Goal: Task Accomplishment & Management: Complete application form

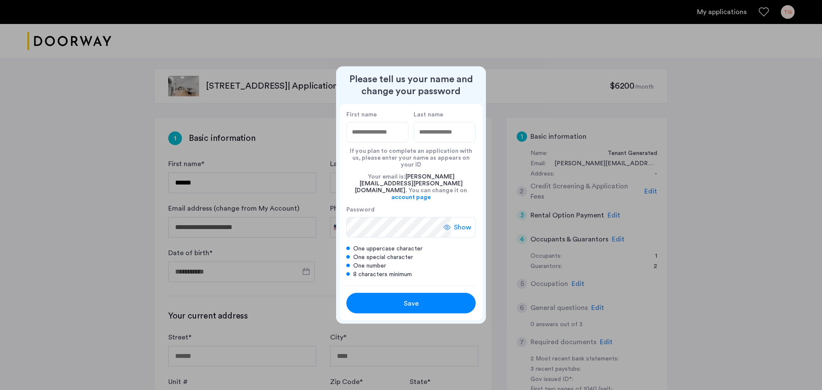
click at [385, 143] on input "First name" at bounding box center [377, 132] width 62 height 21
type input "****"
type input "*******"
click at [420, 298] on div "Save" at bounding box center [411, 303] width 82 height 10
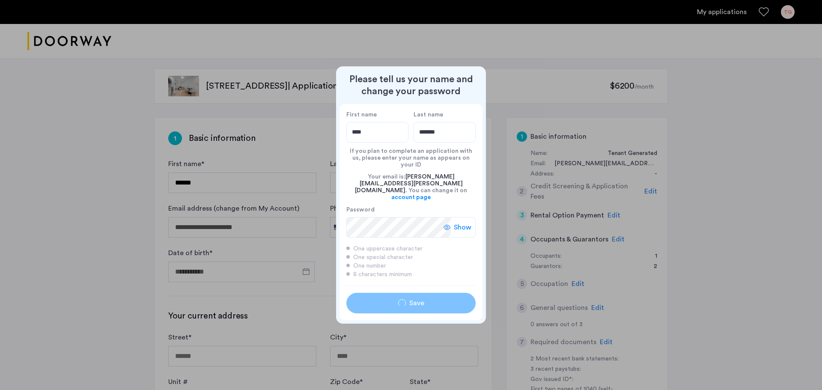
type input "****"
type input "*******"
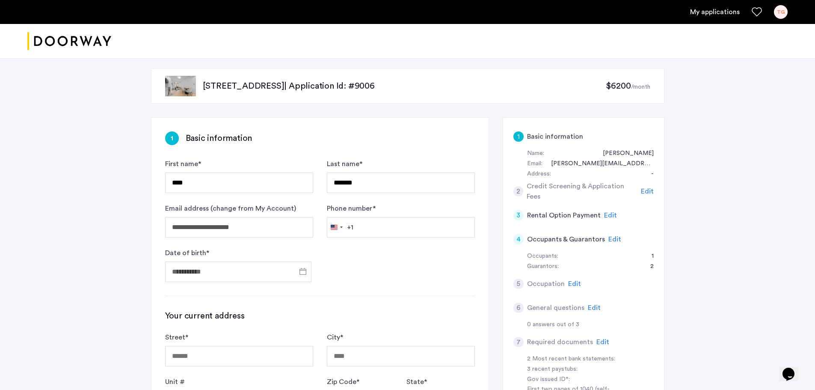
click at [183, 89] on img at bounding box center [180, 86] width 31 height 21
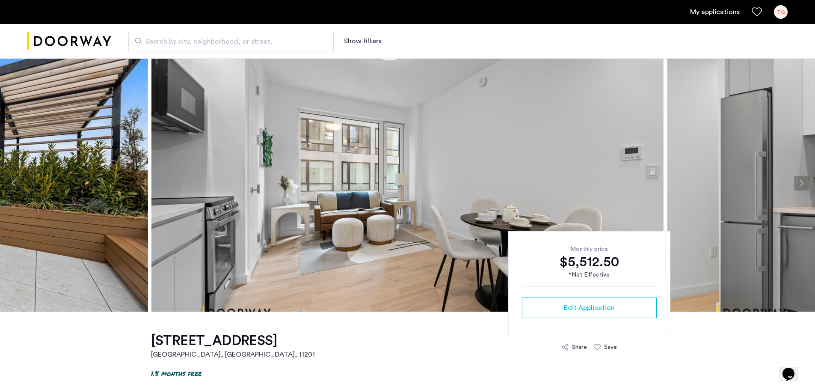
click at [798, 181] on button "Next apartment" at bounding box center [801, 183] width 15 height 15
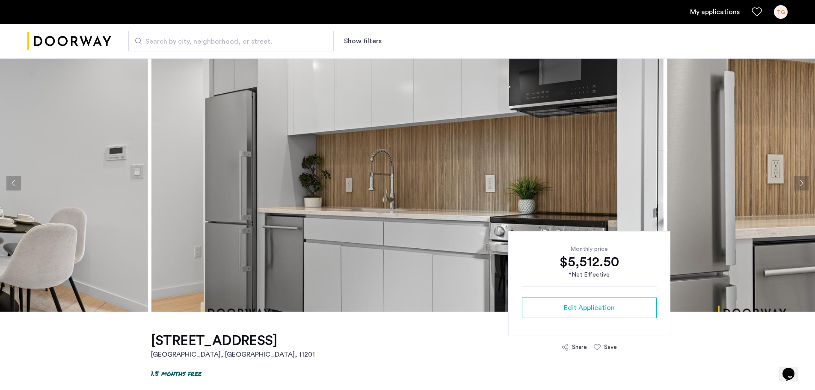
click at [798, 181] on button "Next apartment" at bounding box center [801, 183] width 15 height 15
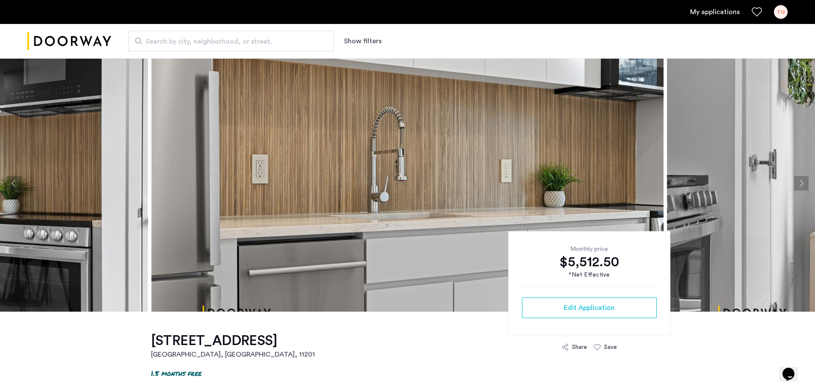
click at [798, 181] on button "Next apartment" at bounding box center [801, 183] width 15 height 15
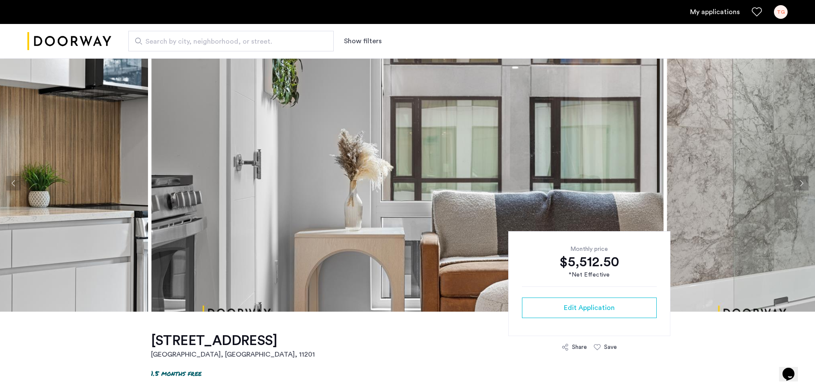
click at [798, 181] on button "Next apartment" at bounding box center [801, 183] width 15 height 15
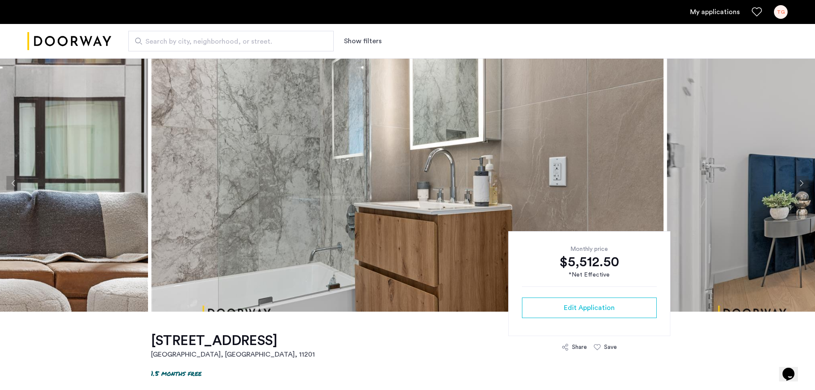
click at [798, 181] on button "Next apartment" at bounding box center [801, 183] width 15 height 15
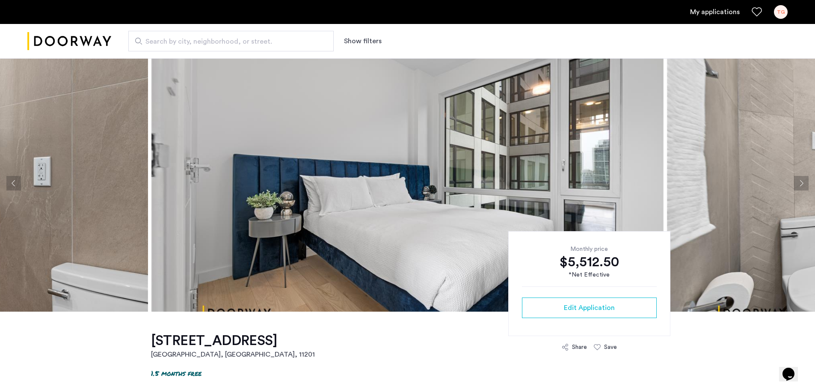
click at [798, 181] on button "Next apartment" at bounding box center [801, 183] width 15 height 15
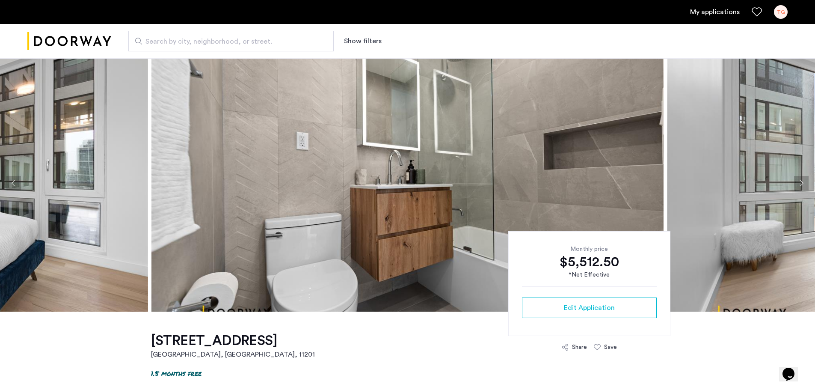
click at [798, 181] on button "Next apartment" at bounding box center [801, 183] width 15 height 15
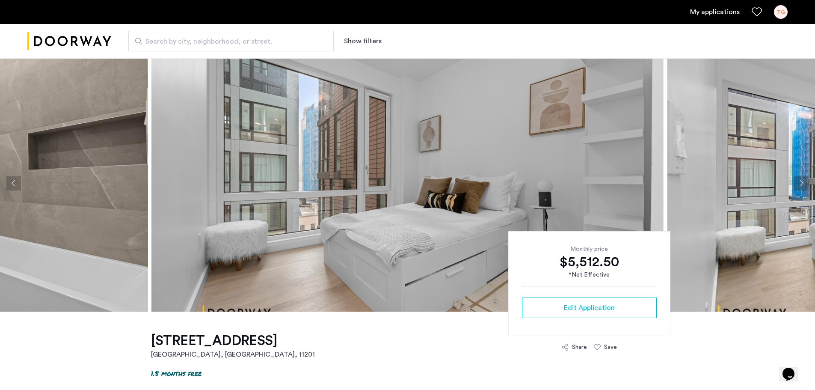
click at [798, 181] on button "Next apartment" at bounding box center [801, 183] width 15 height 15
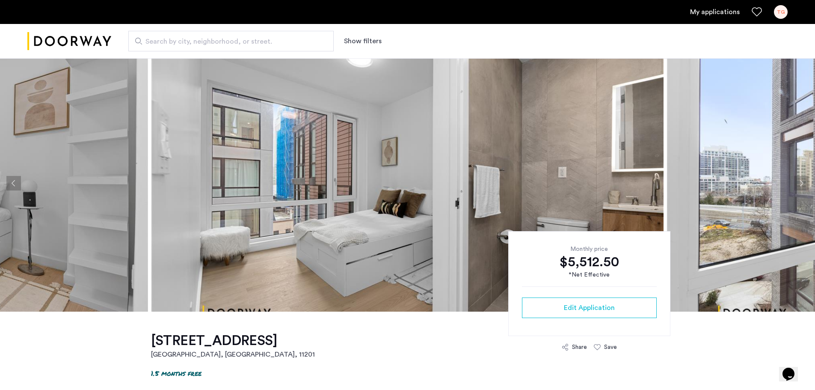
click at [798, 181] on button "Next apartment" at bounding box center [801, 183] width 15 height 15
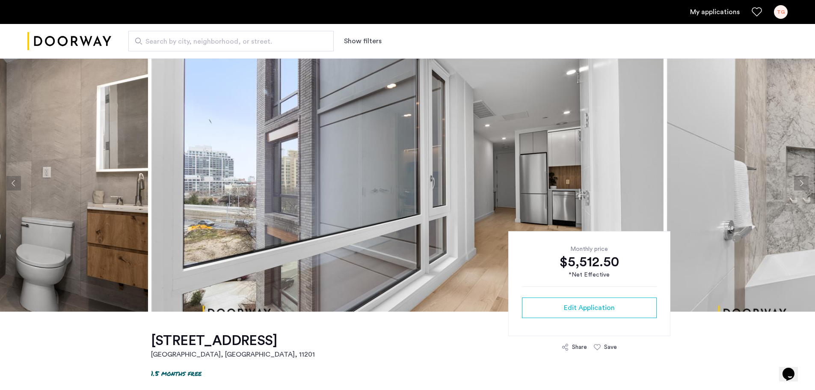
click at [798, 181] on button "Next apartment" at bounding box center [801, 183] width 15 height 15
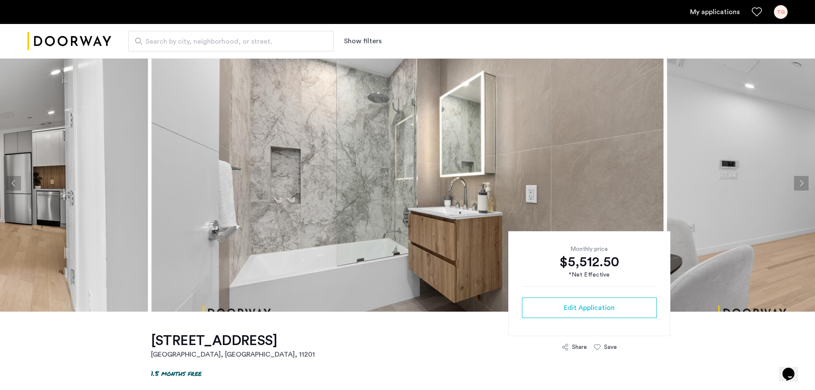
click at [798, 181] on button "Next apartment" at bounding box center [801, 183] width 15 height 15
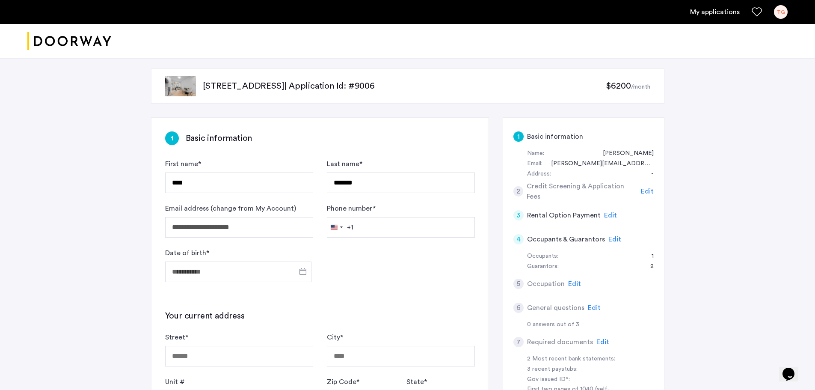
scroll to position [43, 0]
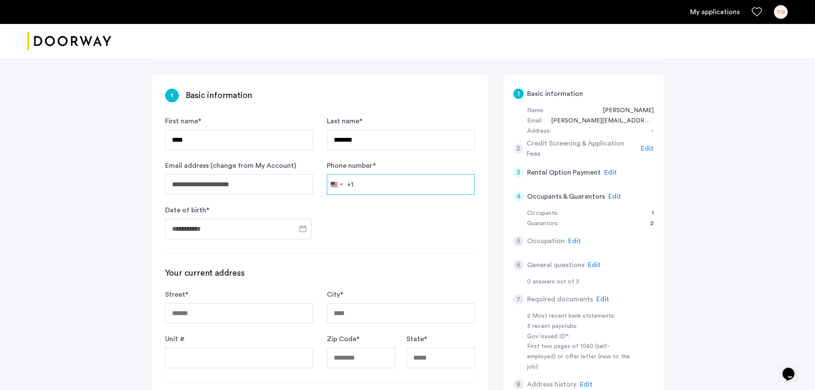
click at [360, 187] on input "Phone number *" at bounding box center [401, 184] width 148 height 21
type input "**********"
click at [300, 229] on span "Open calendar" at bounding box center [303, 228] width 21 height 21
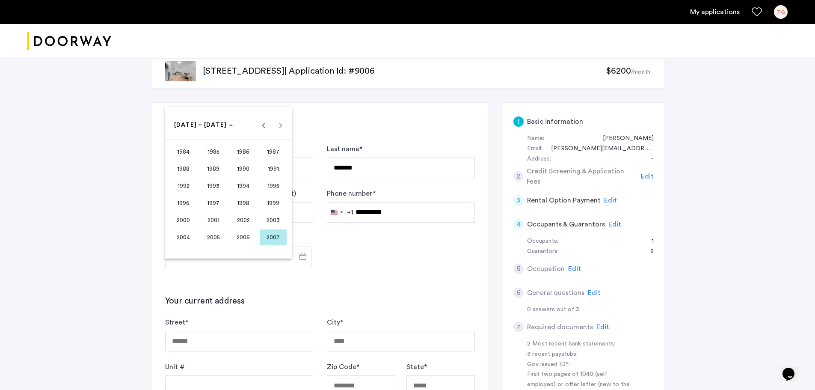
scroll to position [0, 0]
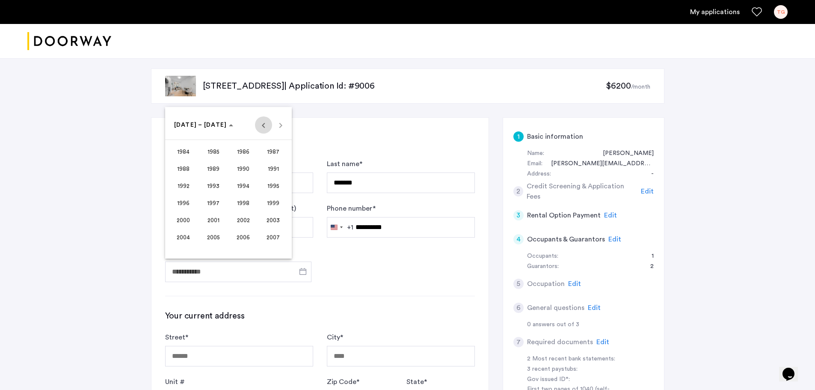
click at [262, 125] on span "Previous 24 years" at bounding box center [263, 124] width 17 height 17
click at [273, 169] on span "1967" at bounding box center [273, 168] width 27 height 15
click at [239, 198] on span "NOV" at bounding box center [243, 202] width 27 height 15
click at [261, 157] on span "3" at bounding box center [262, 160] width 15 height 15
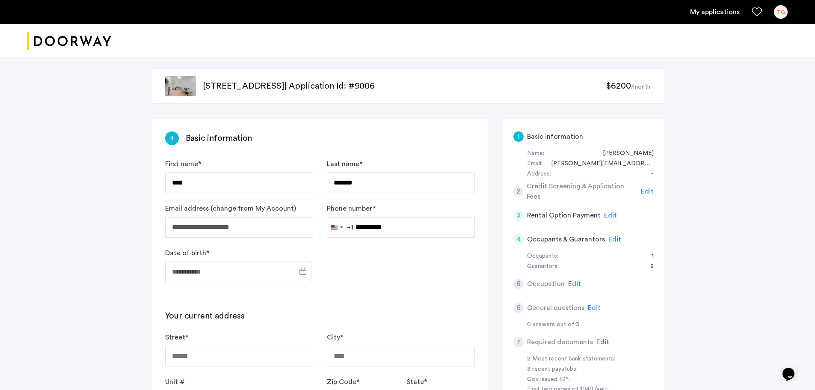
type input "**********"
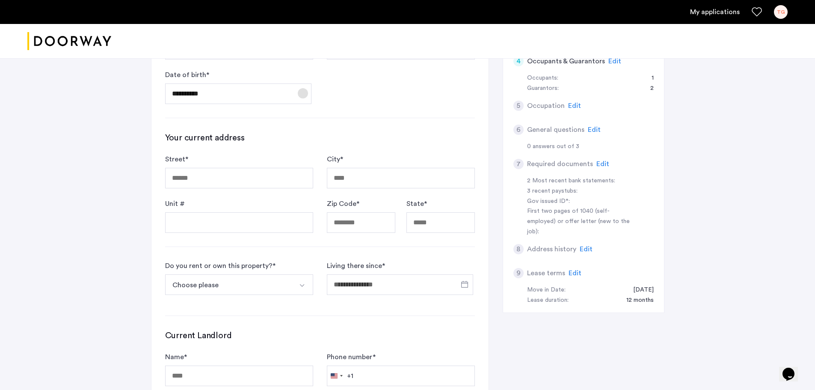
scroll to position [214, 0]
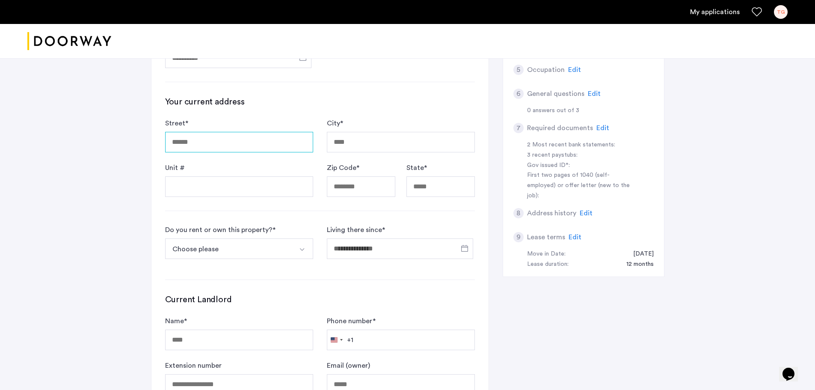
click at [227, 147] on input "Street *" at bounding box center [239, 142] width 148 height 21
type input "**********"
type input "**"
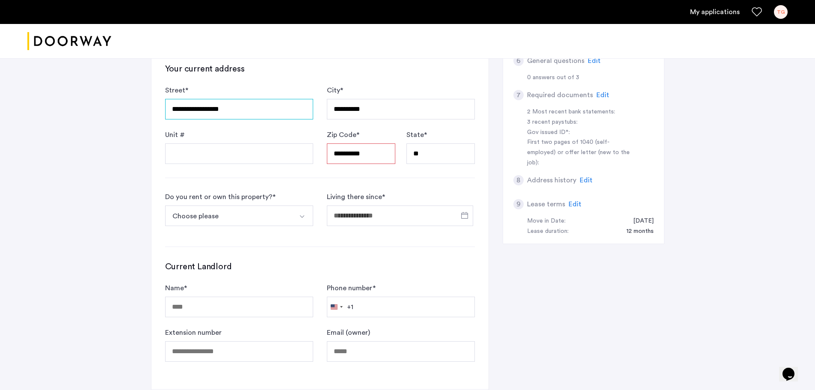
scroll to position [257, 0]
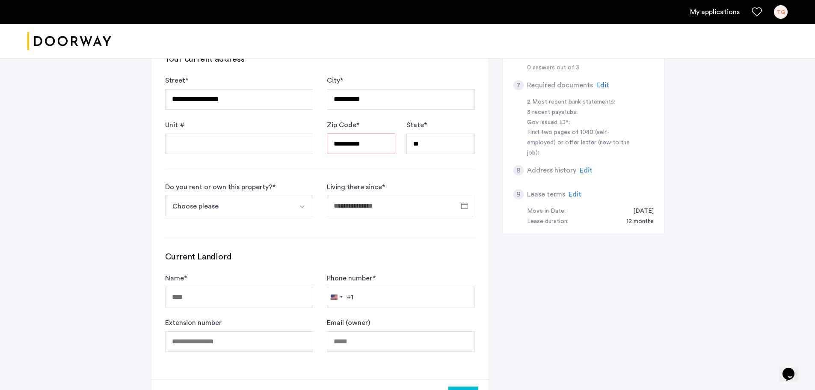
click at [303, 202] on button "Select option" at bounding box center [303, 206] width 21 height 21
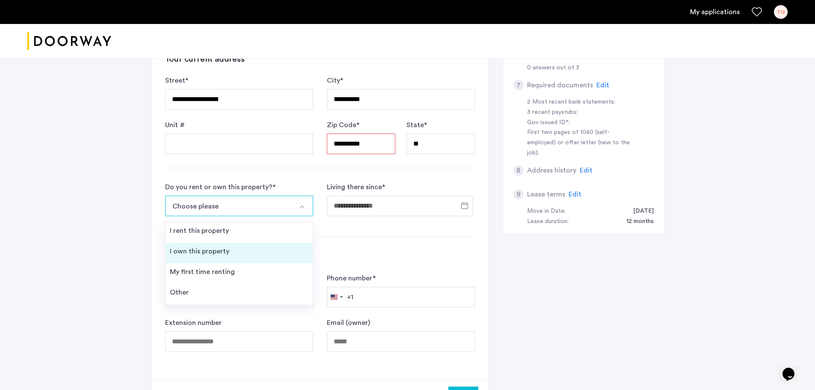
click at [230, 252] on li "I own this property" at bounding box center [239, 253] width 147 height 21
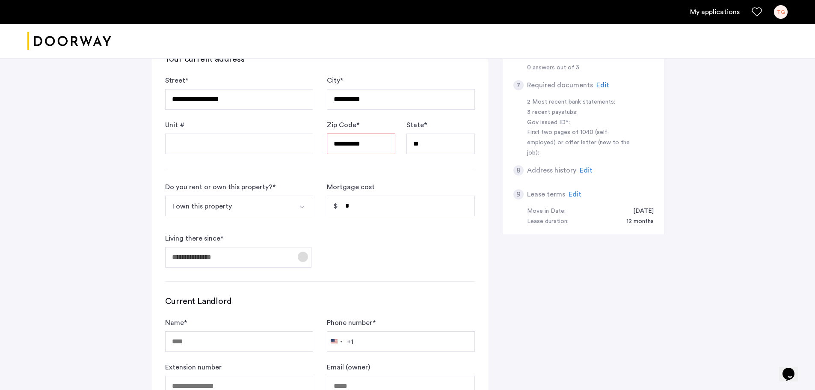
click at [307, 258] on span "Open calendar" at bounding box center [303, 257] width 21 height 21
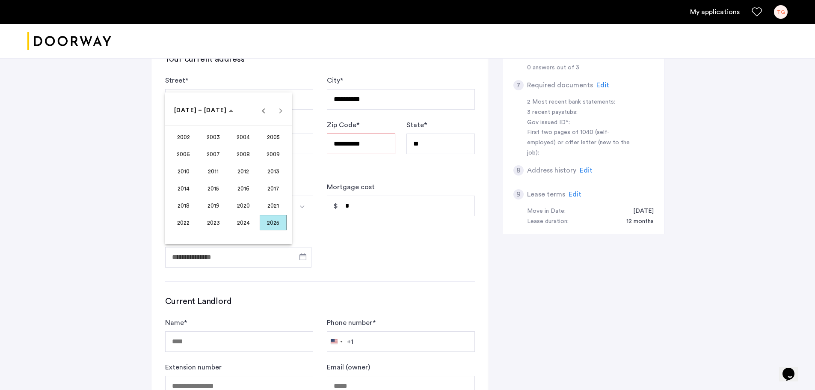
click at [210, 154] on span "2007" at bounding box center [213, 153] width 27 height 15
click at [209, 158] on span "FEB" at bounding box center [213, 153] width 27 height 15
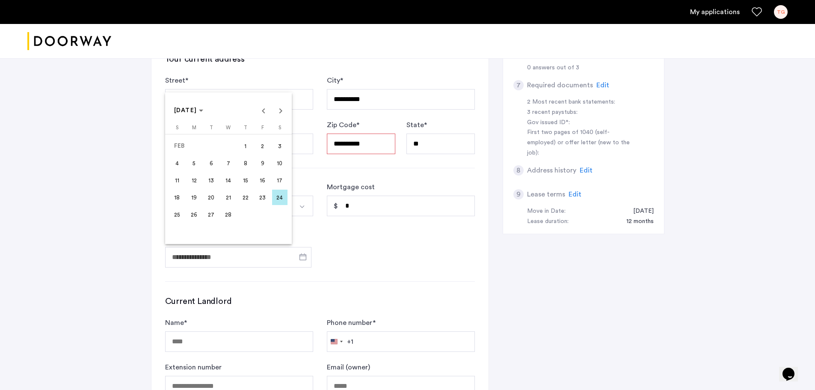
click at [197, 196] on span "19" at bounding box center [194, 197] width 15 height 15
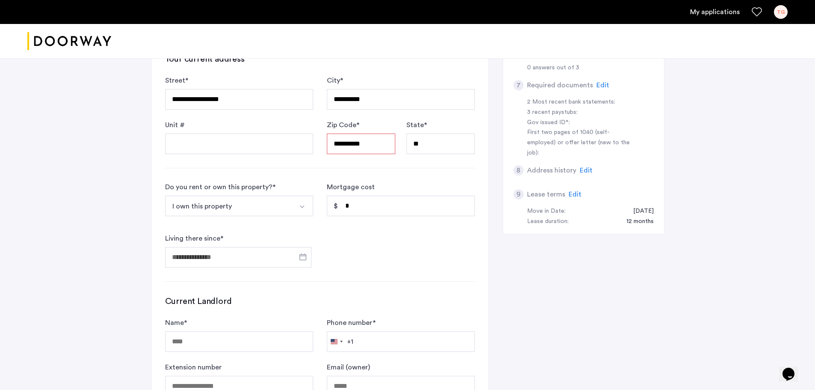
type input "**********"
click at [373, 209] on input "*" at bounding box center [401, 206] width 148 height 21
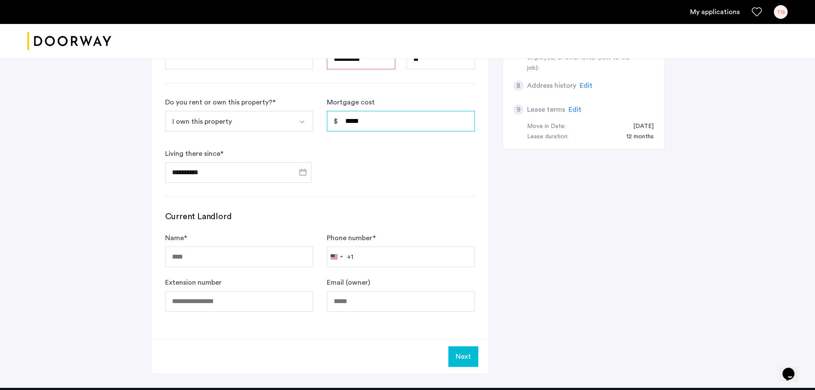
scroll to position [342, 0]
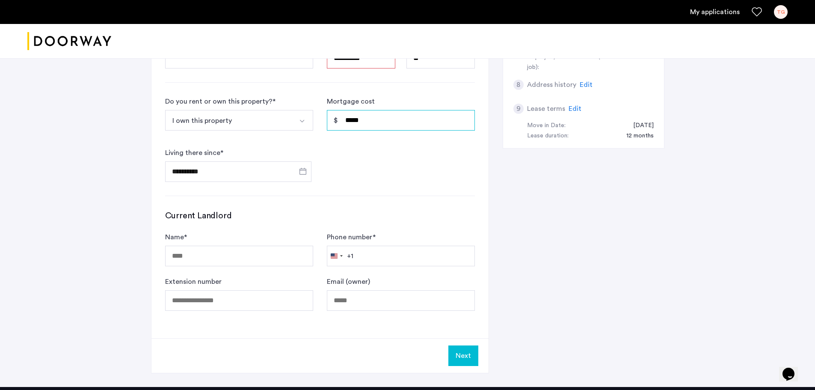
type input "*****"
click at [459, 353] on button "Next" at bounding box center [464, 355] width 30 height 21
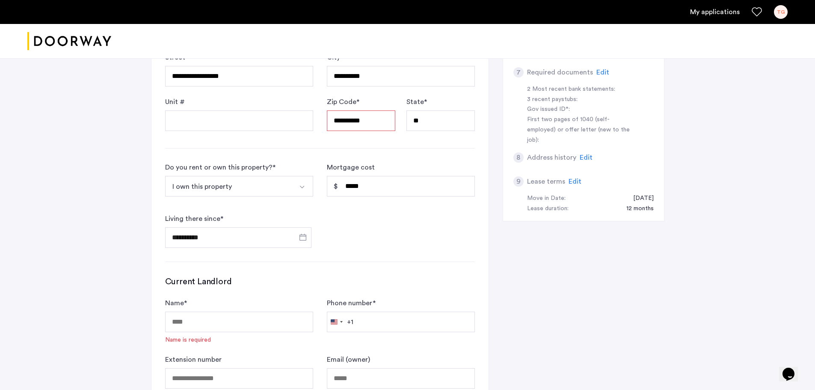
scroll to position [300, 0]
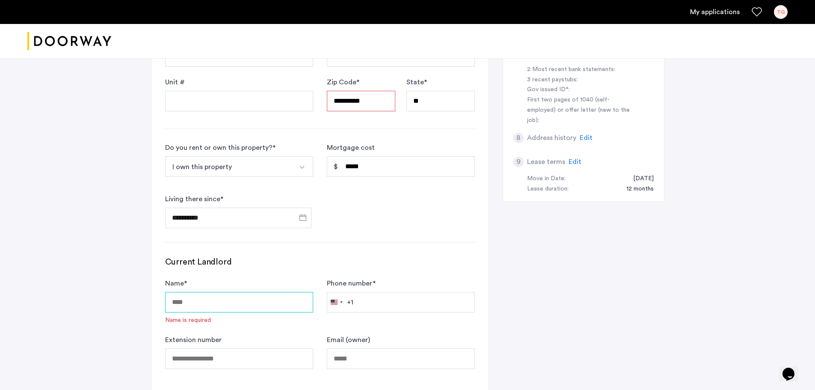
click at [266, 298] on input "Name *" at bounding box center [239, 302] width 148 height 21
type input "**********"
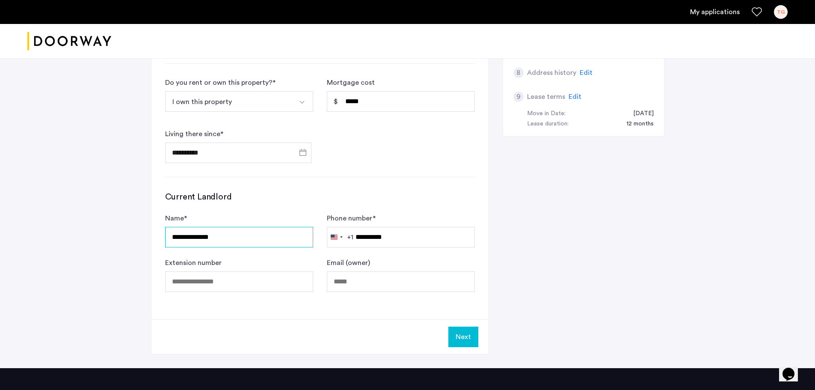
scroll to position [385, 0]
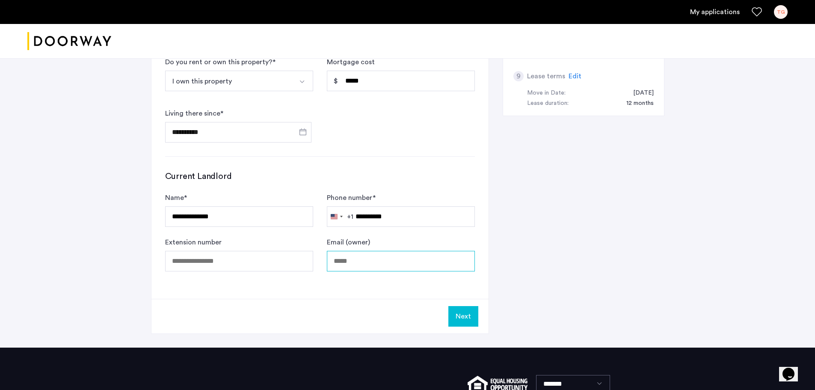
click at [357, 258] on input "Email (owner)" at bounding box center [401, 261] width 148 height 21
type input "**********"
click at [460, 312] on button "Next" at bounding box center [464, 316] width 30 height 21
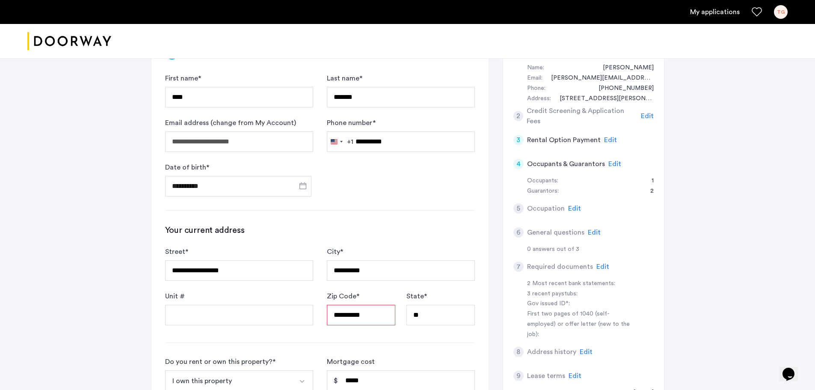
scroll to position [128, 0]
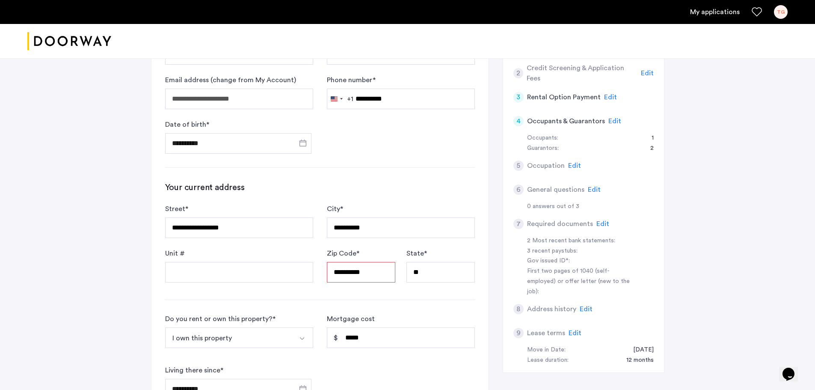
click at [379, 272] on input "**********" at bounding box center [361, 272] width 68 height 21
type input "*****"
click at [421, 300] on div "**********" at bounding box center [320, 270] width 337 height 563
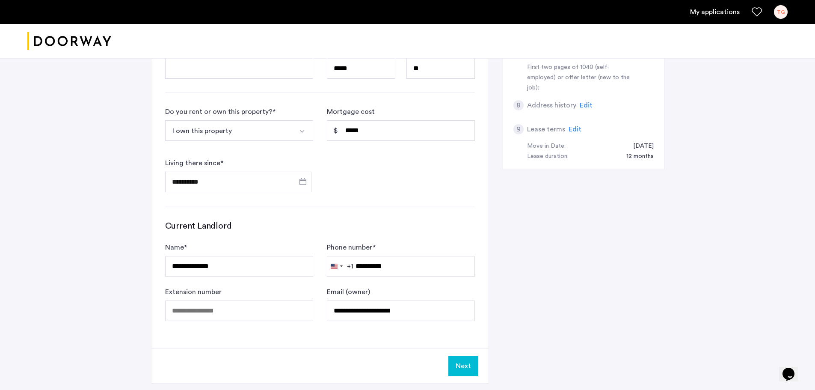
scroll to position [342, 0]
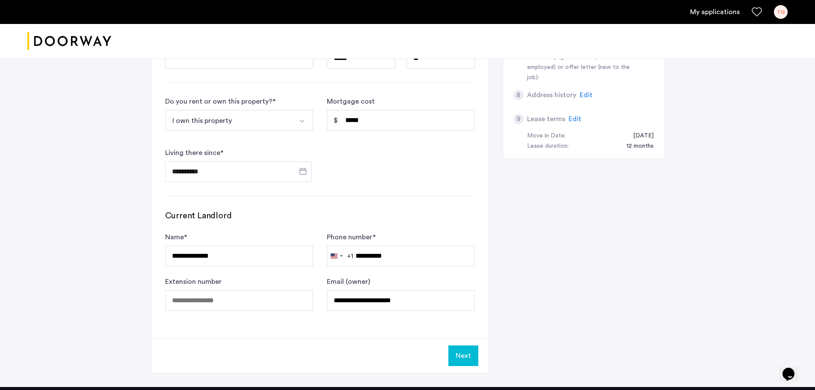
click at [465, 358] on button "Next" at bounding box center [464, 355] width 30 height 21
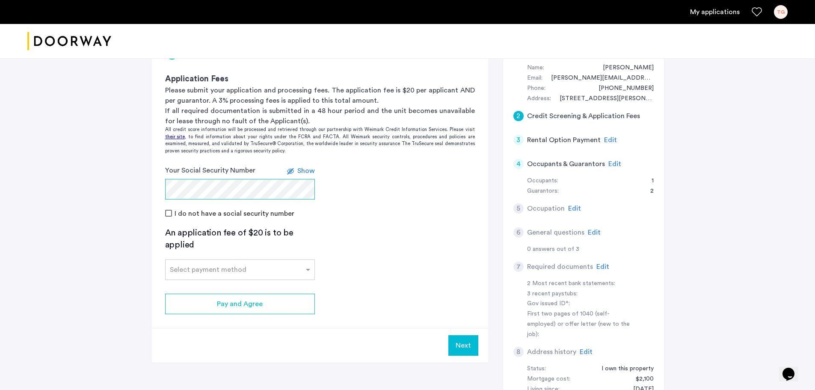
scroll to position [43, 0]
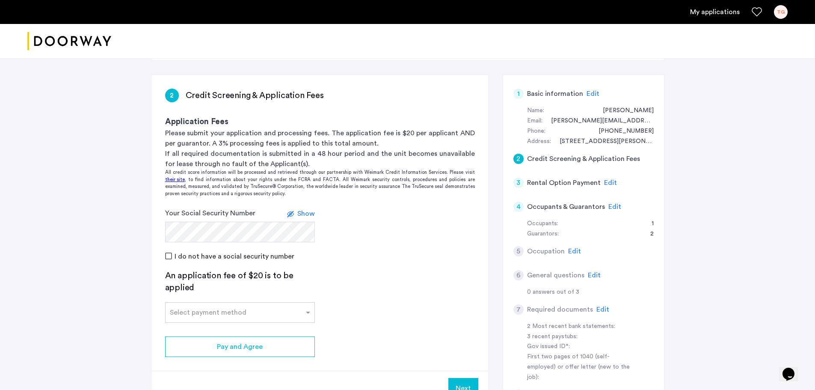
click at [612, 208] on span "Edit" at bounding box center [615, 206] width 13 height 7
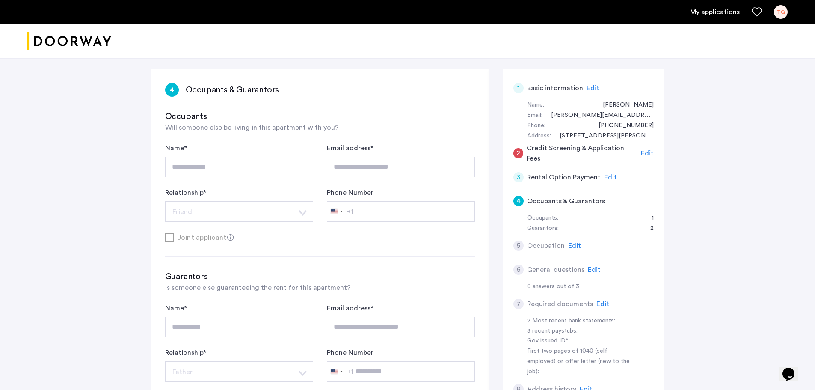
scroll to position [0, 0]
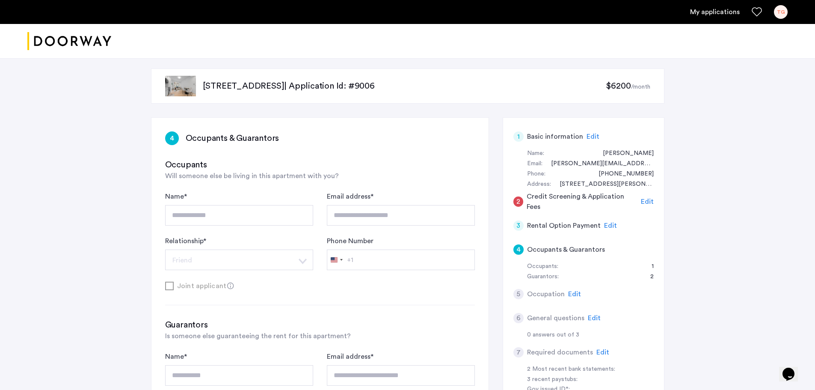
click at [591, 136] on span "Edit" at bounding box center [593, 136] width 13 height 7
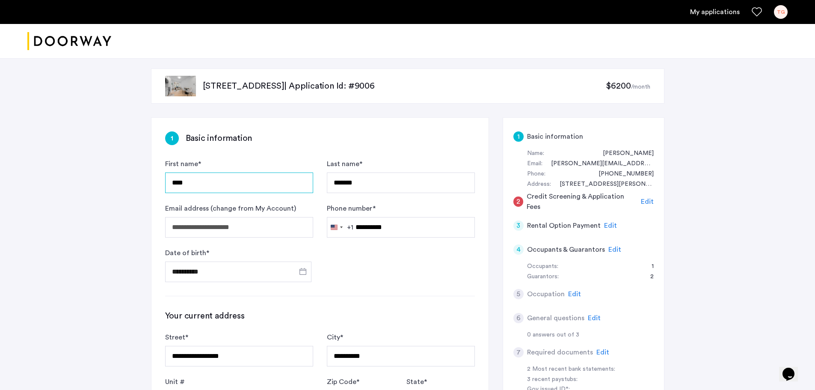
click at [201, 184] on input "****" at bounding box center [239, 182] width 148 height 21
type input "*"
type input "******"
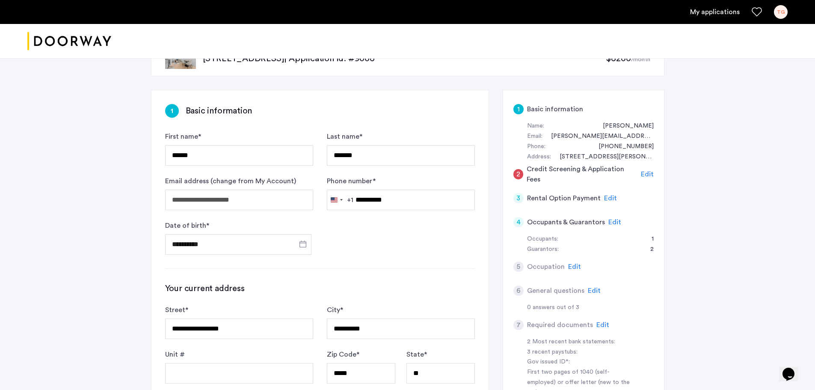
scroll to position [43, 0]
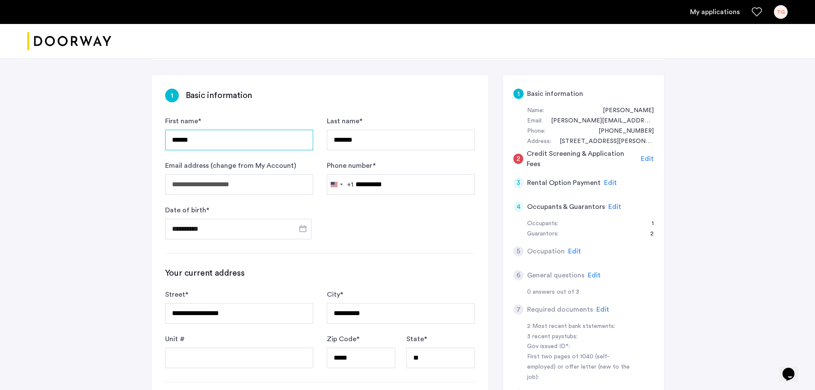
click at [218, 136] on input "******" at bounding box center [239, 140] width 148 height 21
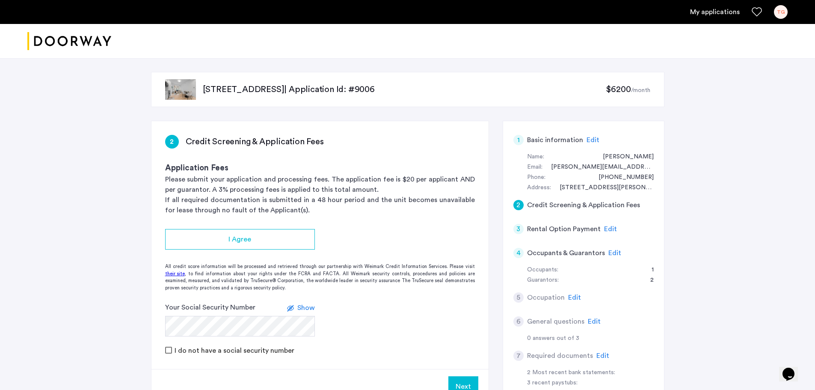
click at [592, 143] on span "Edit" at bounding box center [593, 140] width 13 height 7
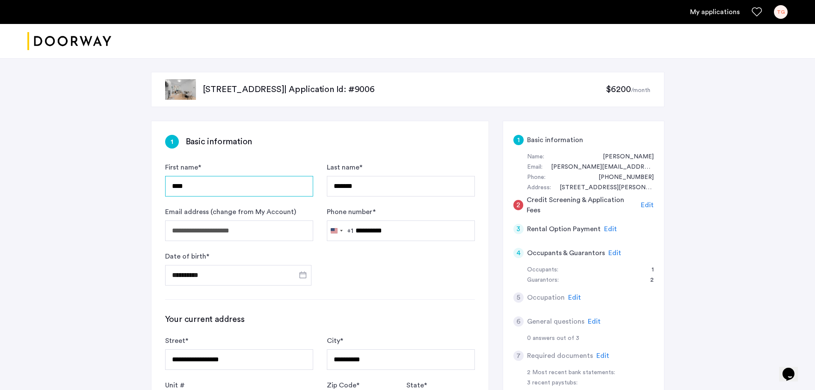
click at [202, 189] on input "****" at bounding box center [239, 186] width 148 height 21
type input "*"
type input "******"
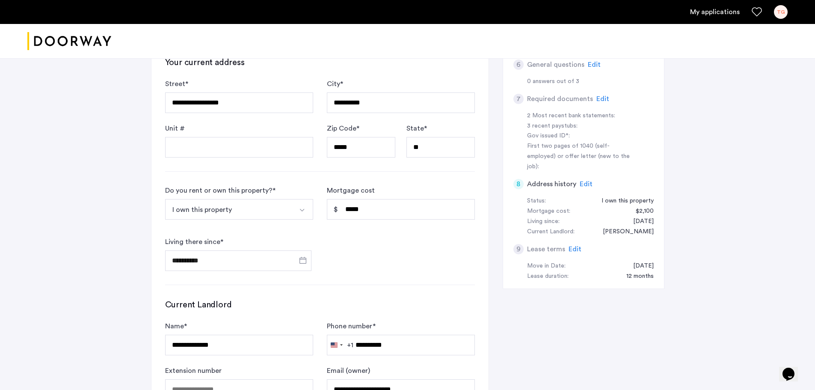
scroll to position [43, 0]
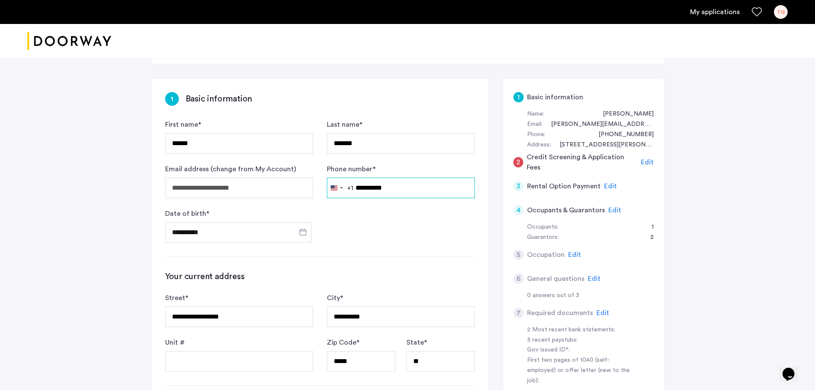
click at [403, 184] on input "**********" at bounding box center [401, 188] width 148 height 21
type input "*"
click at [403, 184] on input "Phone number *" at bounding box center [401, 188] width 148 height 21
type input "**********"
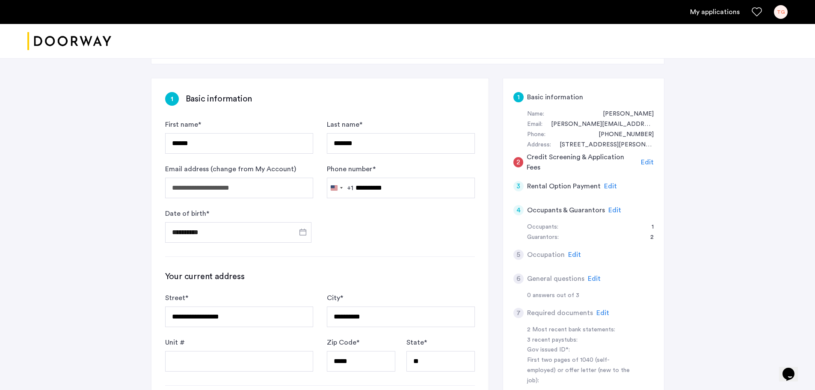
click at [401, 232] on form "**********" at bounding box center [320, 180] width 310 height 123
click at [305, 237] on span "Open calendar" at bounding box center [303, 232] width 21 height 21
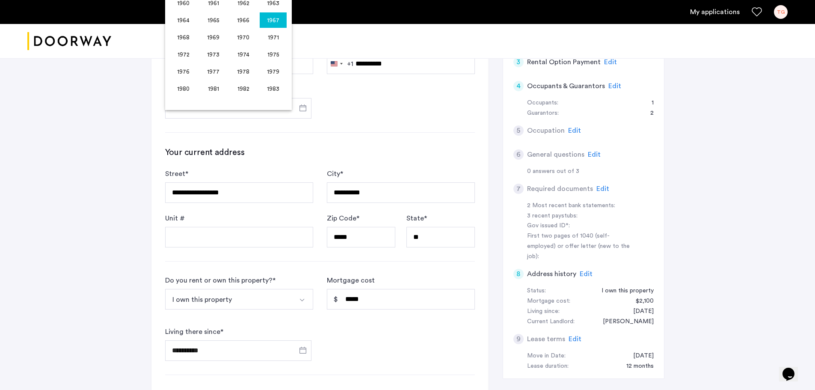
scroll to position [171, 0]
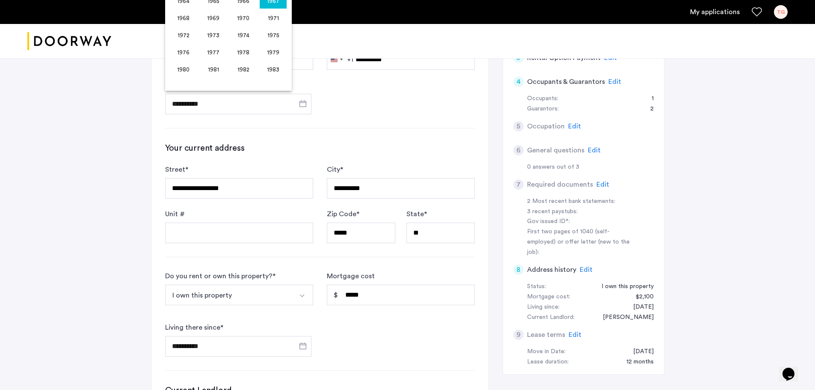
click at [369, 94] on div at bounding box center [407, 195] width 815 height 390
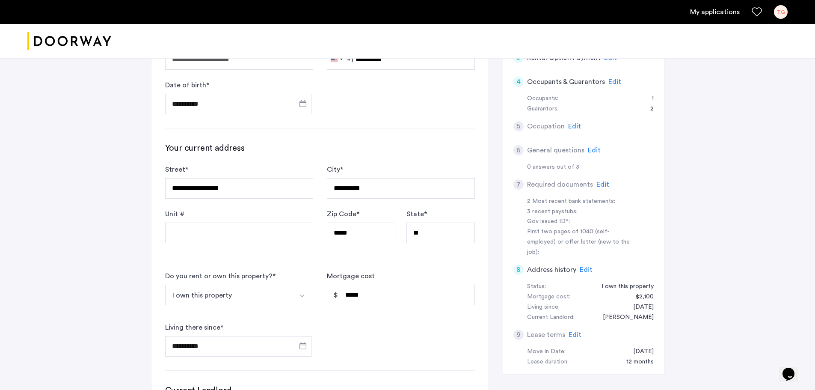
click at [586, 266] on span "Edit" at bounding box center [586, 269] width 13 height 7
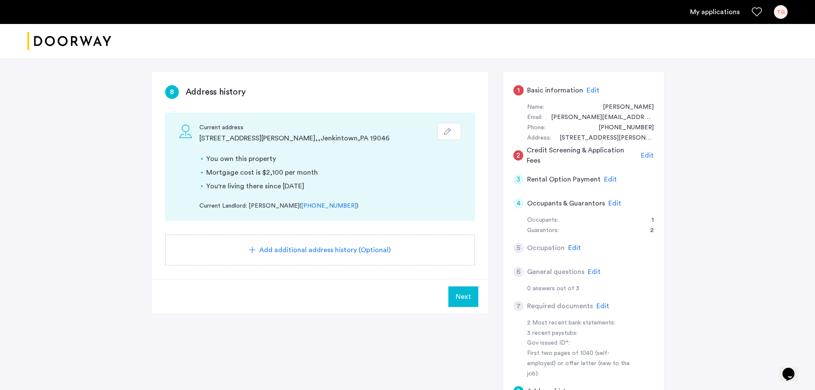
scroll to position [0, 0]
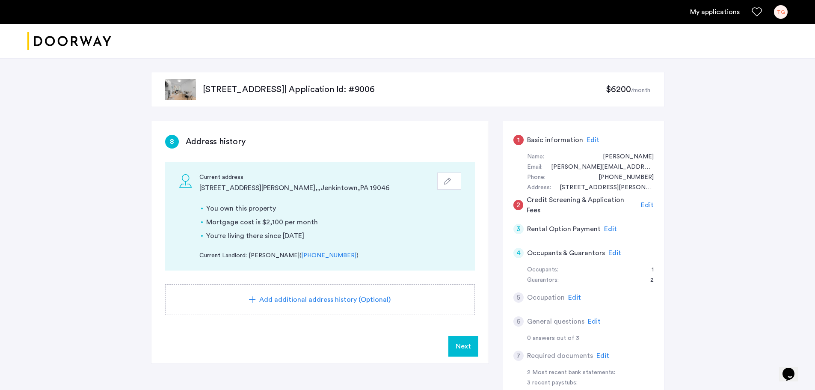
click at [445, 184] on use "button" at bounding box center [447, 181] width 7 height 7
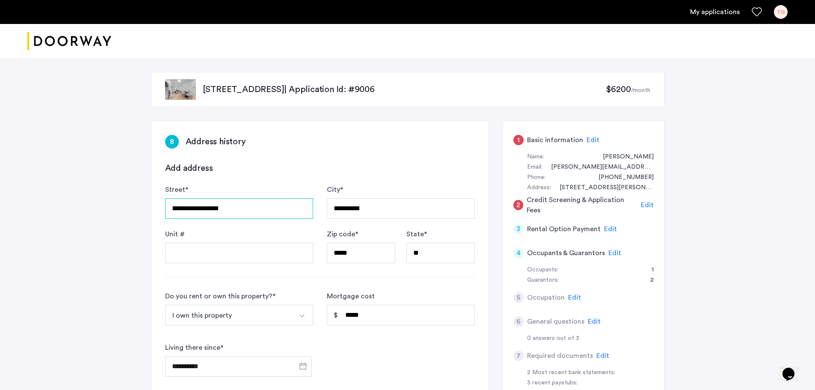
click at [256, 208] on input "**********" at bounding box center [239, 208] width 148 height 21
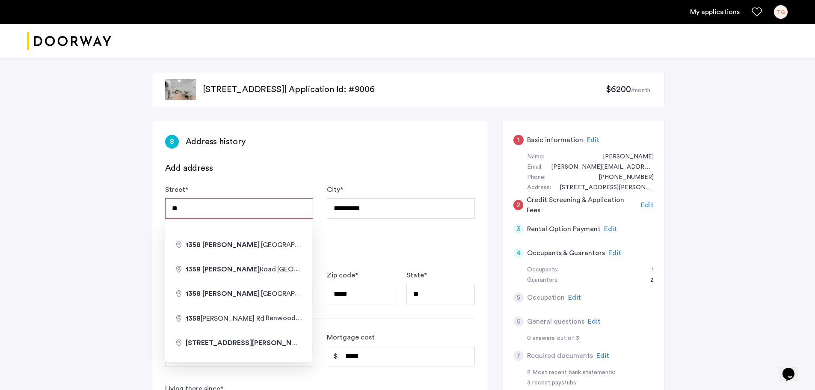
type input "*"
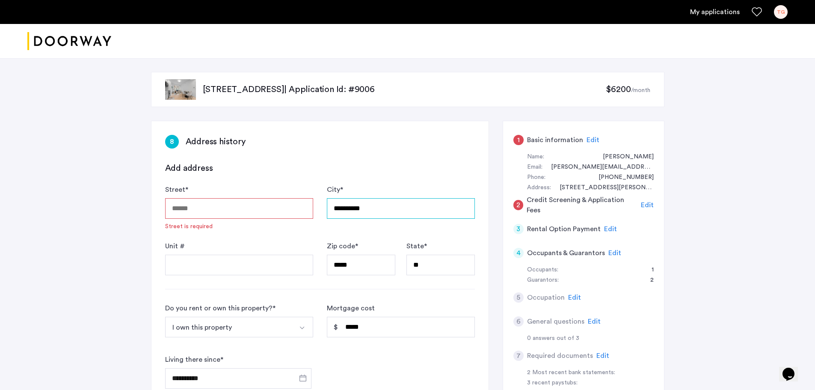
click at [378, 212] on input "**********" at bounding box center [401, 208] width 148 height 21
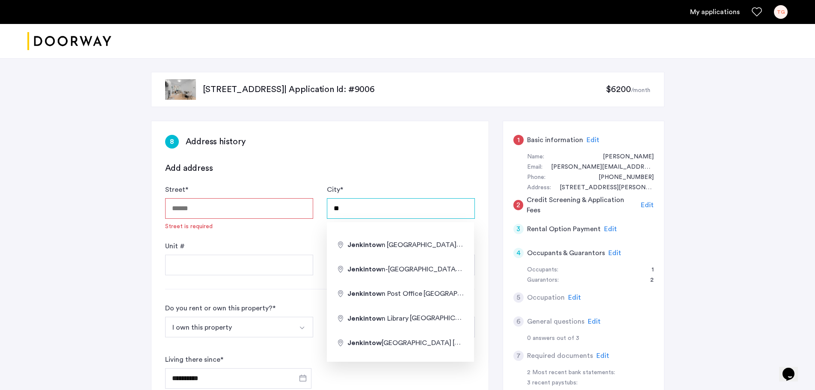
type input "*"
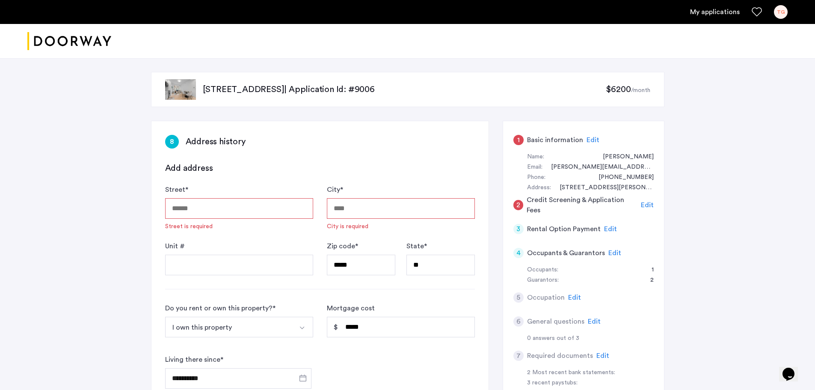
scroll to position [43, 0]
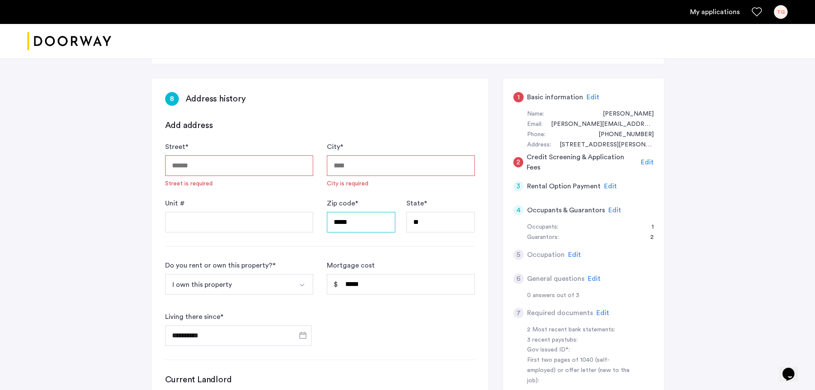
click at [370, 221] on input "*****" at bounding box center [361, 222] width 68 height 21
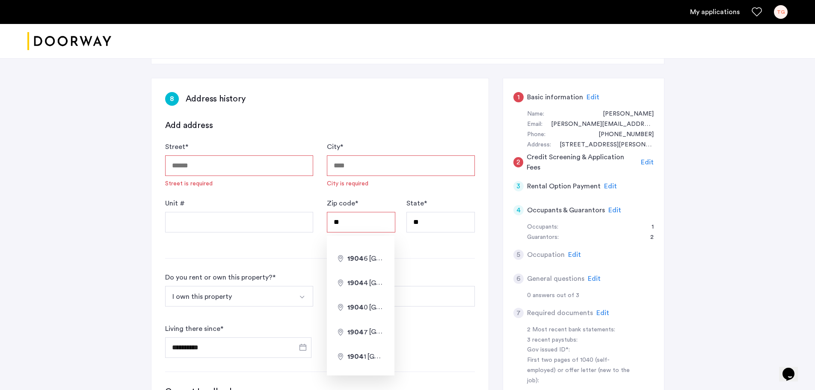
type input "*"
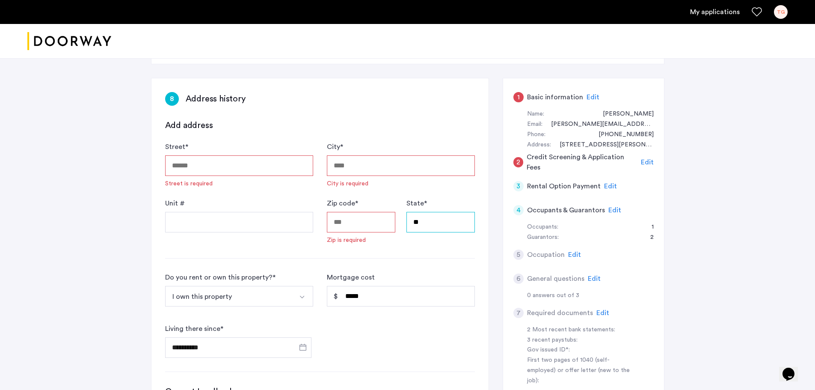
click at [423, 223] on input "**" at bounding box center [441, 222] width 68 height 21
type input "*"
click at [384, 301] on input "*****" at bounding box center [401, 296] width 148 height 21
type input "*"
click at [304, 297] on img "Select option" at bounding box center [302, 297] width 7 height 7
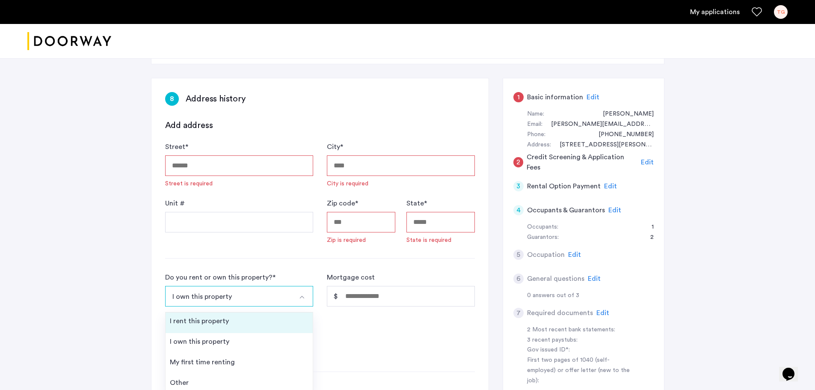
click at [218, 327] on li "I rent this property" at bounding box center [239, 322] width 147 height 21
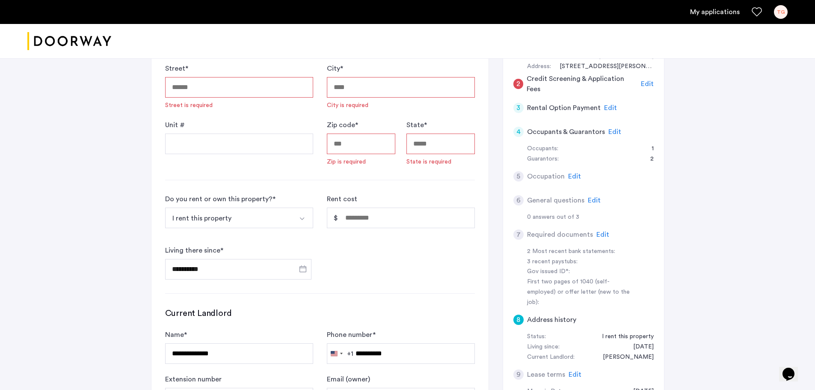
scroll to position [128, 0]
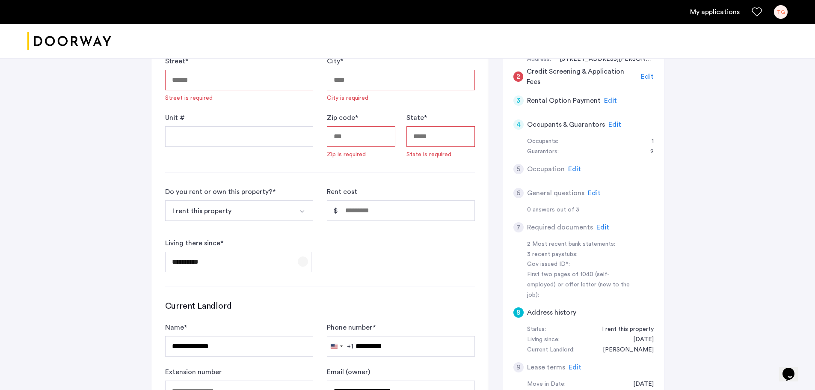
click at [299, 262] on span "Open calendar" at bounding box center [303, 261] width 21 height 21
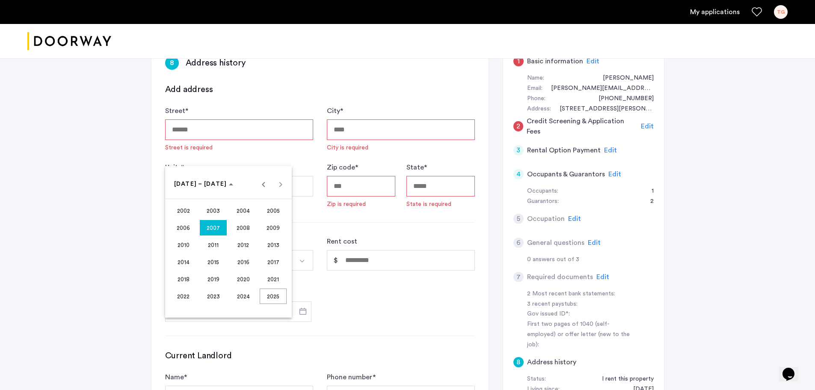
scroll to position [86, 0]
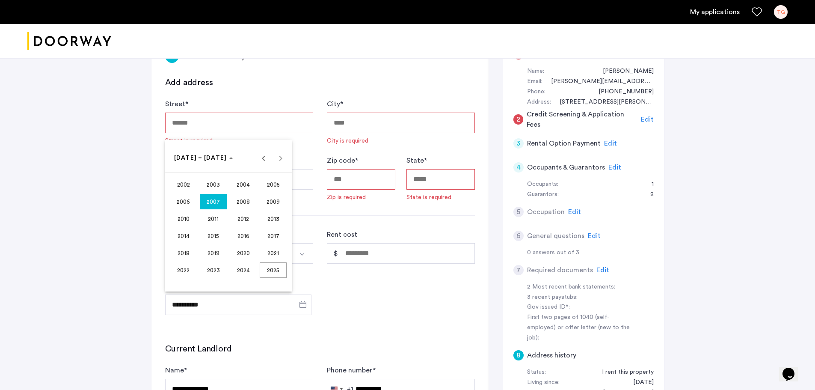
click at [348, 285] on div at bounding box center [407, 195] width 815 height 390
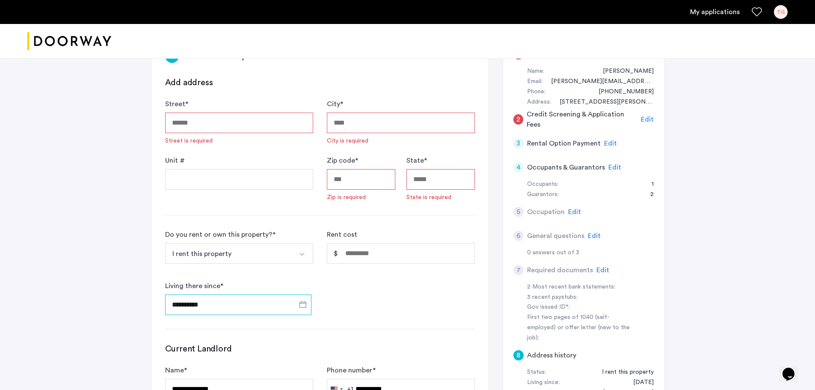
click at [237, 306] on input "**********" at bounding box center [238, 304] width 146 height 21
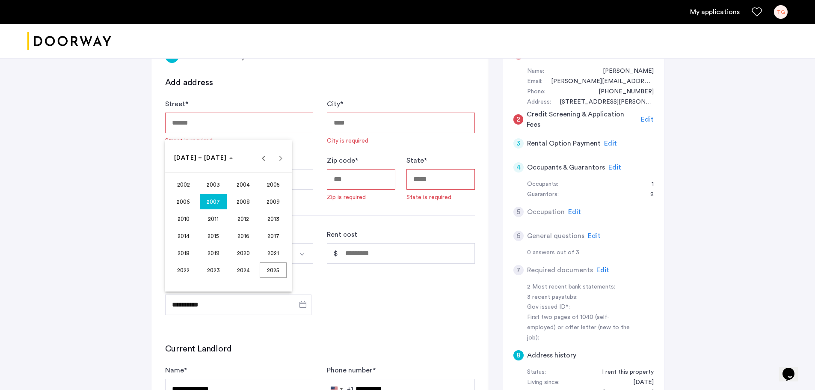
drag, startPoint x: 217, startPoint y: 307, endPoint x: 194, endPoint y: 301, distance: 23.4
click at [194, 301] on div at bounding box center [407, 195] width 815 height 390
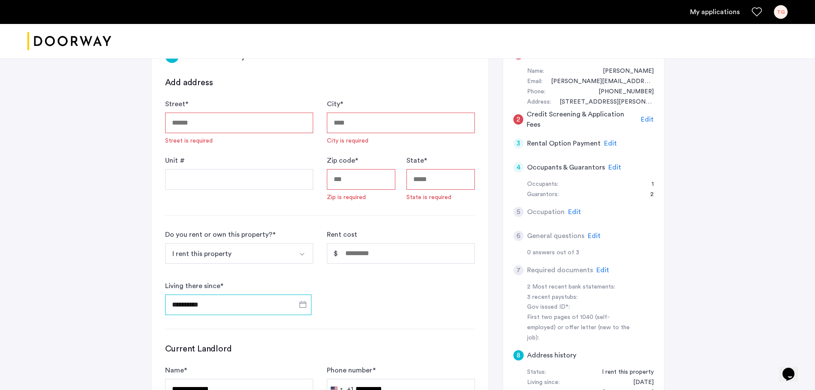
click at [212, 295] on input "**********" at bounding box center [238, 304] width 146 height 21
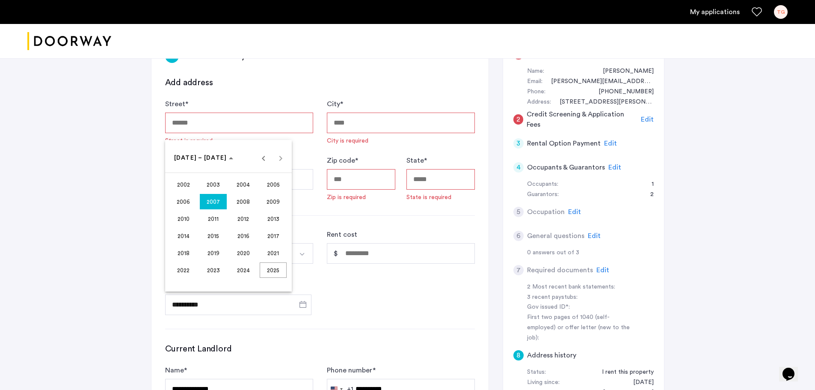
click at [265, 269] on span "2025" at bounding box center [273, 269] width 27 height 15
click at [267, 158] on span "Previous year" at bounding box center [263, 157] width 17 height 17
click at [207, 217] on span "JUN" at bounding box center [213, 218] width 27 height 15
click at [173, 282] on span "30" at bounding box center [176, 278] width 15 height 15
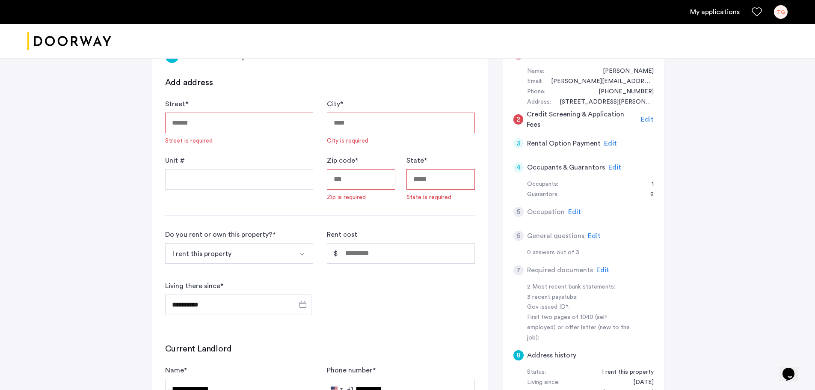
type input "**********"
click at [355, 294] on div "**********" at bounding box center [320, 272] width 310 height 86
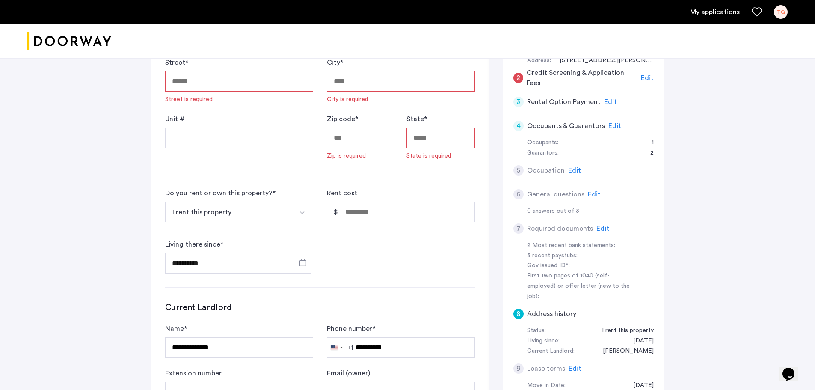
scroll to position [171, 0]
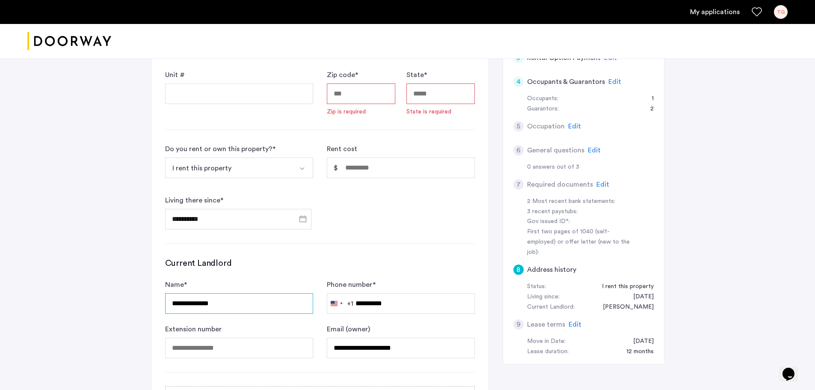
click at [308, 298] on input "**********" at bounding box center [239, 303] width 148 height 21
type input "*"
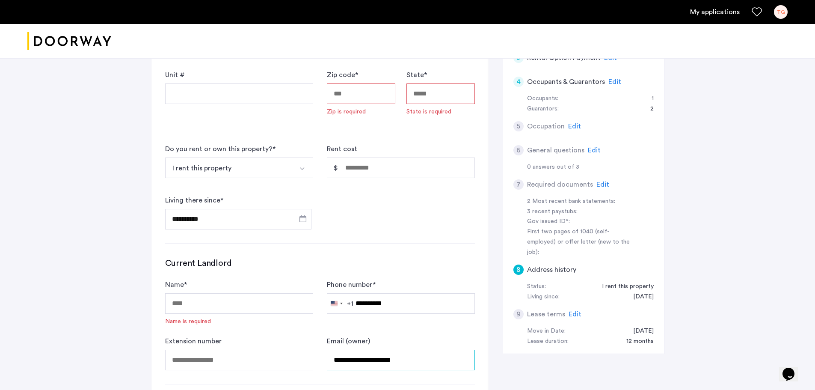
click at [418, 359] on input "**********" at bounding box center [401, 360] width 148 height 21
type input "*"
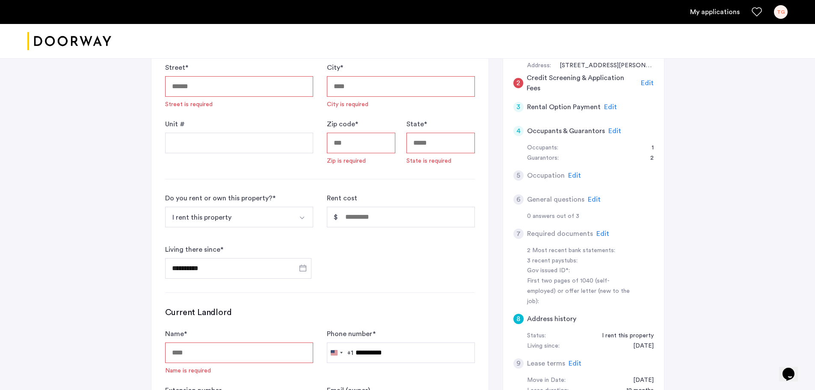
scroll to position [128, 0]
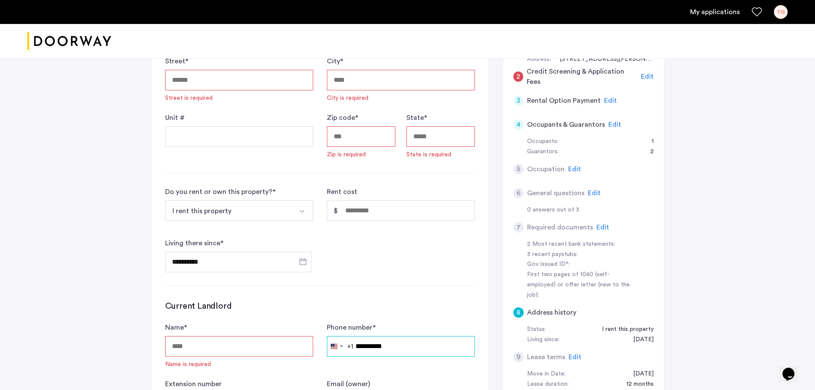
click at [400, 339] on input "**********" at bounding box center [401, 346] width 148 height 21
type input "*"
click at [389, 288] on form "**********" at bounding box center [320, 230] width 310 height 393
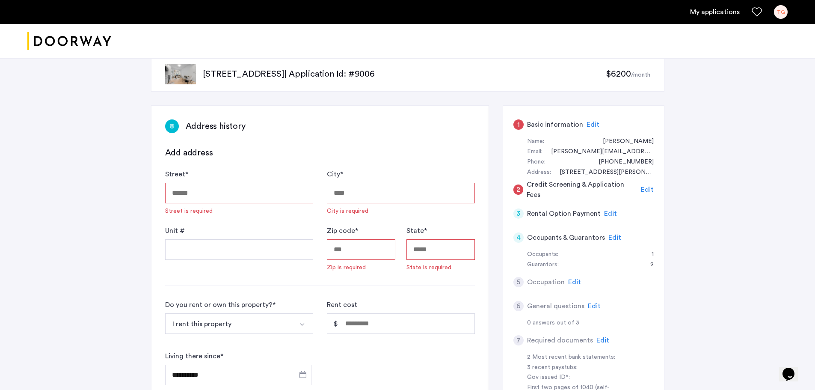
scroll to position [0, 0]
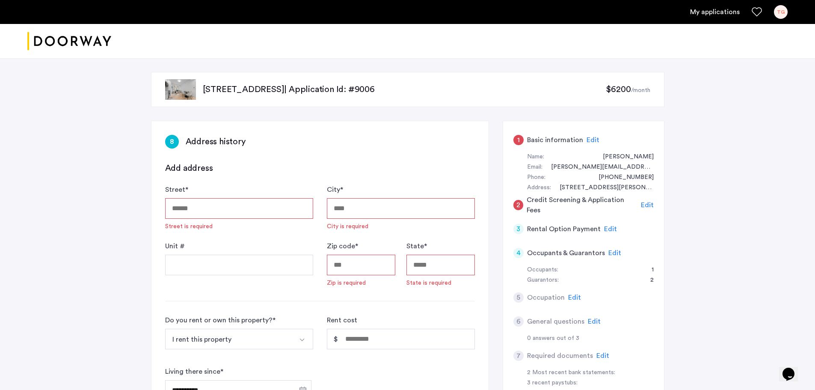
click at [592, 140] on span "Edit" at bounding box center [593, 140] width 13 height 7
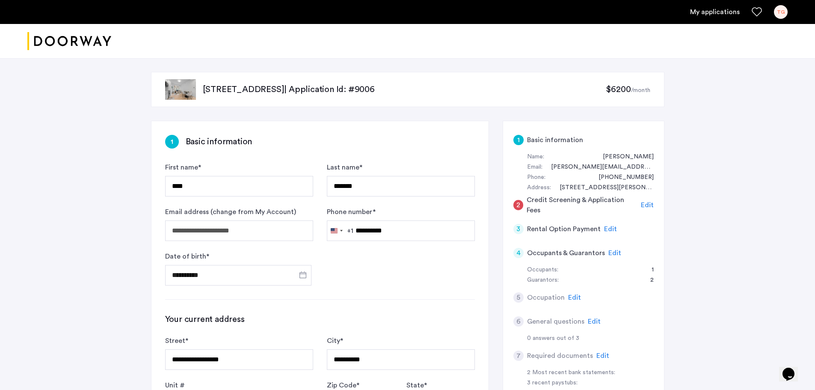
click at [405, 138] on div "1 Basic information" at bounding box center [320, 142] width 310 height 14
click at [371, 180] on input "*******" at bounding box center [401, 186] width 148 height 21
type input "*"
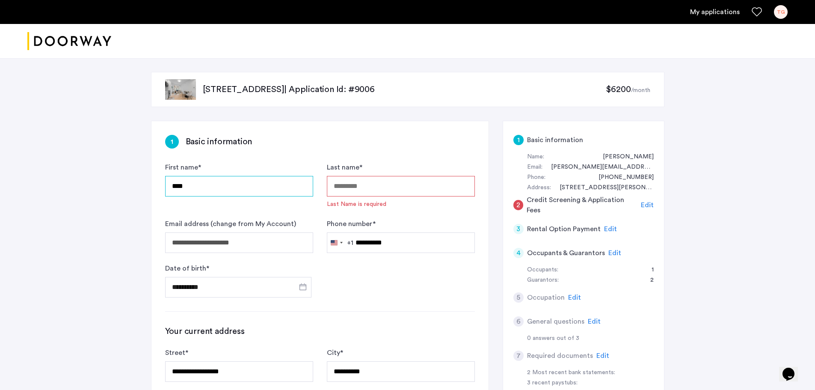
click at [281, 191] on input "****" at bounding box center [239, 186] width 148 height 21
type input "*"
click at [407, 247] on input "**********" at bounding box center [401, 242] width 148 height 21
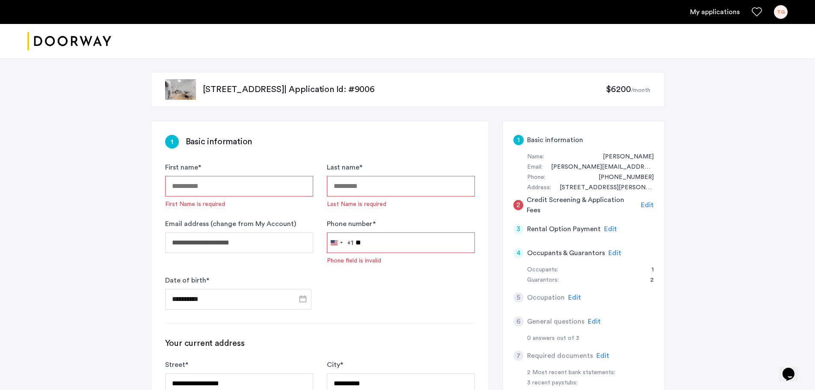
type input "*"
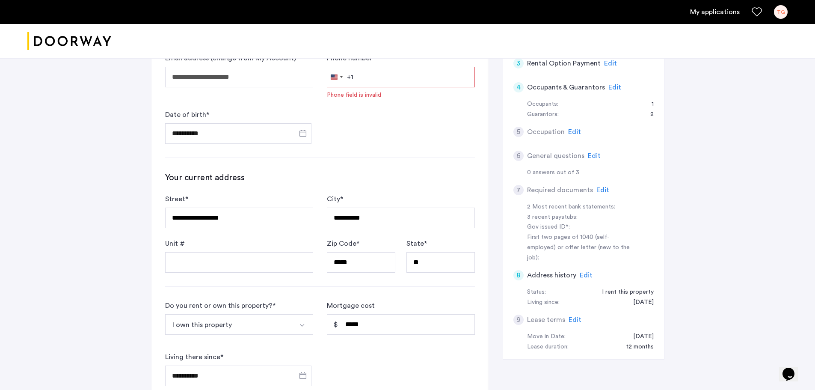
scroll to position [171, 0]
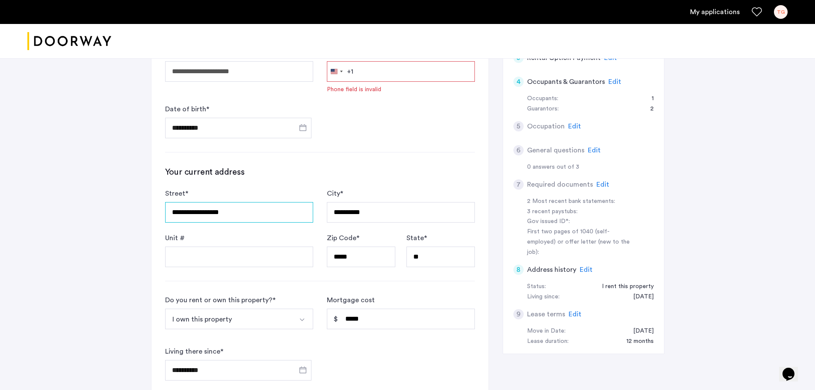
click at [293, 214] on input "**********" at bounding box center [239, 212] width 148 height 21
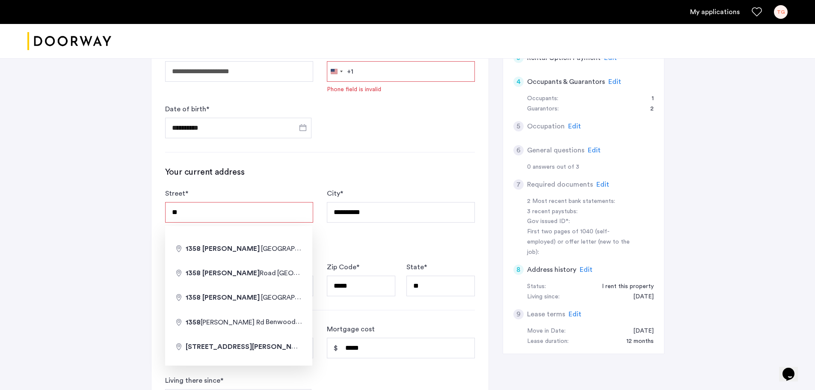
type input "*"
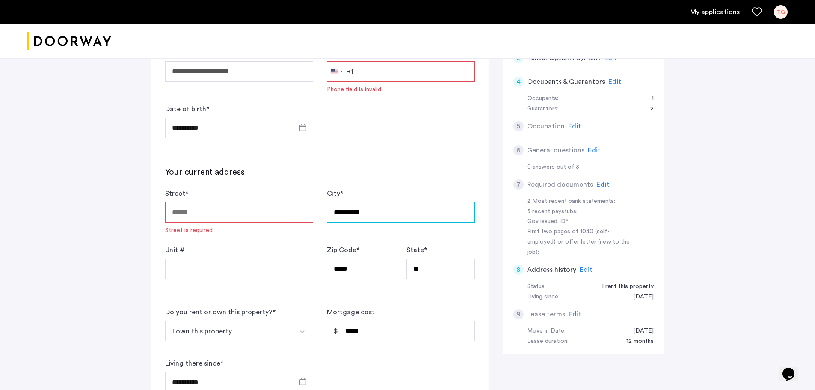
click at [371, 213] on input "**********" at bounding box center [401, 212] width 148 height 21
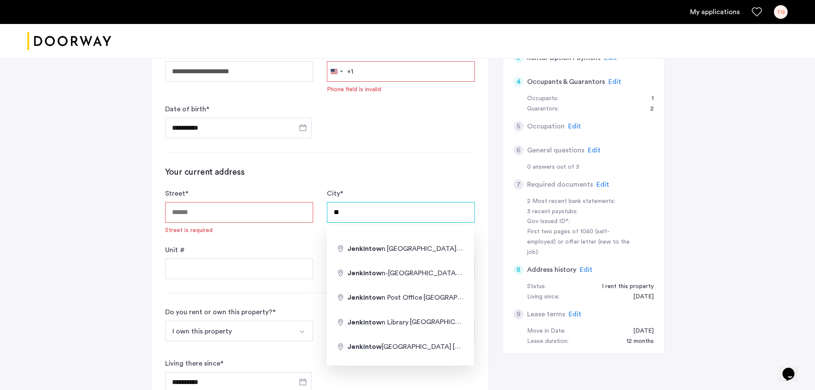
type input "*"
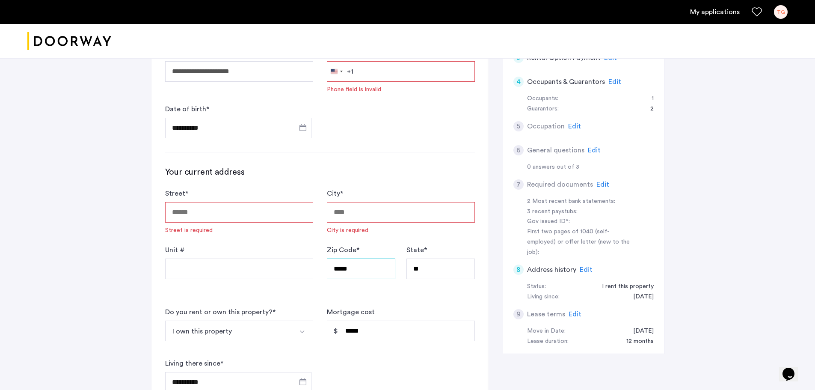
click at [364, 265] on input "*****" at bounding box center [361, 269] width 68 height 21
type input "*"
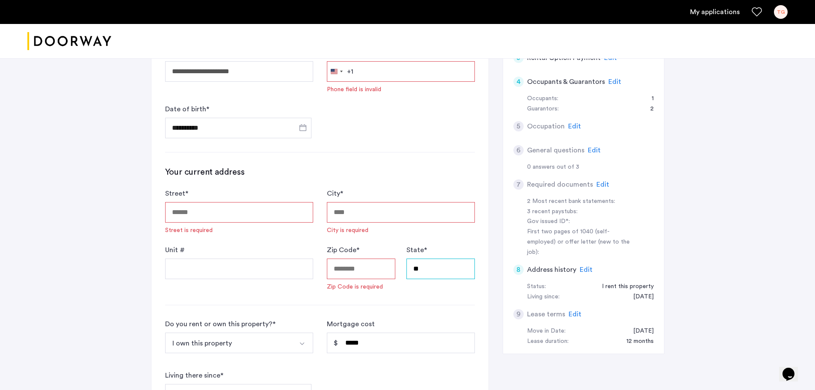
click at [425, 268] on input "**" at bounding box center [441, 269] width 68 height 21
type input "*"
click at [380, 347] on input "*****" at bounding box center [401, 343] width 148 height 21
type input "*"
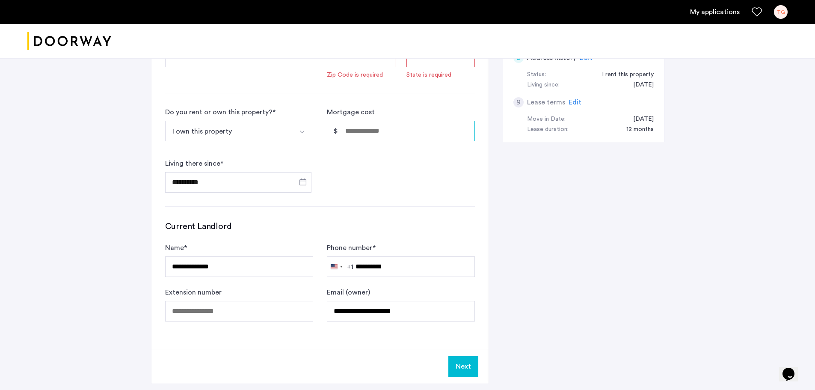
scroll to position [385, 0]
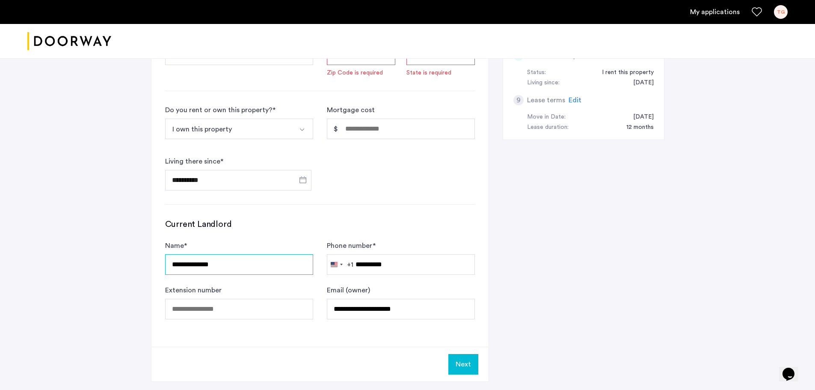
click at [243, 262] on input "**********" at bounding box center [239, 264] width 148 height 21
type input "*"
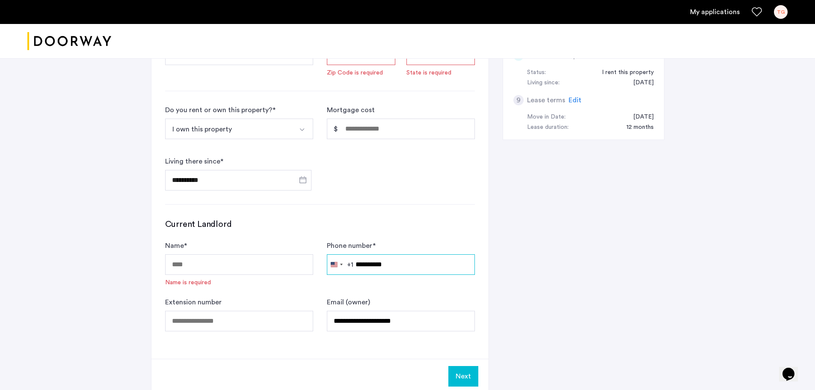
click at [426, 271] on input "**********" at bounding box center [401, 264] width 148 height 21
type input "*"
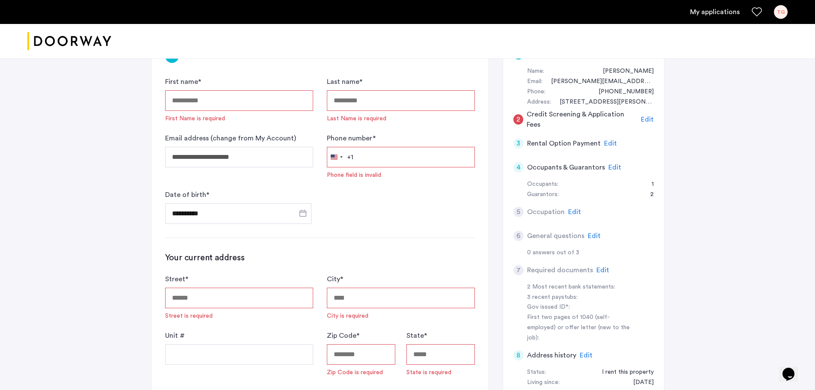
scroll to position [0, 0]
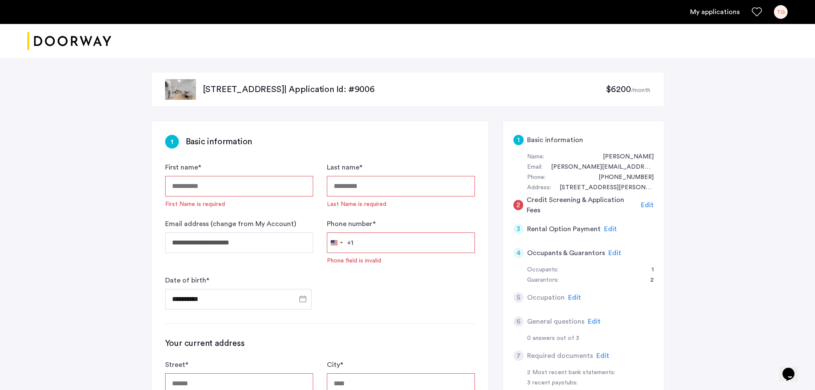
click at [761, 9] on icon "Favorites" at bounding box center [757, 12] width 10 height 10
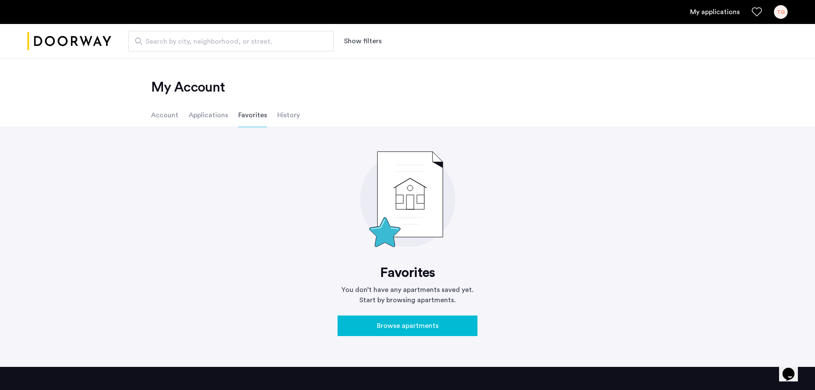
click at [200, 116] on li "Applications" at bounding box center [208, 115] width 39 height 24
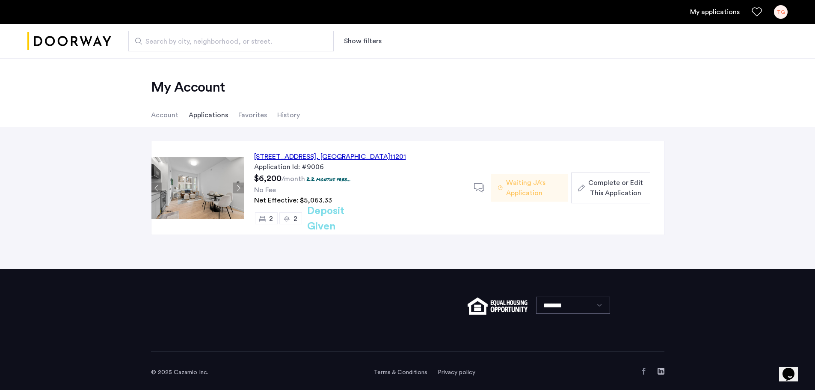
click at [603, 184] on span "Complete or Edit This Application" at bounding box center [616, 188] width 55 height 21
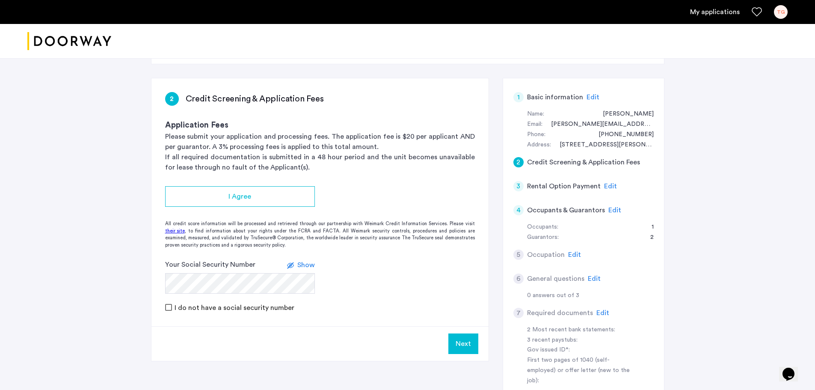
scroll to position [86, 0]
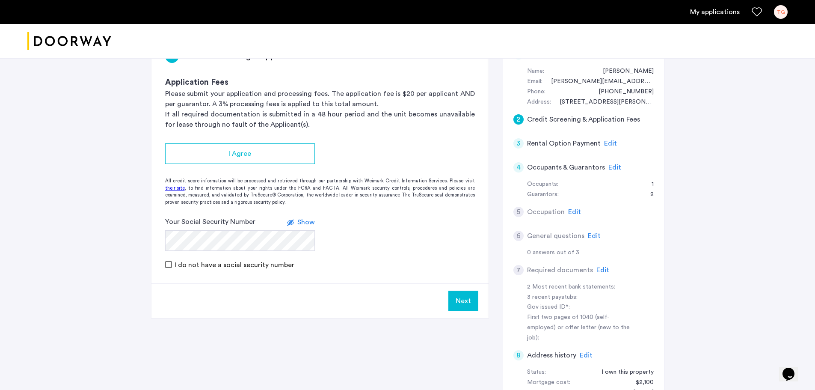
click at [611, 164] on span "Edit" at bounding box center [615, 167] width 13 height 7
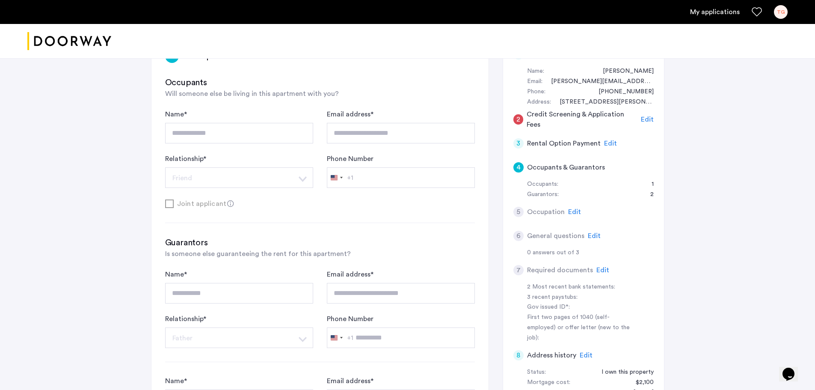
click at [580, 168] on h5 "Occupants & Guarantors" at bounding box center [566, 167] width 78 height 10
click at [518, 169] on div "4" at bounding box center [519, 167] width 10 height 10
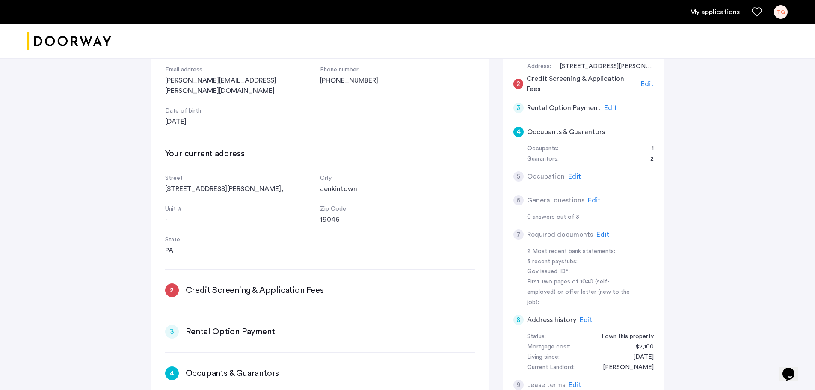
scroll to position [0, 0]
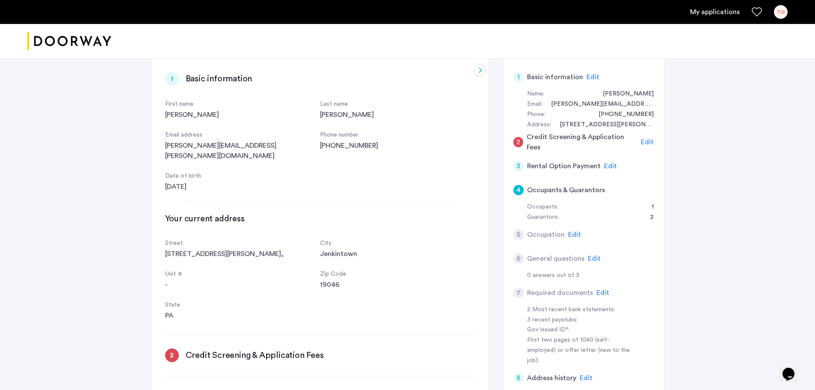
scroll to position [43, 0]
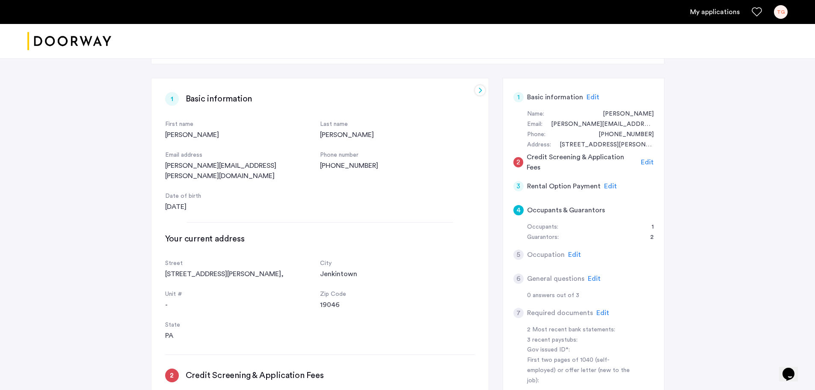
click at [610, 184] on span "Edit" at bounding box center [610, 186] width 13 height 7
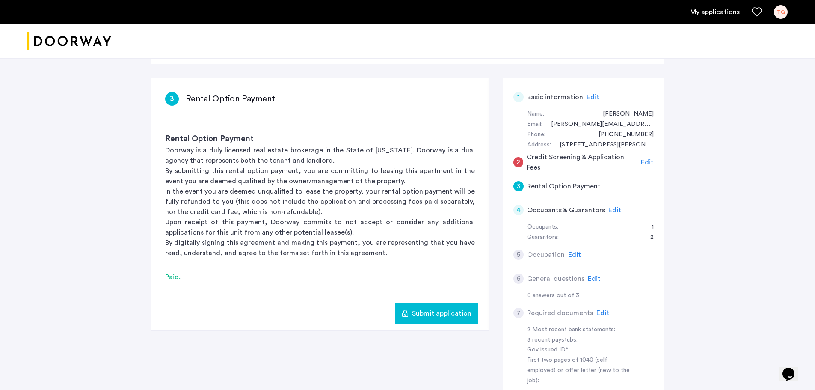
click at [591, 99] on span "Edit" at bounding box center [593, 97] width 13 height 7
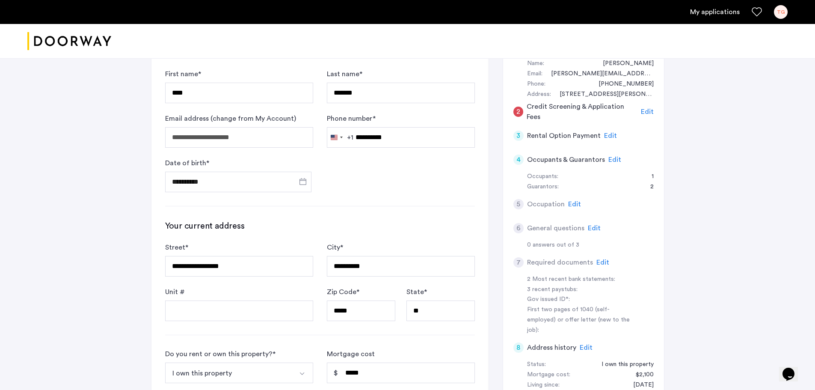
scroll to position [86, 0]
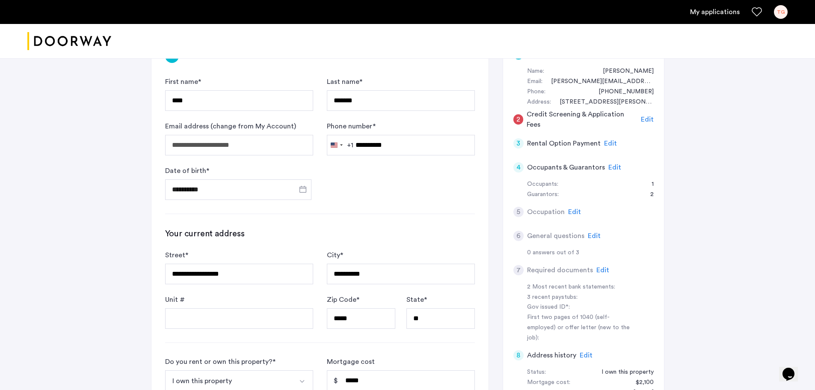
click at [614, 167] on span "Edit" at bounding box center [615, 167] width 13 height 7
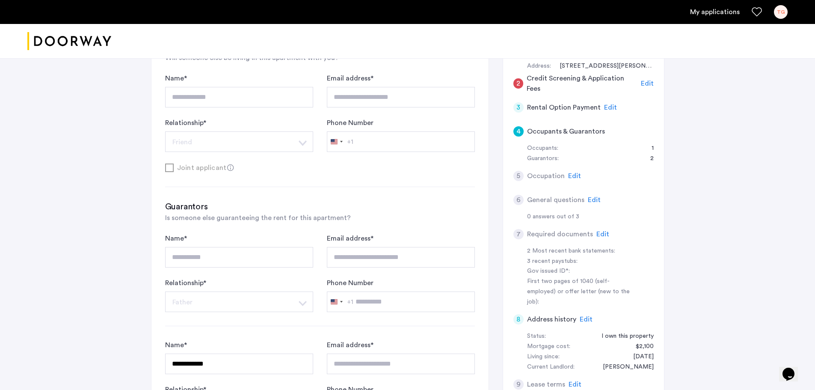
scroll to position [128, 0]
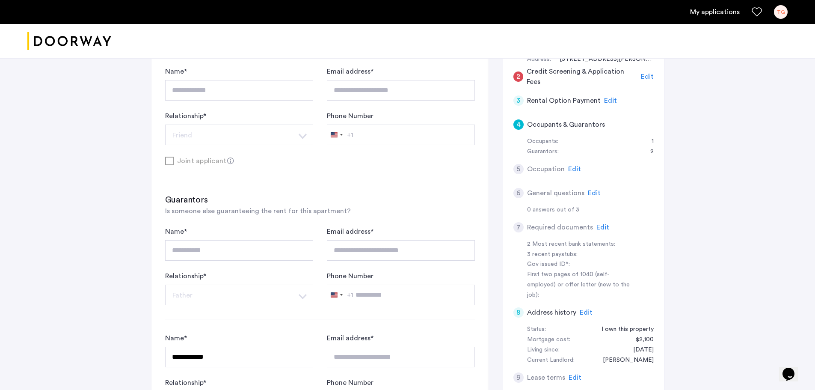
click at [602, 226] on span "Edit" at bounding box center [603, 227] width 13 height 7
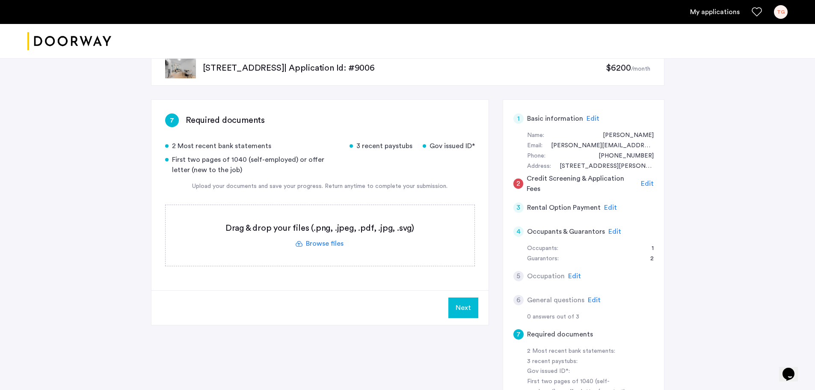
scroll to position [0, 0]
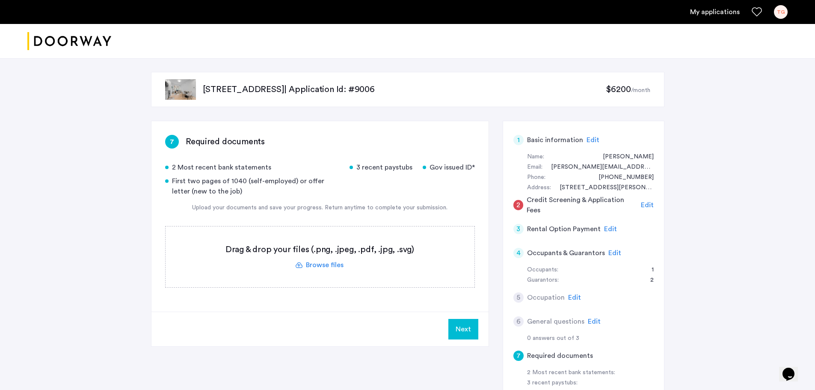
click at [777, 18] on link "TG" at bounding box center [781, 12] width 14 height 14
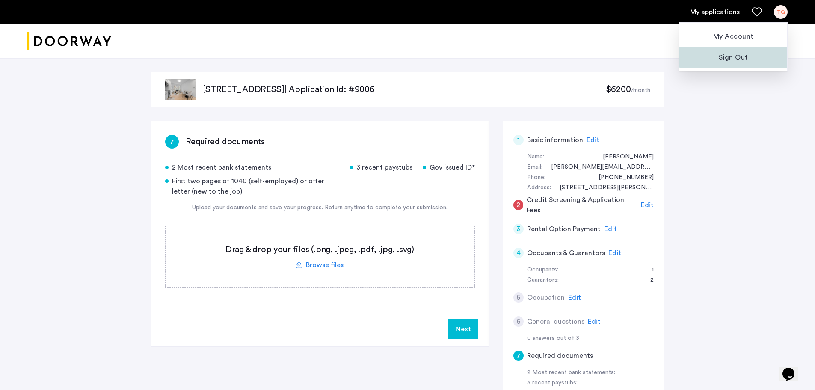
click at [737, 54] on span "Sign Out" at bounding box center [734, 57] width 94 height 10
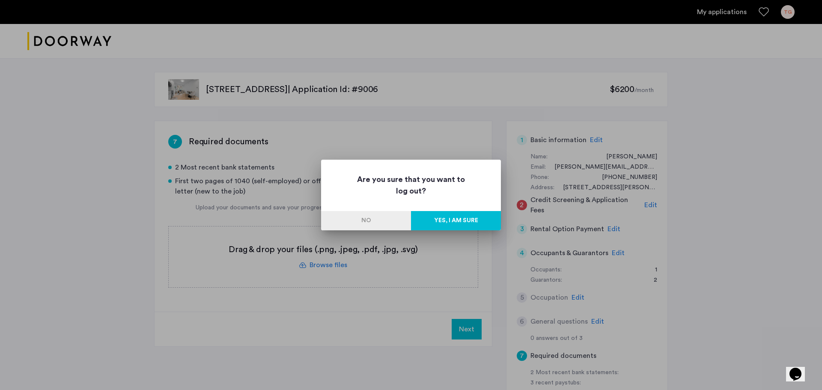
click at [372, 215] on button "No" at bounding box center [366, 220] width 90 height 19
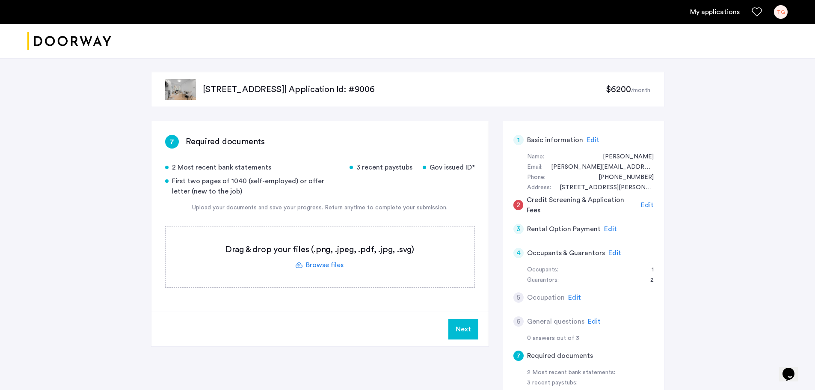
click at [722, 10] on link "My applications" at bounding box center [715, 12] width 50 height 10
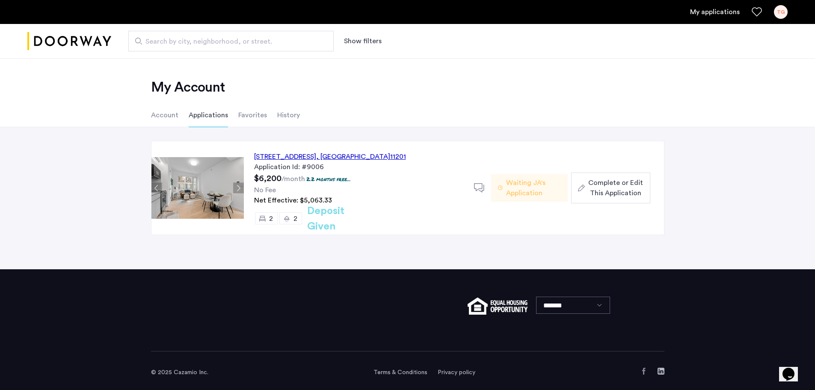
click at [168, 117] on li "Account" at bounding box center [164, 115] width 27 height 24
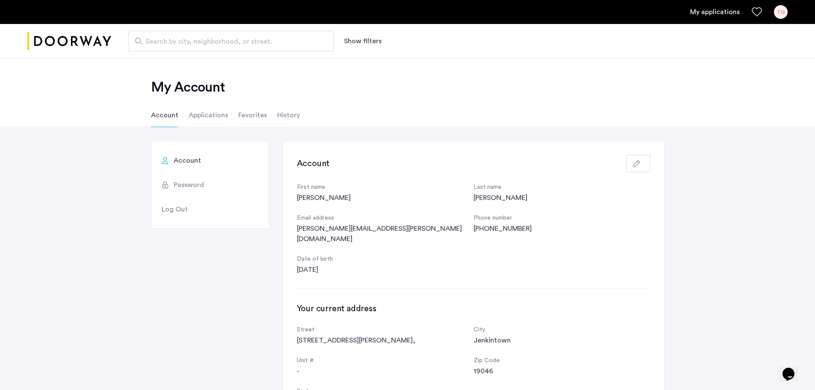
click at [182, 184] on span "Password" at bounding box center [189, 185] width 30 height 10
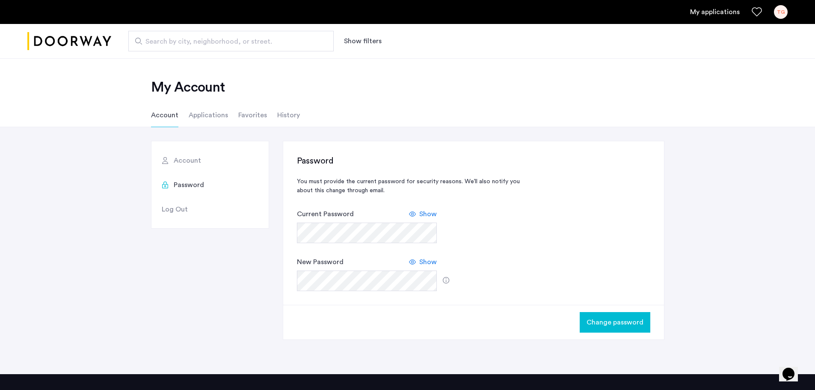
click at [433, 264] on span "Show" at bounding box center [428, 262] width 18 height 10
click at [603, 318] on span "Change password" at bounding box center [615, 322] width 57 height 10
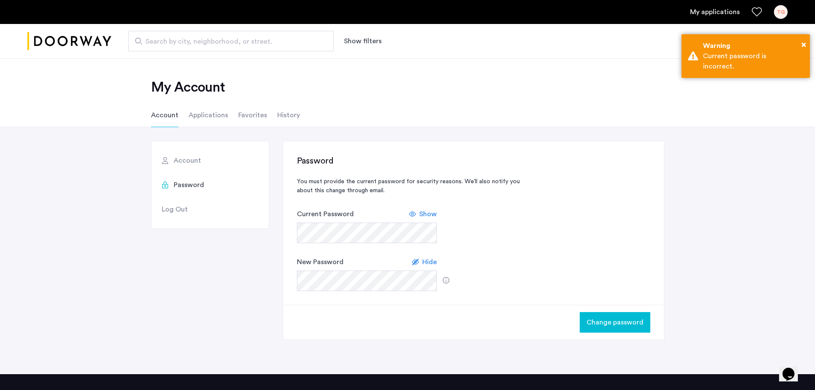
click at [425, 212] on span "Show" at bounding box center [428, 214] width 18 height 10
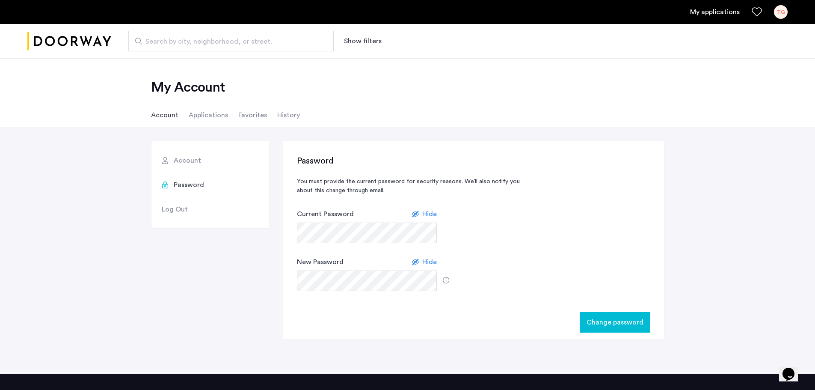
click at [607, 319] on span "Change password" at bounding box center [615, 322] width 57 height 10
click at [172, 208] on span "Log Out" at bounding box center [175, 209] width 26 height 10
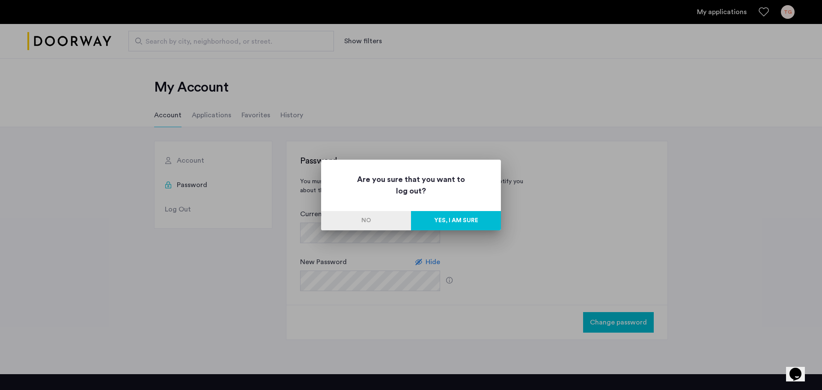
click at [461, 214] on button "Yes, I am sure" at bounding box center [456, 220] width 90 height 19
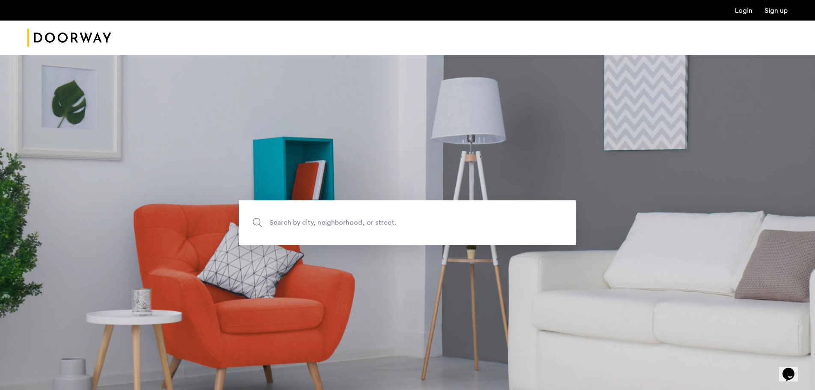
click at [737, 9] on link "Login" at bounding box center [744, 10] width 18 height 7
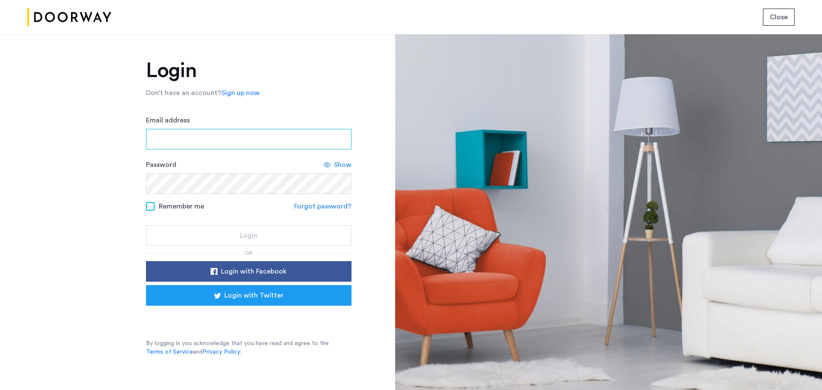
click at [181, 143] on input "Email address" at bounding box center [248, 139] width 205 height 21
type input "**********"
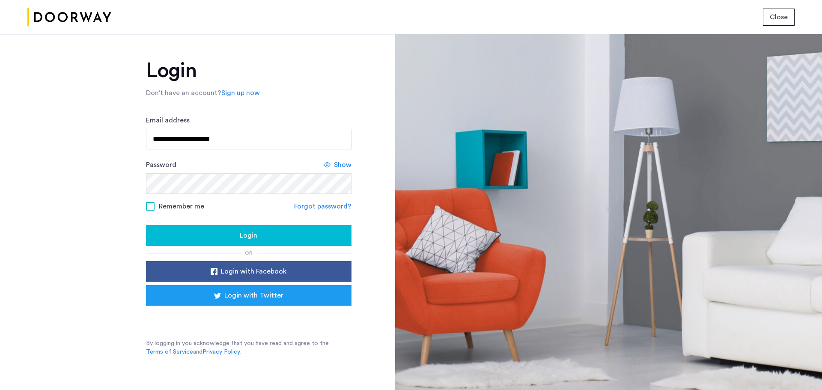
click at [226, 238] on div "Login" at bounding box center [249, 235] width 192 height 10
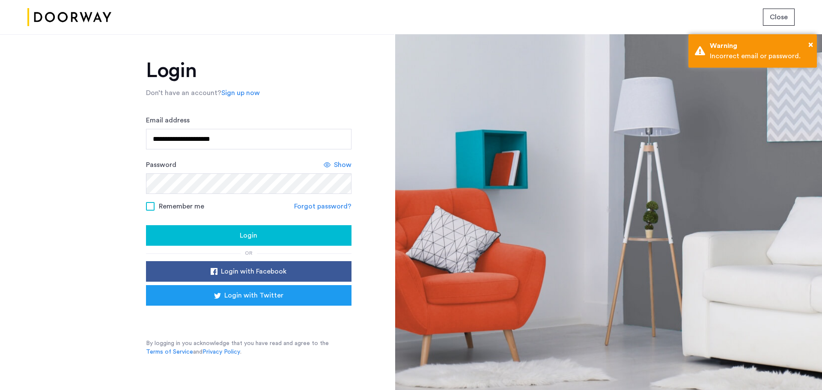
click at [226, 238] on div "Login" at bounding box center [249, 235] width 192 height 10
click at [306, 206] on link "Forgot password?" at bounding box center [322, 206] width 57 height 10
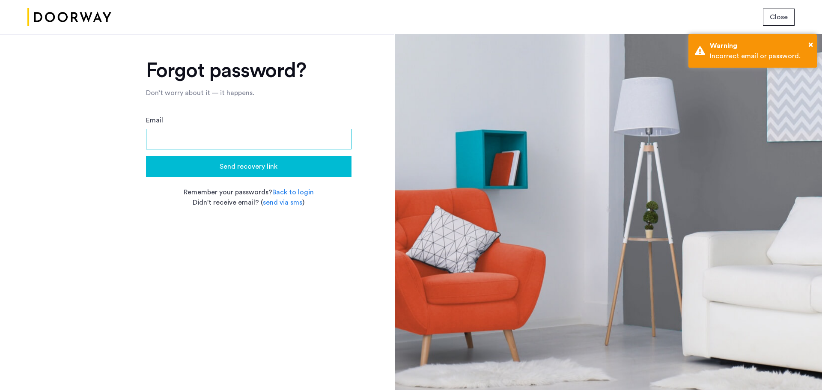
click at [225, 132] on input "Email" at bounding box center [248, 139] width 205 height 21
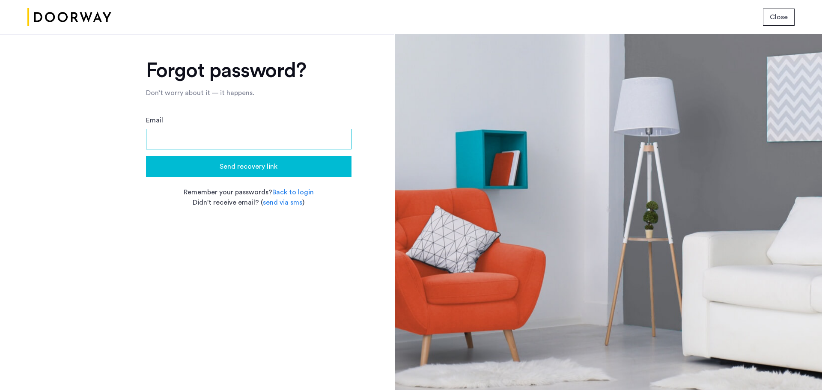
type input "**********"
click at [224, 164] on span "Send recovery link" at bounding box center [249, 166] width 58 height 10
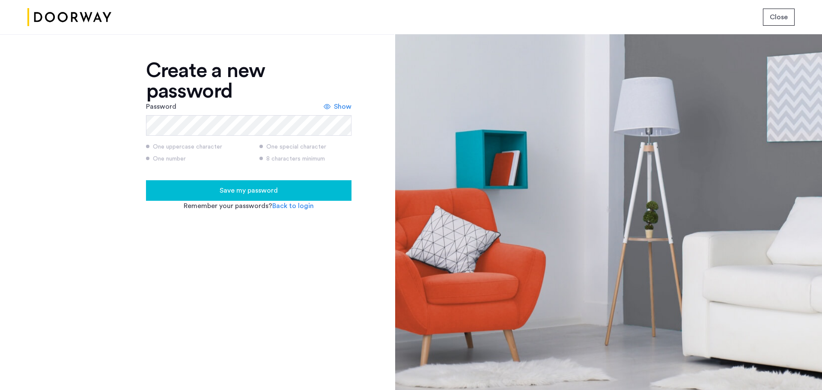
click at [335, 106] on span "Show" at bounding box center [343, 106] width 18 height 10
click at [335, 106] on div "Hide" at bounding box center [339, 106] width 25 height 10
click at [275, 189] on span "Save my password" at bounding box center [249, 190] width 58 height 10
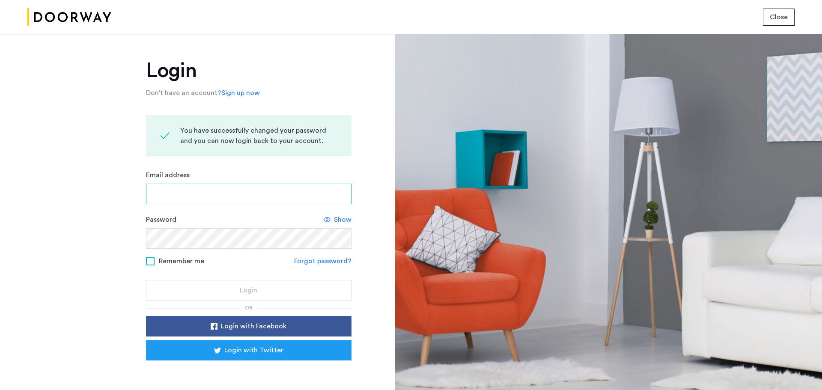
click at [273, 198] on input "Email address" at bounding box center [248, 194] width 205 height 21
type input "**********"
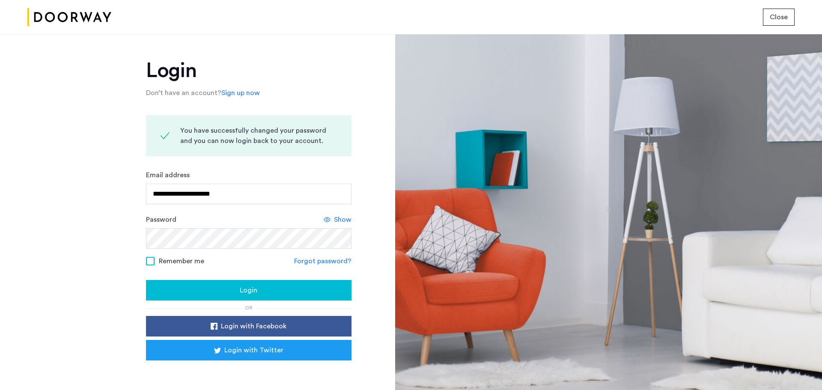
click at [240, 286] on span "Login" at bounding box center [249, 290] width 18 height 10
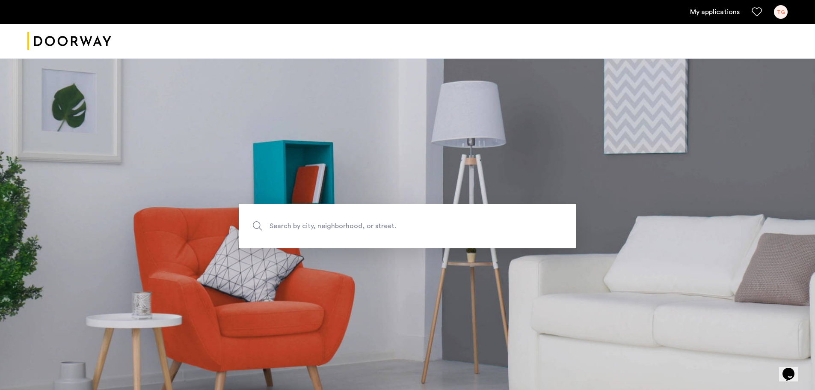
click at [710, 13] on link "My applications" at bounding box center [715, 12] width 50 height 10
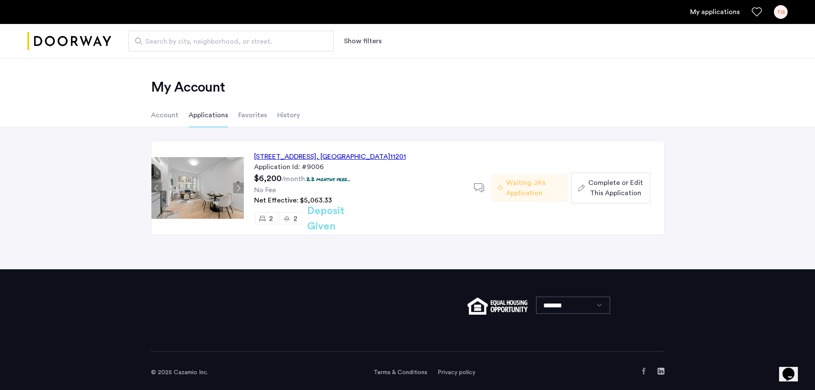
click at [205, 116] on li "Applications" at bounding box center [208, 115] width 39 height 24
click at [610, 190] on span "Complete or Edit This Application" at bounding box center [616, 188] width 55 height 21
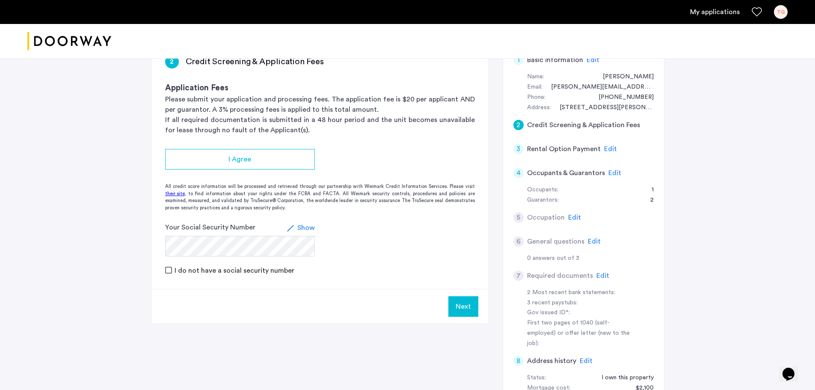
scroll to position [43, 0]
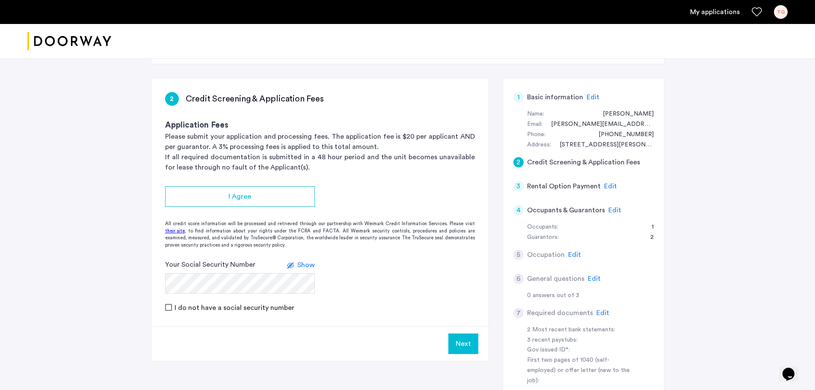
click at [588, 97] on span "Edit" at bounding box center [593, 97] width 13 height 7
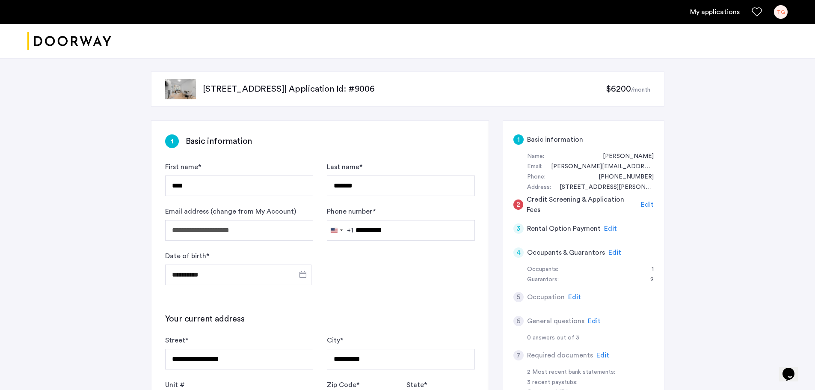
scroll to position [0, 0]
click at [644, 202] on span "Edit" at bounding box center [647, 205] width 13 height 7
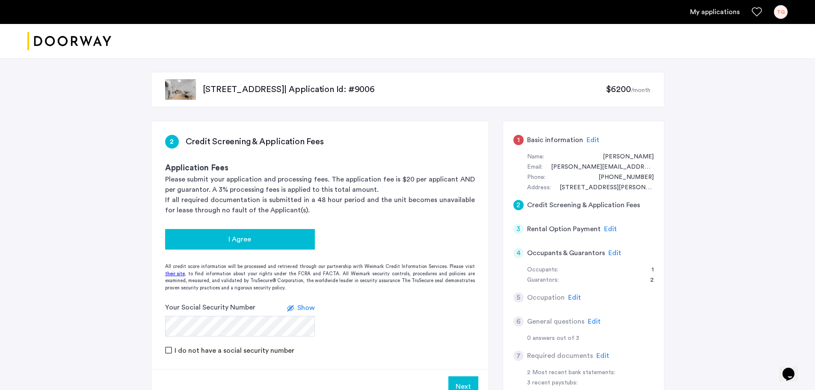
click at [301, 238] on div "I Agree" at bounding box center [240, 239] width 136 height 10
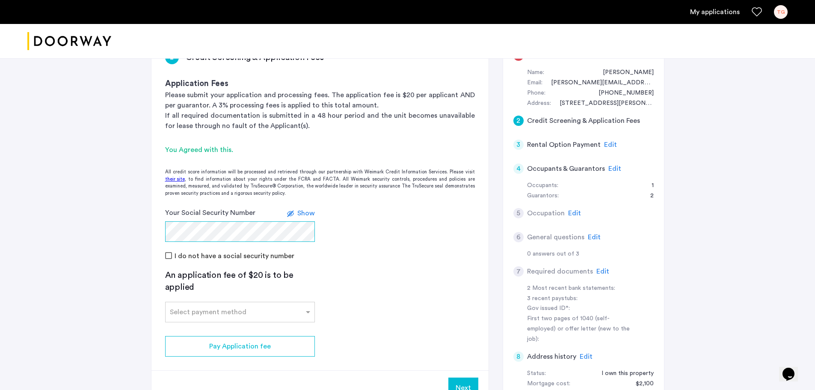
scroll to position [86, 0]
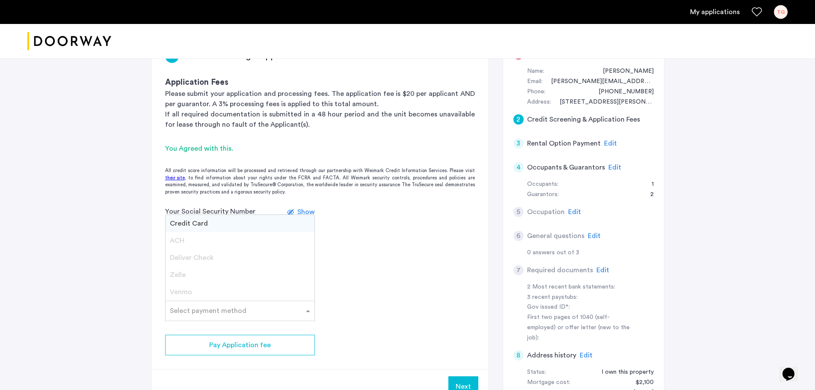
click at [247, 313] on div at bounding box center [240, 308] width 149 height 10
click at [200, 220] on span "Credit Card" at bounding box center [189, 223] width 38 height 7
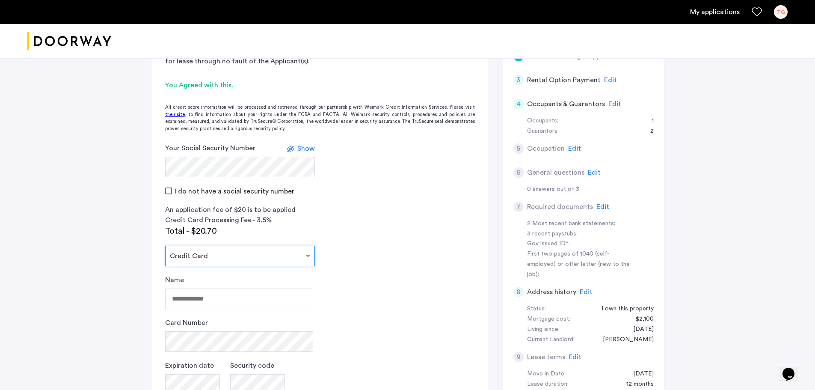
scroll to position [171, 0]
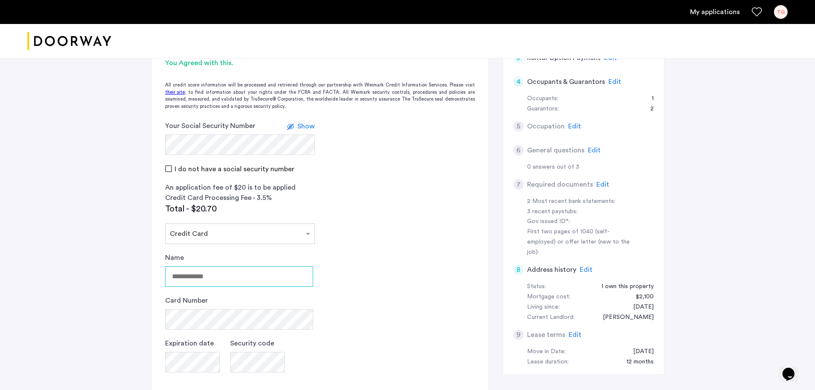
click at [262, 278] on input "Name" at bounding box center [239, 276] width 148 height 21
type input "**********"
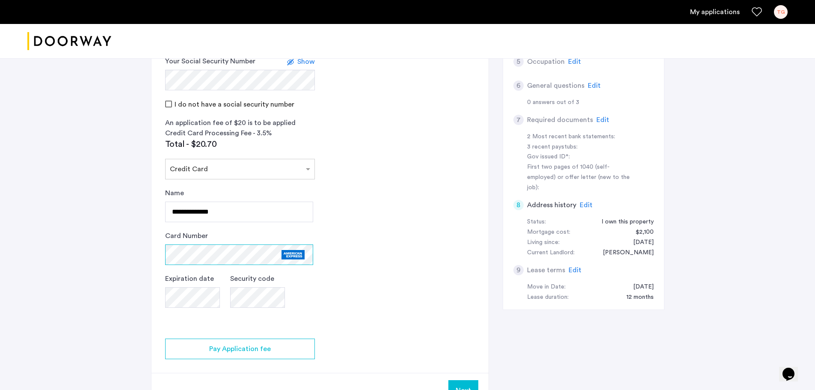
scroll to position [257, 0]
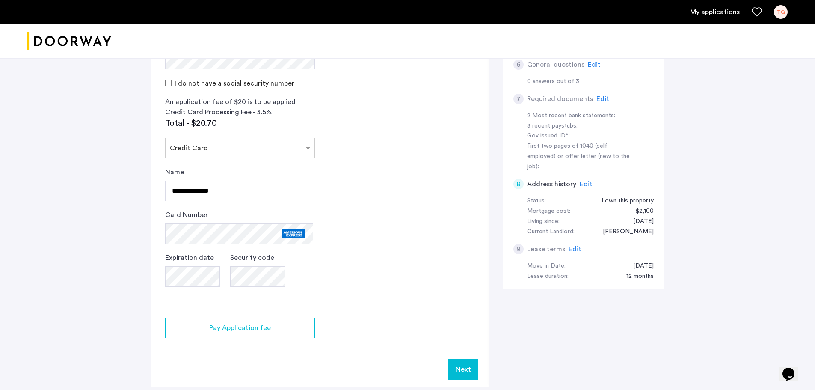
click at [457, 370] on button "Next" at bounding box center [464, 369] width 30 height 21
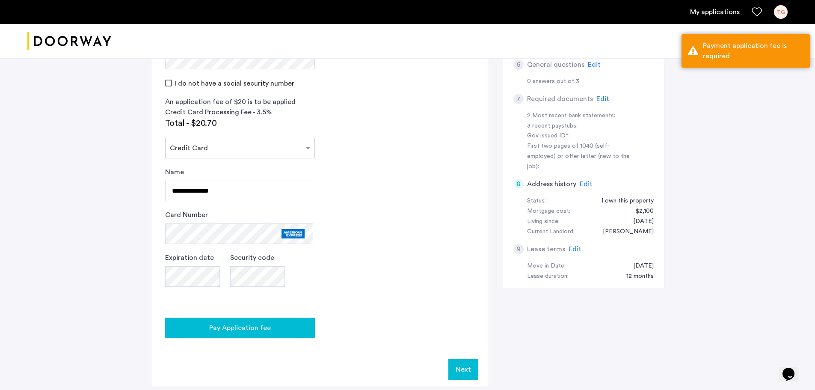
click at [258, 328] on span "Pay Application fee" at bounding box center [240, 328] width 62 height 10
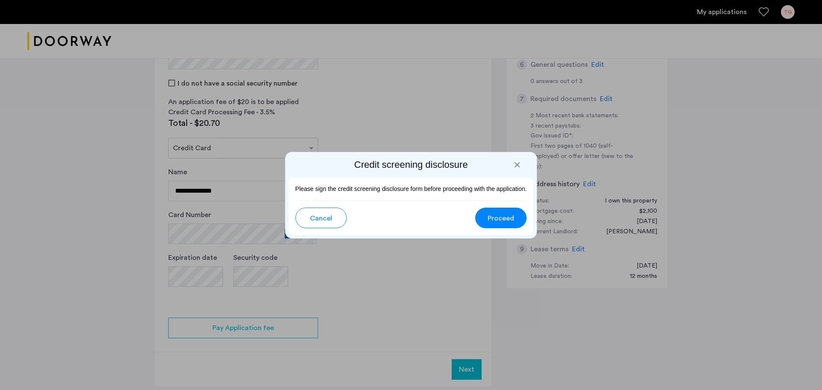
click at [483, 215] on button "Proceed" at bounding box center [500, 218] width 51 height 21
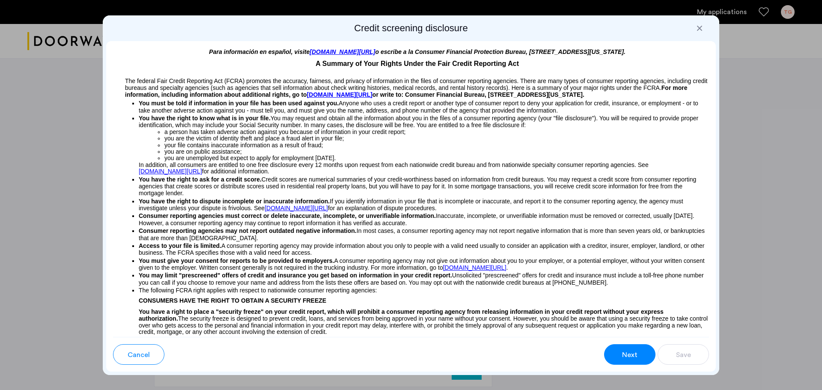
click at [632, 353] on span "Next" at bounding box center [629, 355] width 15 height 10
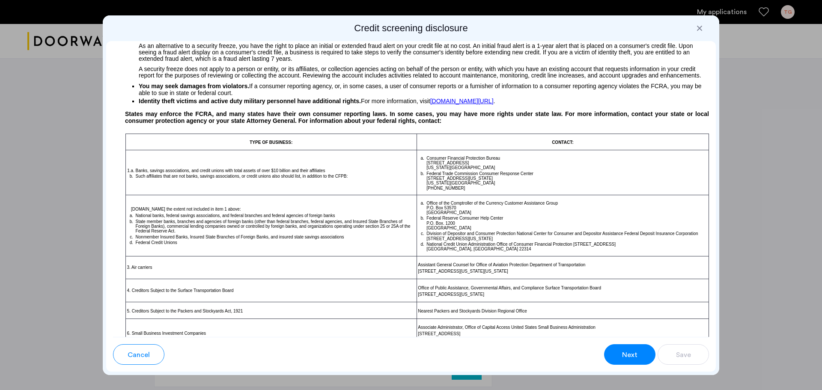
click at [632, 353] on span "Next" at bounding box center [629, 355] width 15 height 10
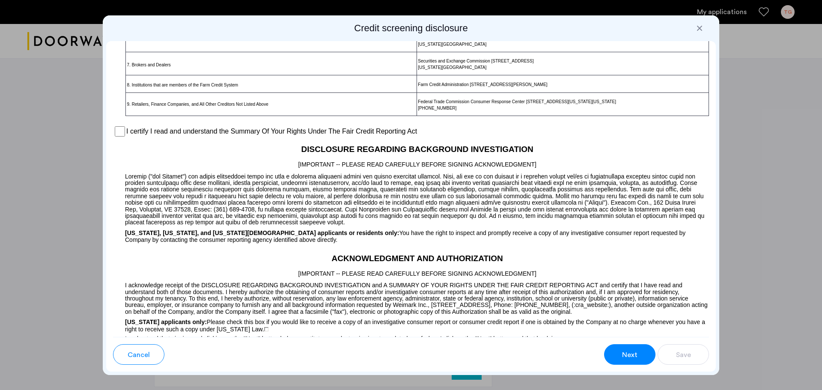
click at [632, 353] on span "Next" at bounding box center [629, 355] width 15 height 10
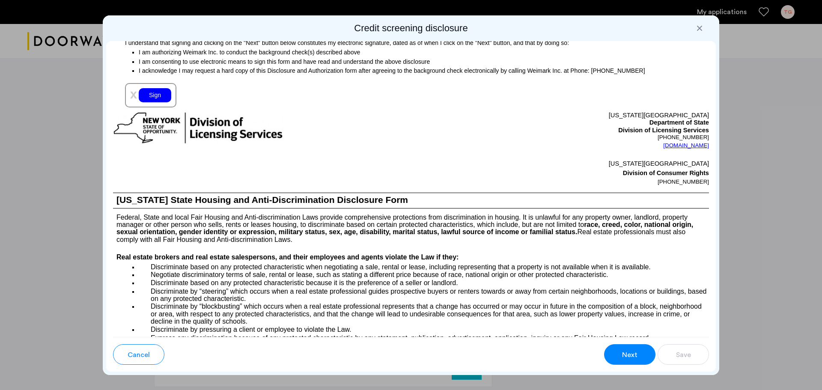
click at [632, 353] on span "Next" at bounding box center [629, 355] width 15 height 10
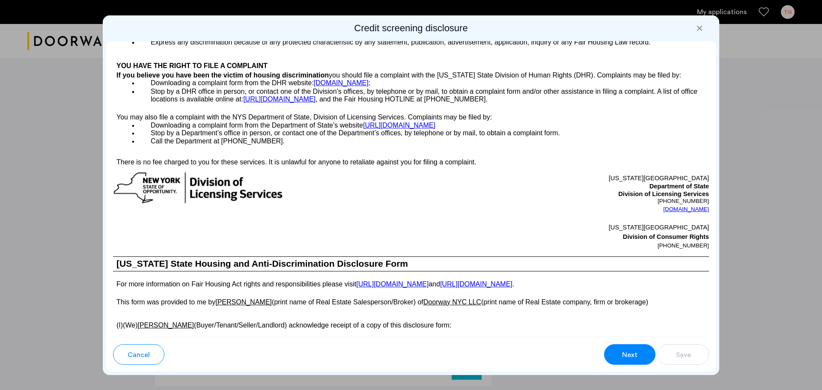
click at [632, 353] on span "Next" at bounding box center [629, 355] width 15 height 10
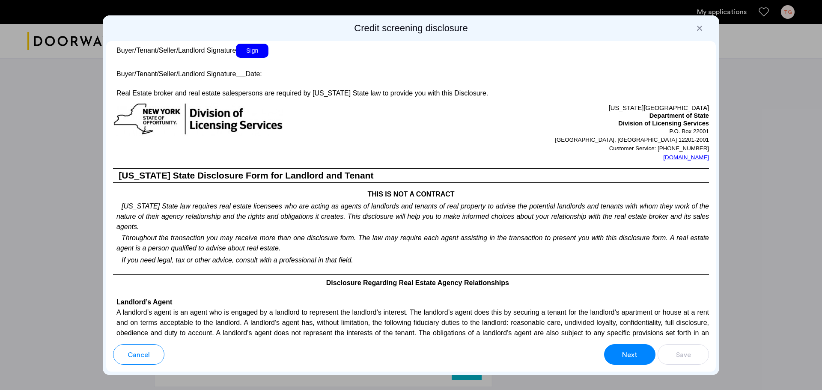
click at [632, 353] on span "Next" at bounding box center [629, 355] width 15 height 10
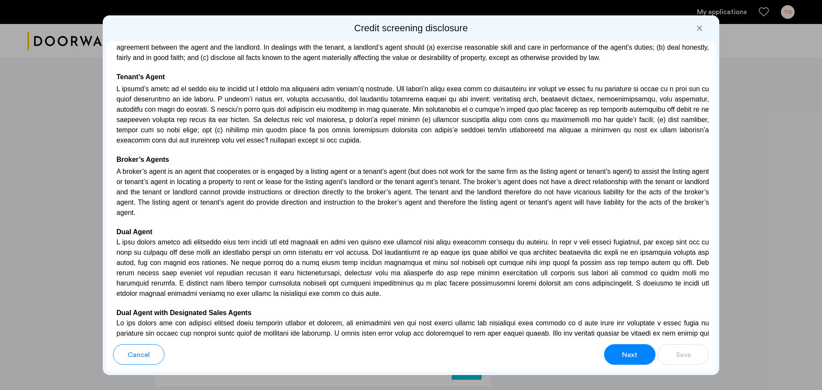
click at [632, 353] on span "Next" at bounding box center [629, 355] width 15 height 10
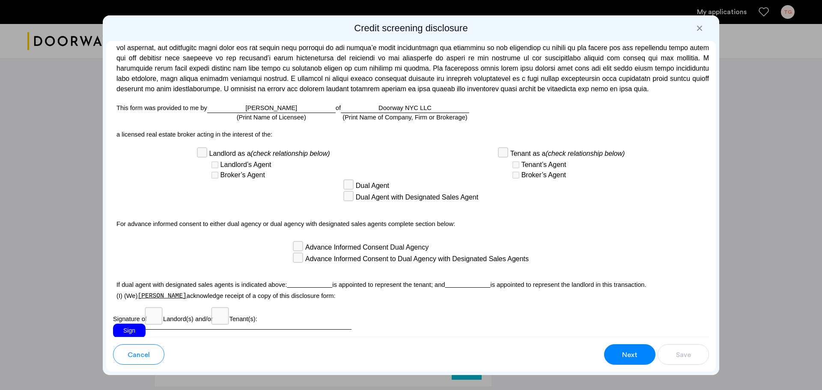
click at [139, 324] on div "Sign" at bounding box center [129, 331] width 33 height 14
click at [621, 354] on div "Next" at bounding box center [629, 355] width 16 height 10
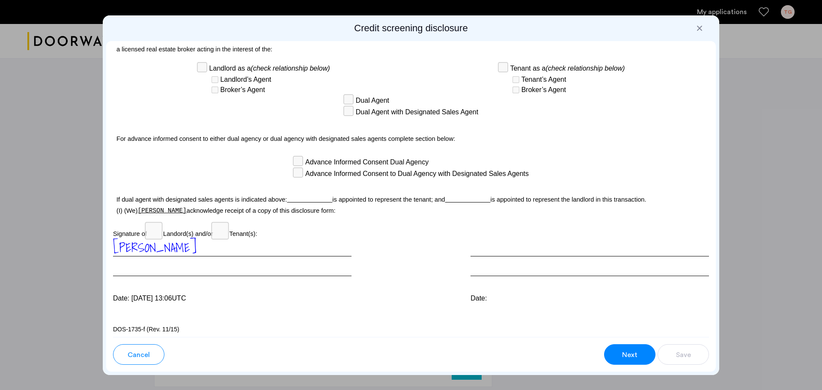
click at [616, 349] on button "Next" at bounding box center [629, 354] width 51 height 21
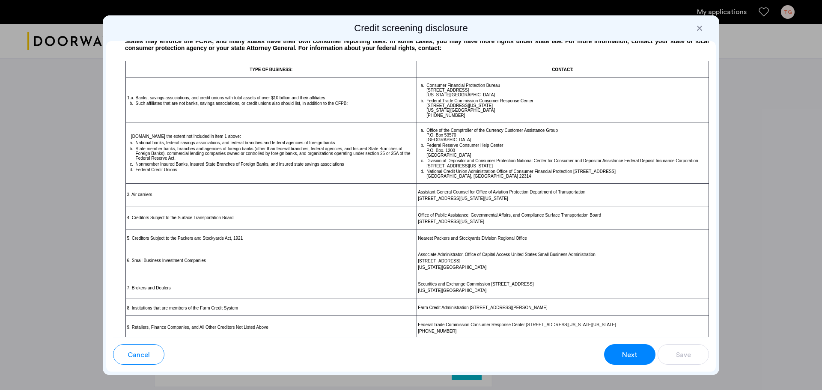
scroll to position [449, 0]
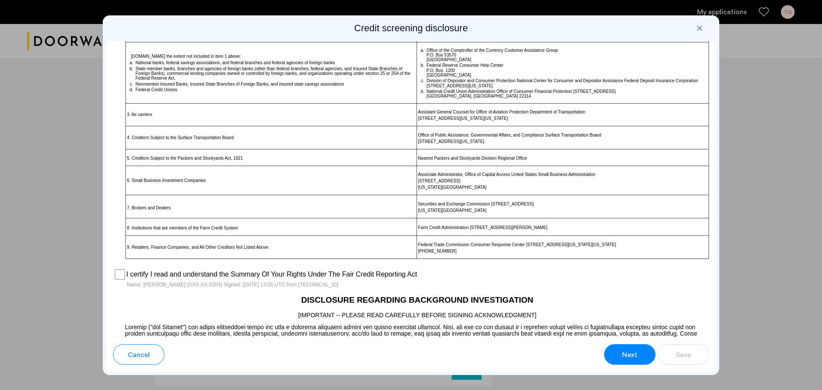
click at [620, 353] on button "Next" at bounding box center [629, 354] width 51 height 21
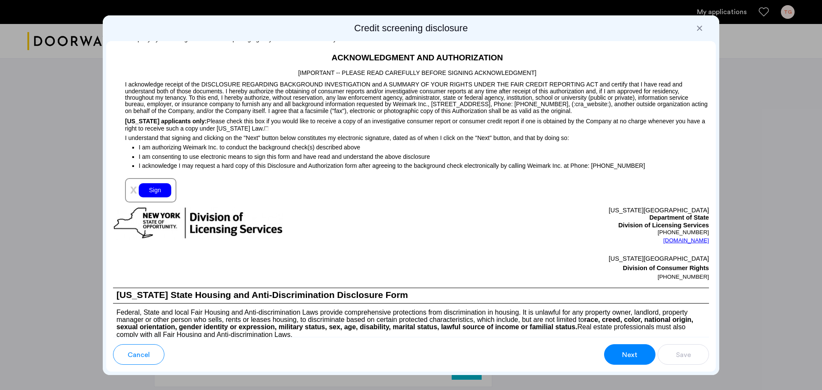
scroll to position [801, 0]
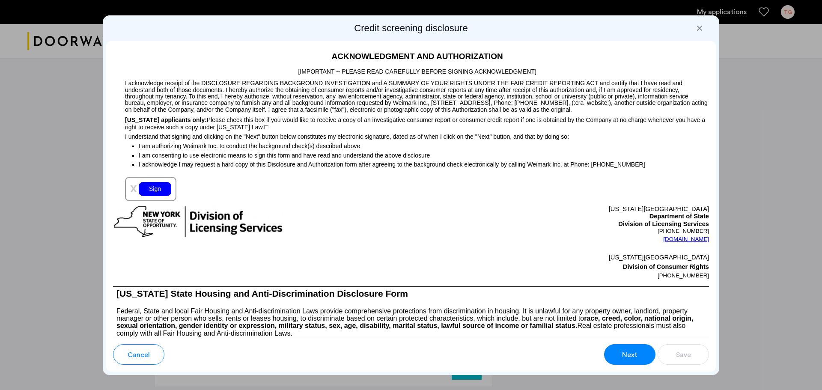
click at [162, 185] on div "Sign" at bounding box center [155, 189] width 33 height 14
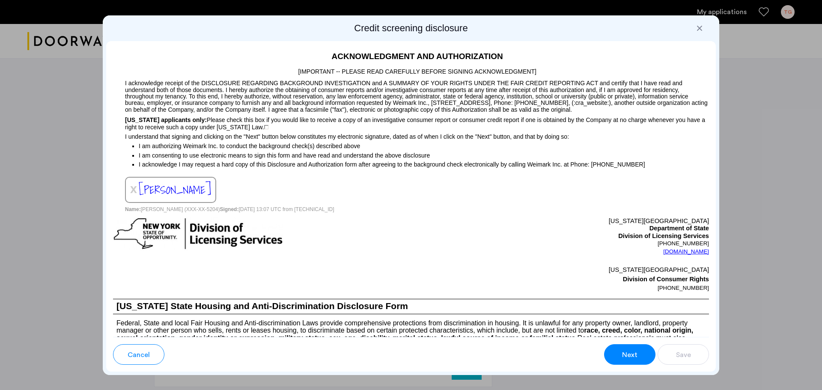
click at [635, 348] on button "Next" at bounding box center [629, 354] width 51 height 21
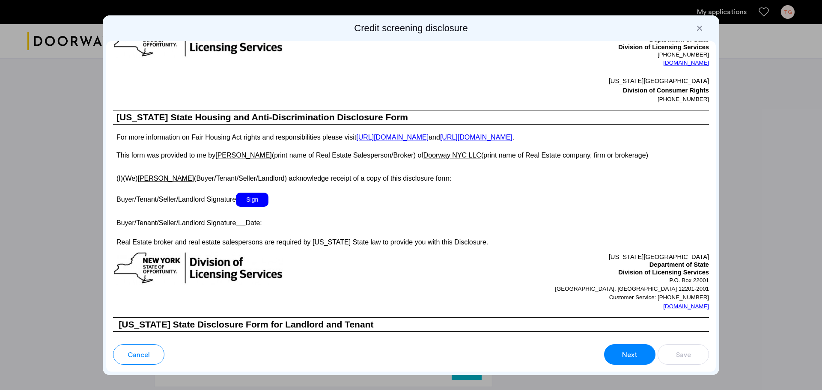
scroll to position [1361, 0]
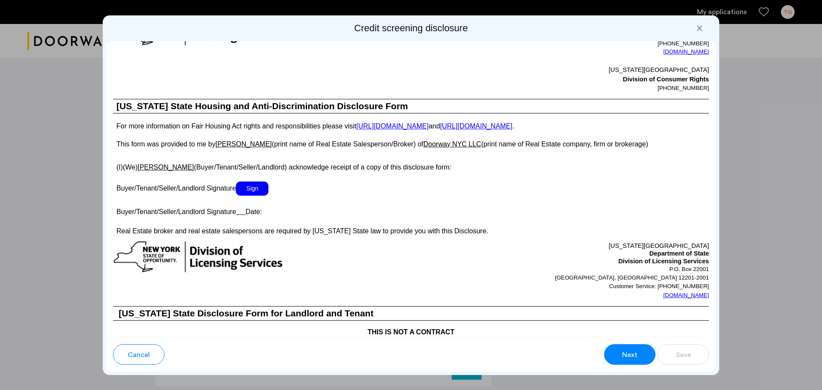
click at [260, 190] on span "Sign" at bounding box center [252, 188] width 33 height 14
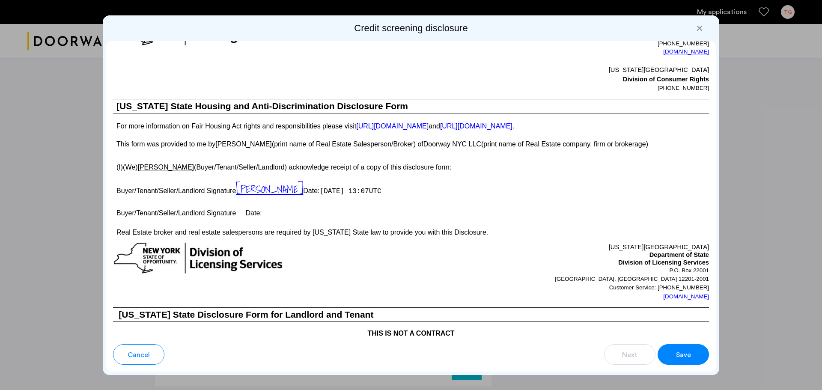
click at [686, 357] on span "Save" at bounding box center [683, 355] width 15 height 10
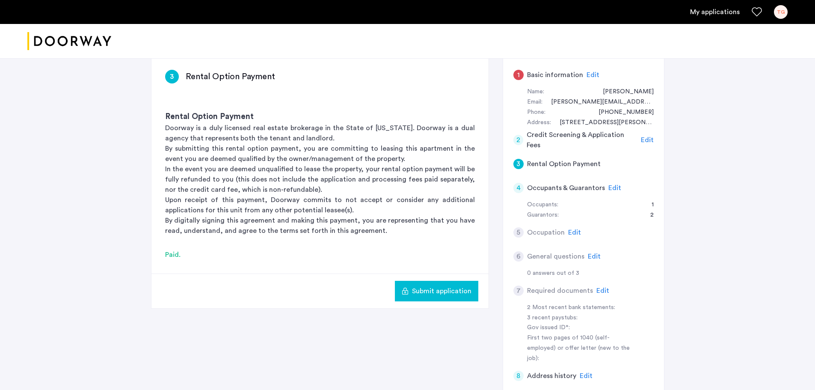
scroll to position [86, 0]
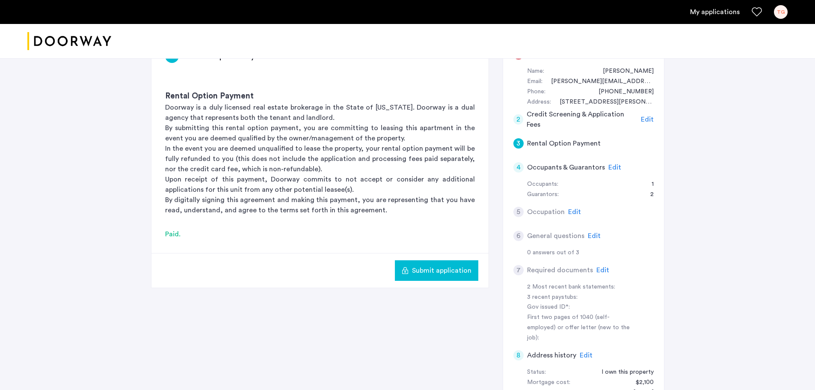
click at [611, 165] on span "Edit" at bounding box center [615, 167] width 13 height 7
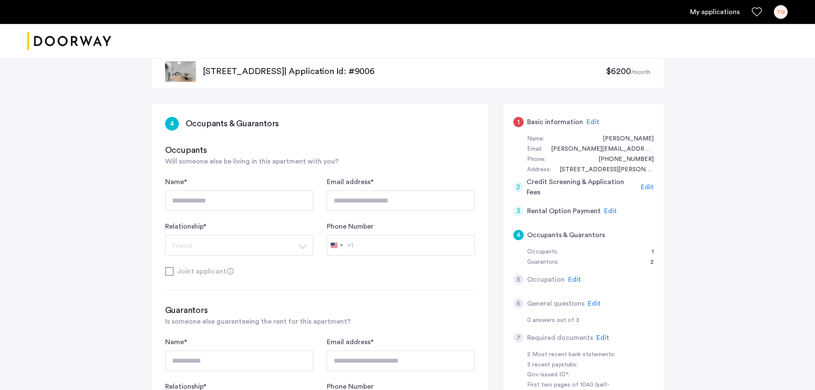
scroll to position [0, 0]
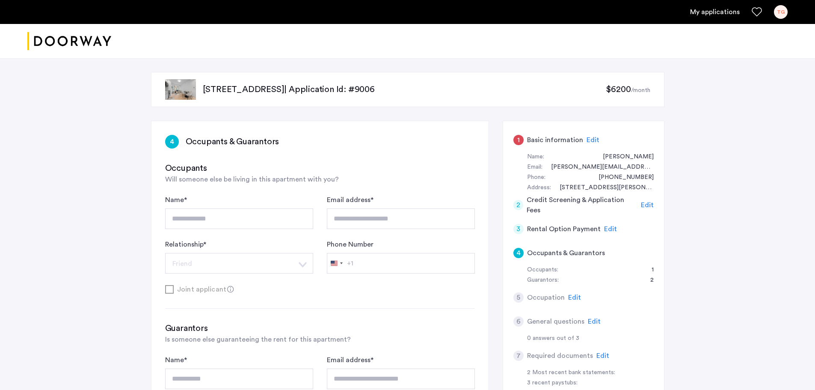
click at [648, 205] on span "Edit" at bounding box center [647, 205] width 13 height 7
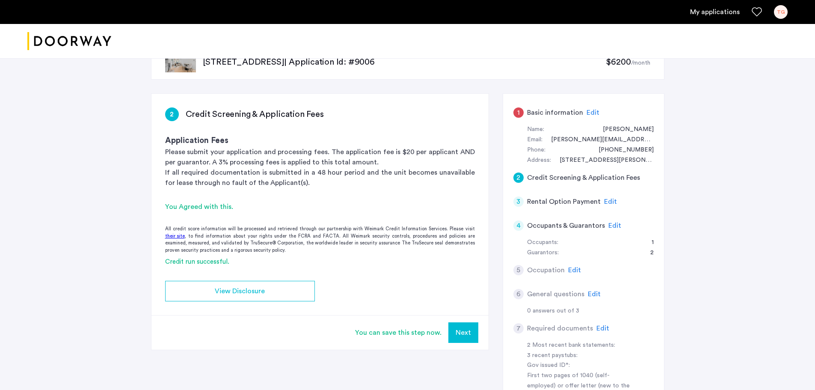
scroll to position [43, 0]
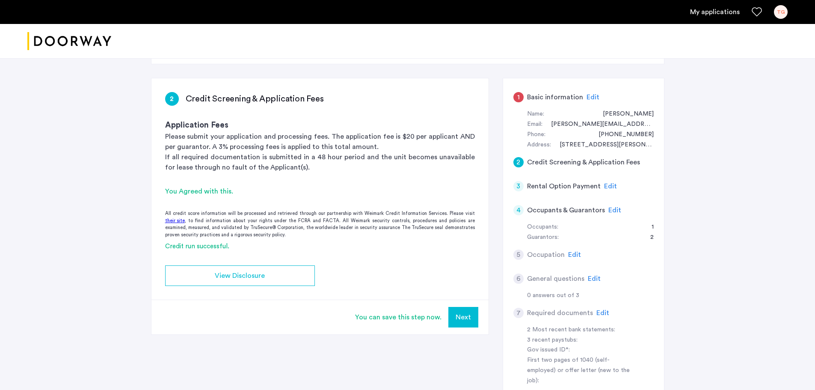
click at [464, 314] on button "Next" at bounding box center [464, 317] width 30 height 21
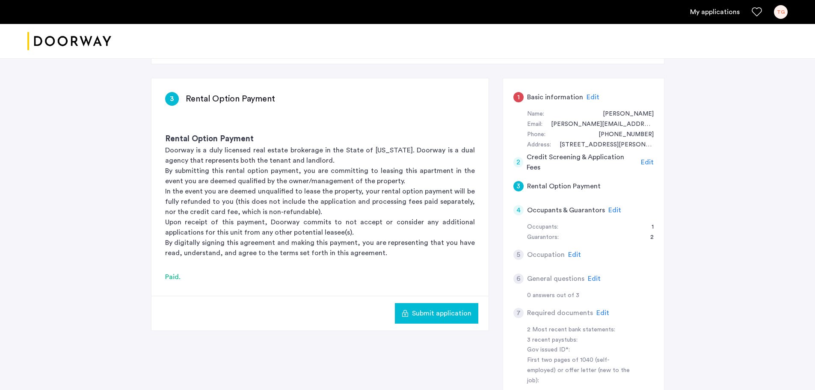
click at [574, 253] on span "Edit" at bounding box center [574, 254] width 13 height 7
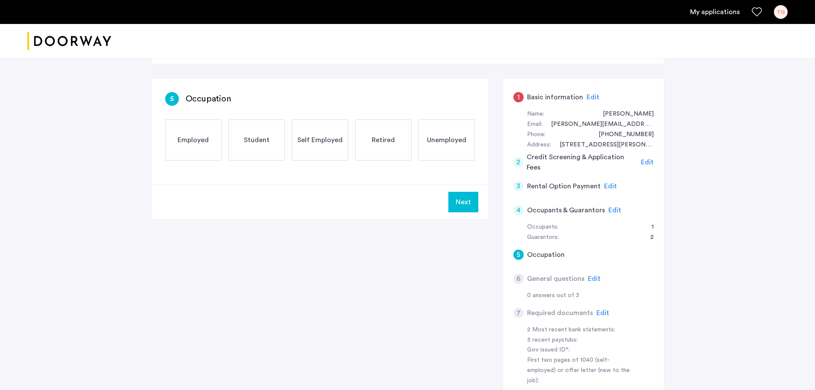
click at [175, 132] on div "Employed" at bounding box center [193, 139] width 56 height 41
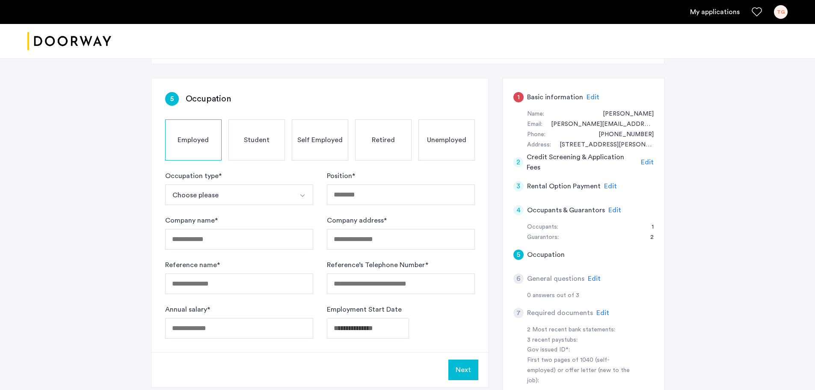
click at [303, 197] on img "Select option" at bounding box center [302, 195] width 7 height 7
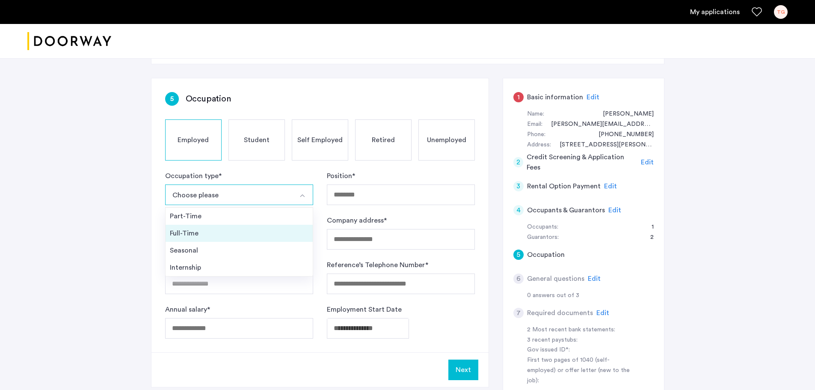
click at [177, 233] on div "Full-Time" at bounding box center [239, 233] width 139 height 10
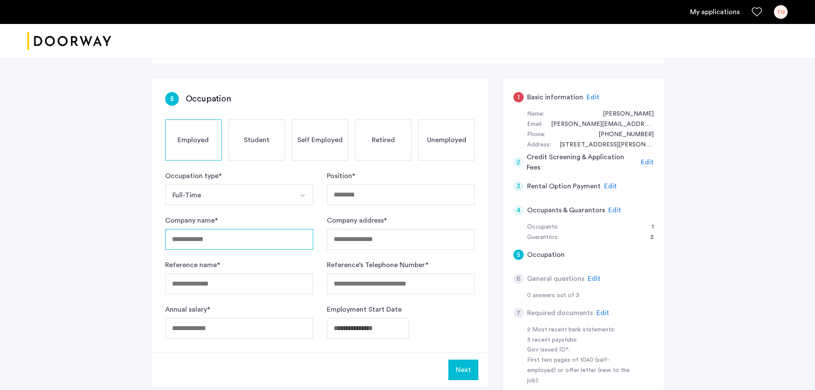
click at [245, 243] on input "Company name *" at bounding box center [239, 239] width 148 height 21
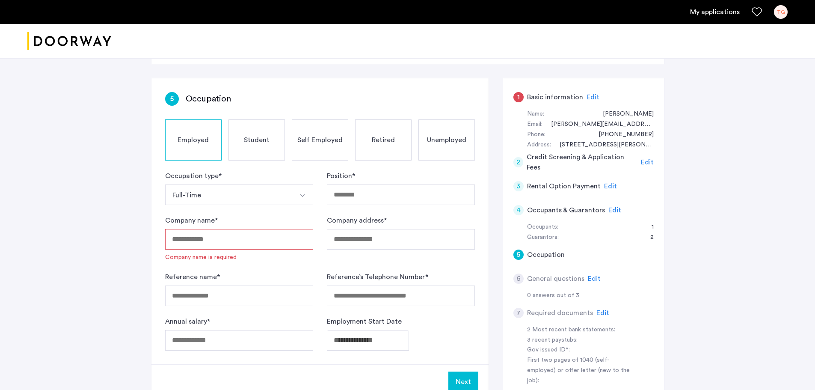
click at [593, 276] on span "Edit" at bounding box center [594, 278] width 13 height 7
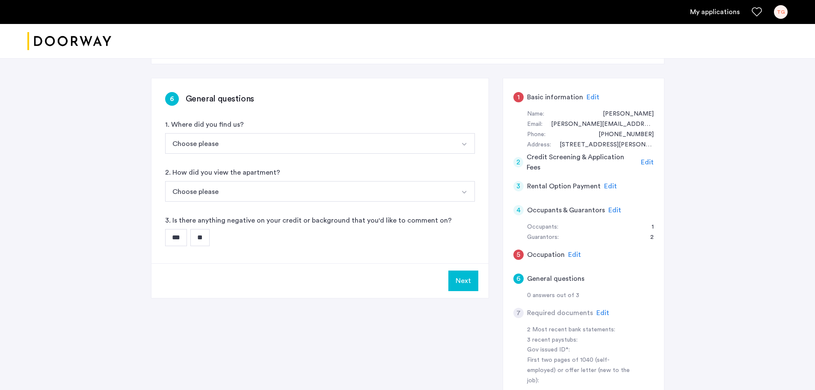
click at [263, 139] on button "Choose please" at bounding box center [310, 143] width 290 height 21
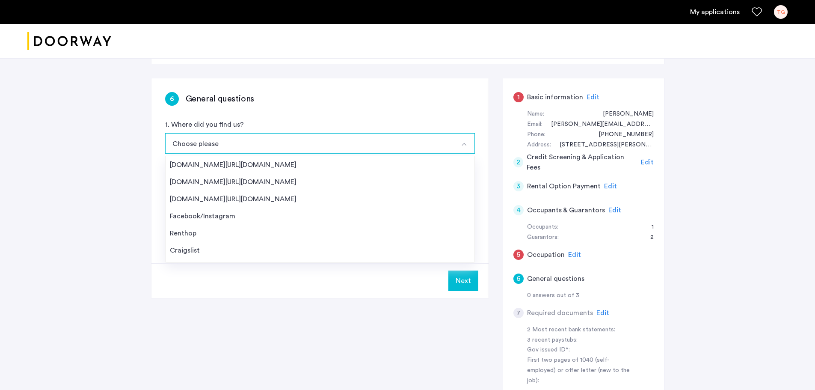
scroll to position [14, 0]
click at [429, 291] on div "Next" at bounding box center [320, 280] width 337 height 35
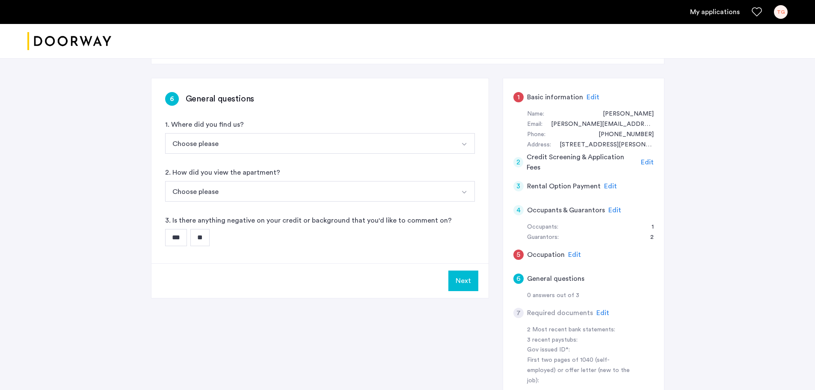
click at [259, 193] on button "Choose please" at bounding box center [310, 191] width 290 height 21
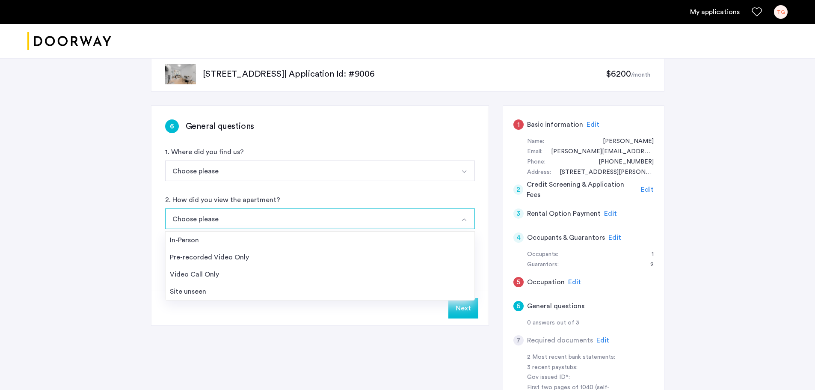
scroll to position [0, 0]
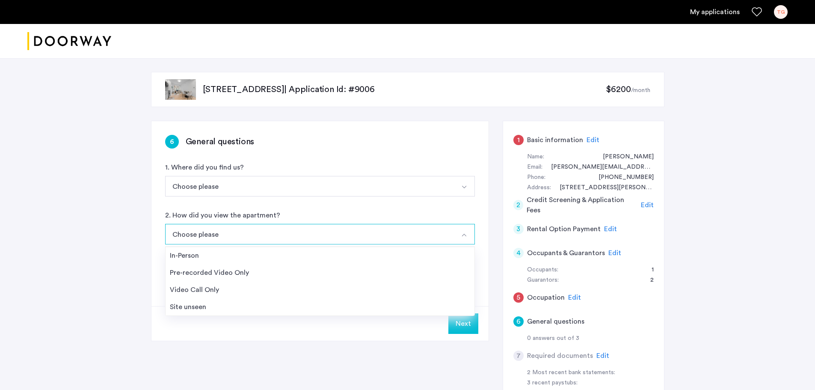
click at [157, 269] on div "6 General questions 1. Where did you find us? Choose please Streeteasy.com/Zill…" at bounding box center [320, 213] width 337 height 185
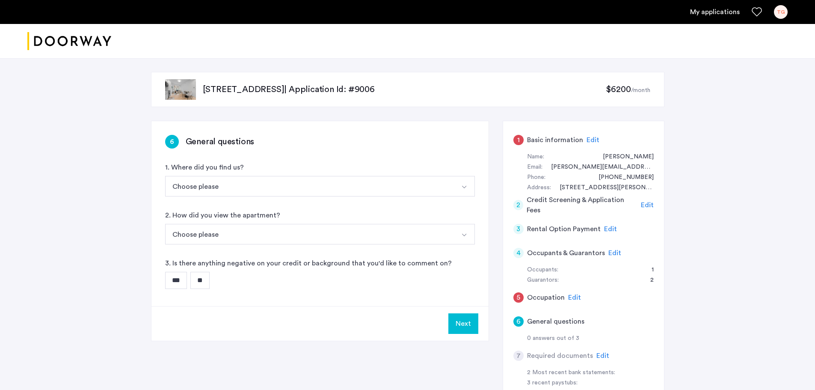
click at [208, 277] on input "**" at bounding box center [199, 280] width 19 height 17
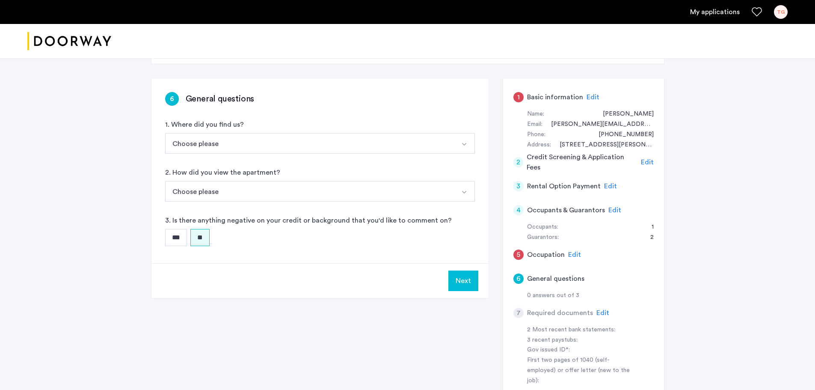
scroll to position [86, 0]
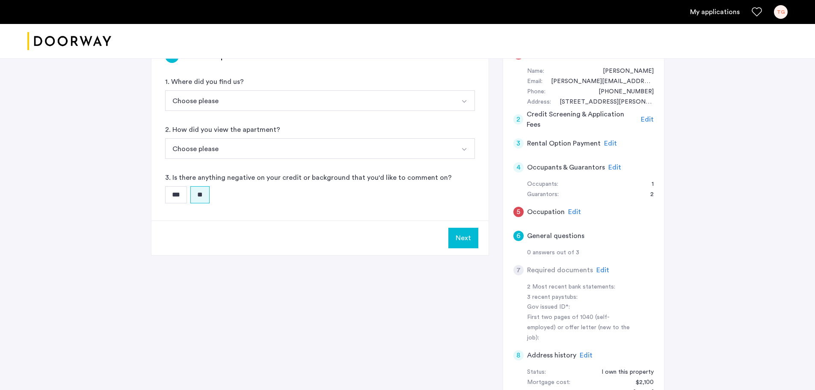
click at [390, 106] on button "Choose please" at bounding box center [310, 100] width 290 height 21
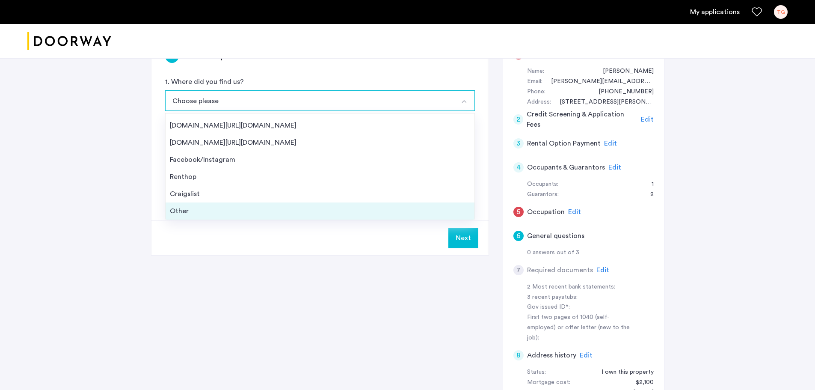
click at [198, 209] on div "Other" at bounding box center [320, 211] width 300 height 10
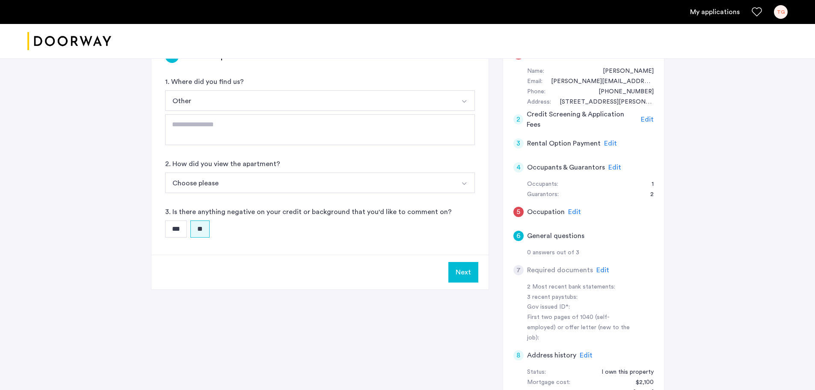
click at [229, 178] on button "Choose please" at bounding box center [310, 182] width 290 height 21
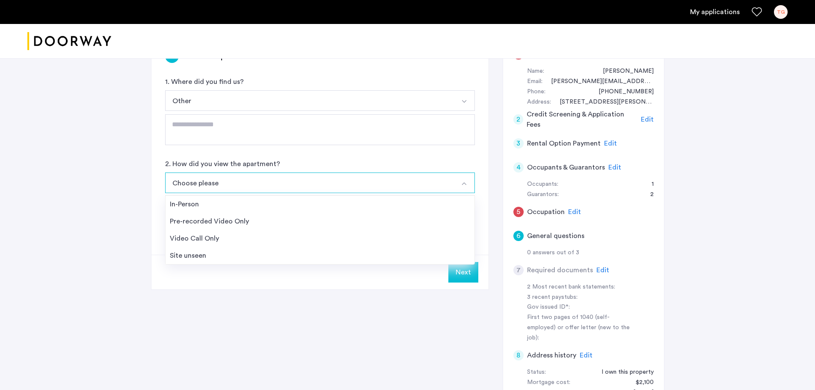
click at [462, 99] on img "Select option" at bounding box center [464, 101] width 7 height 7
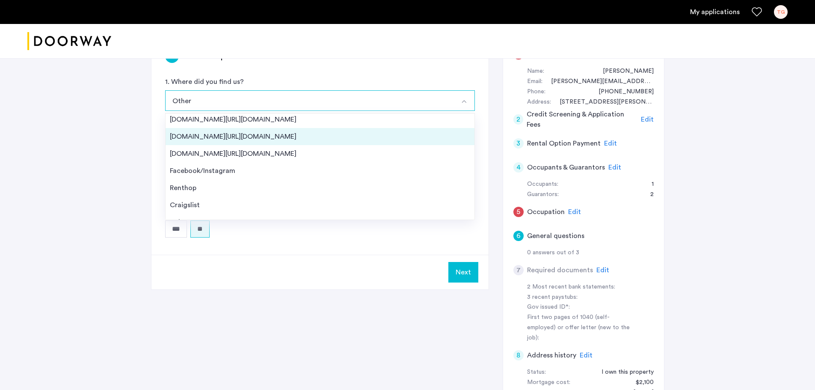
scroll to position [0, 0]
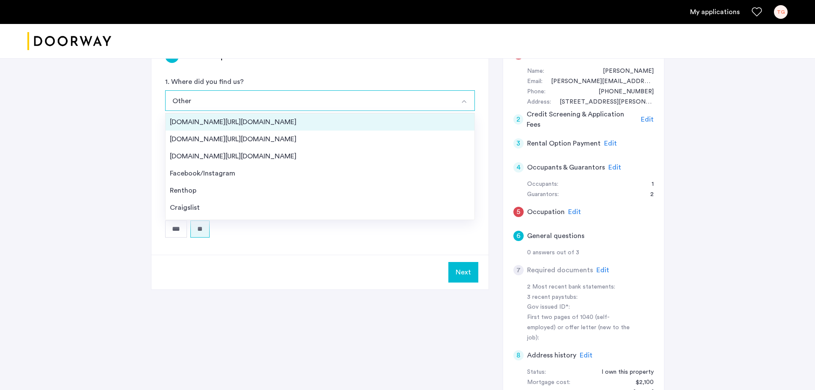
click at [238, 122] on div "Streeteasy.com/Zillow.com" at bounding box center [320, 122] width 300 height 10
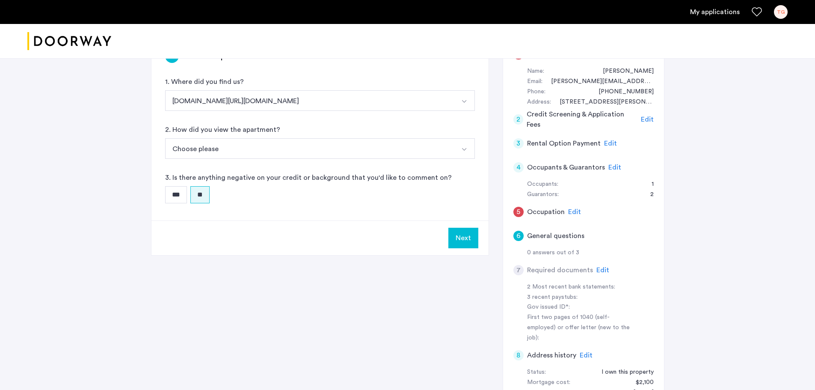
click at [227, 148] on button "Choose please" at bounding box center [310, 148] width 290 height 21
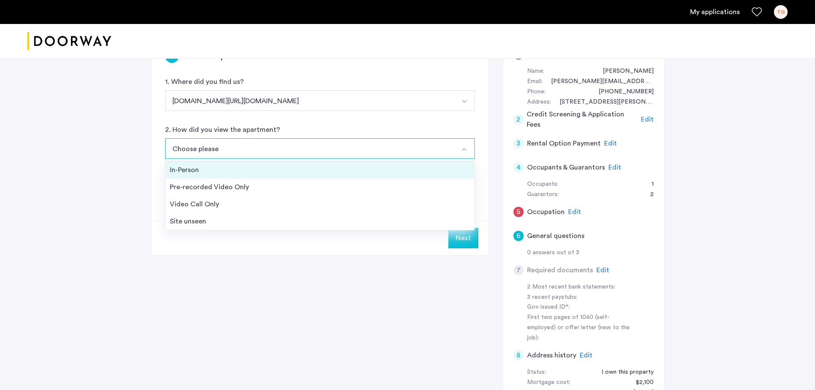
click at [205, 168] on div "In-Person" at bounding box center [320, 170] width 300 height 10
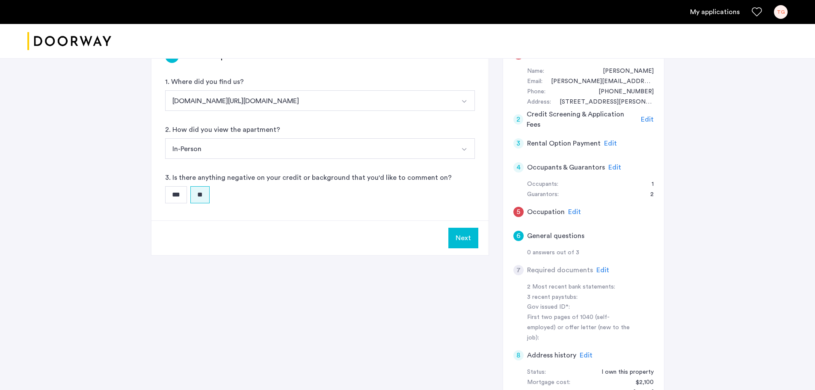
click at [465, 233] on button "Next" at bounding box center [464, 238] width 30 height 21
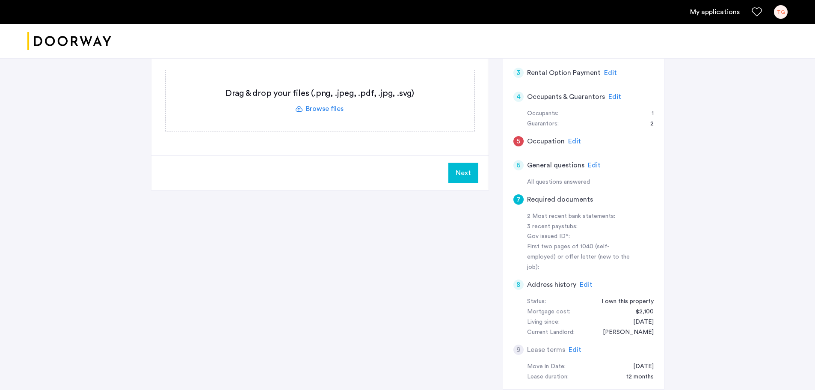
scroll to position [171, 0]
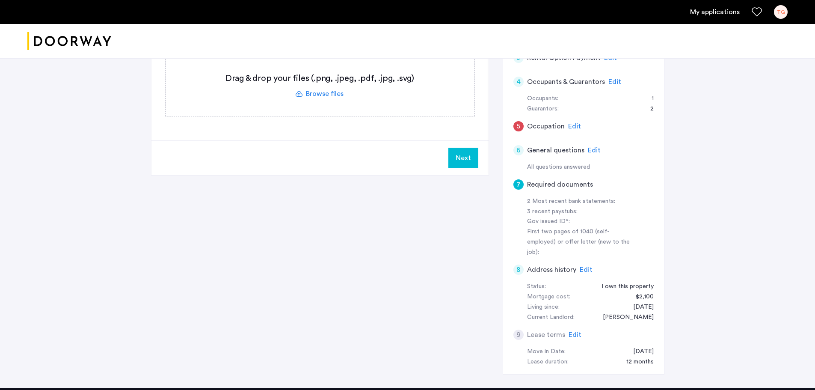
click at [587, 266] on span "Edit" at bounding box center [586, 269] width 13 height 7
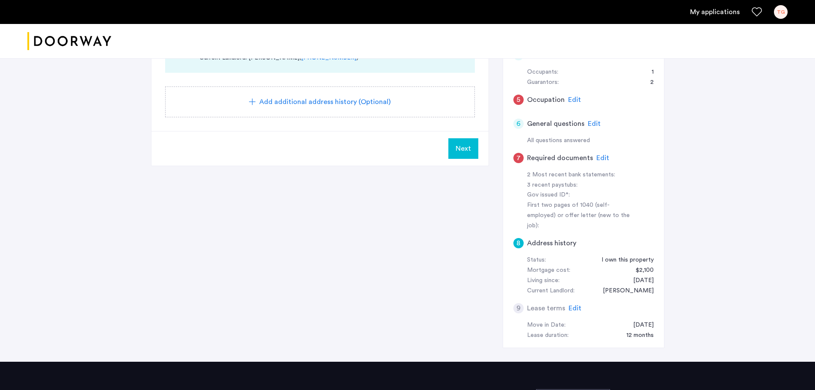
scroll to position [214, 0]
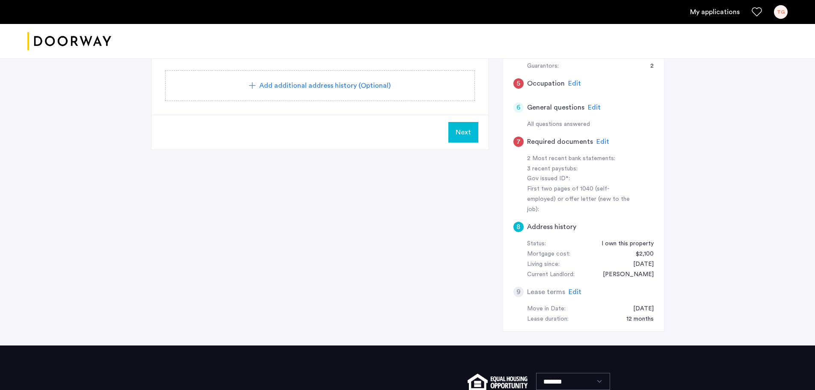
click at [574, 288] on span "Edit" at bounding box center [575, 291] width 13 height 7
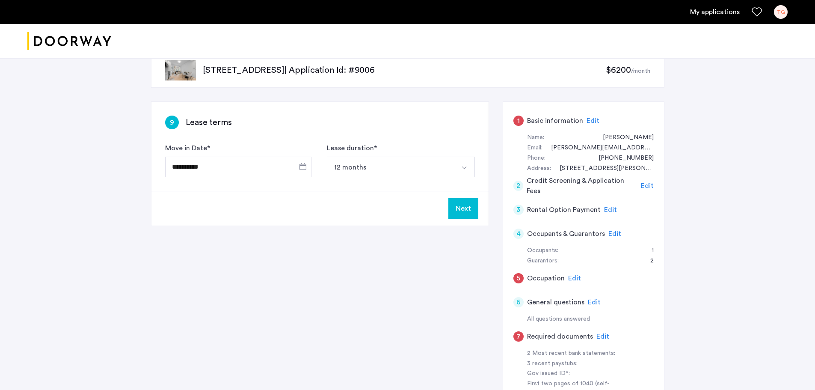
scroll to position [0, 0]
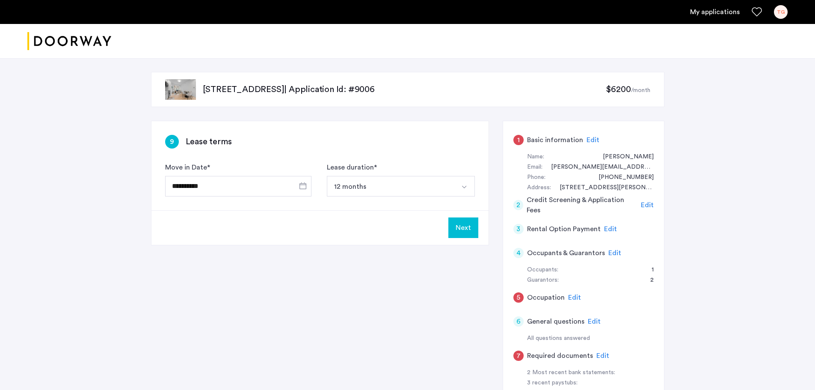
click at [464, 233] on button "Next" at bounding box center [464, 227] width 30 height 21
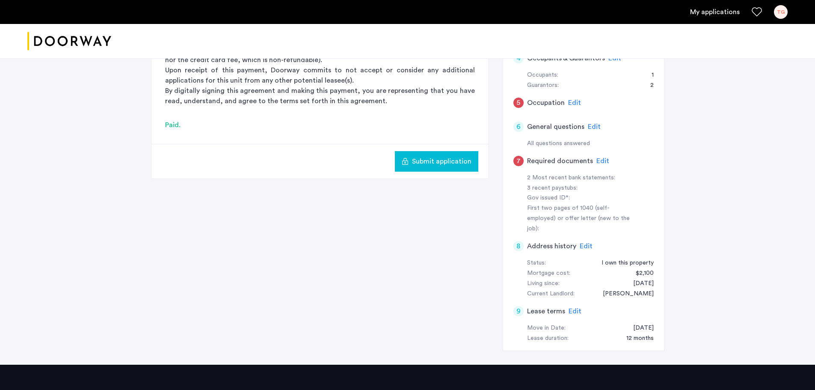
scroll to position [214, 0]
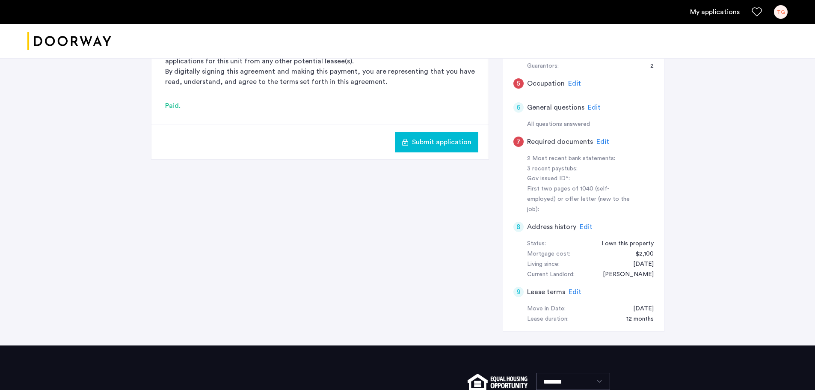
click at [583, 222] on div "Edit" at bounding box center [586, 227] width 13 height 10
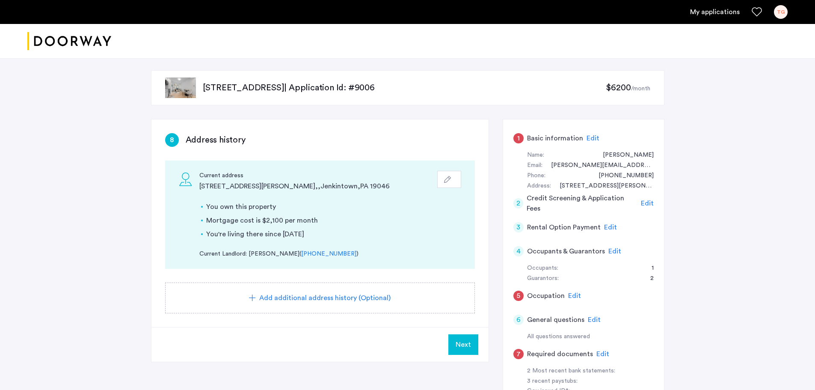
scroll to position [0, 0]
click at [458, 340] on button "Next" at bounding box center [464, 346] width 30 height 21
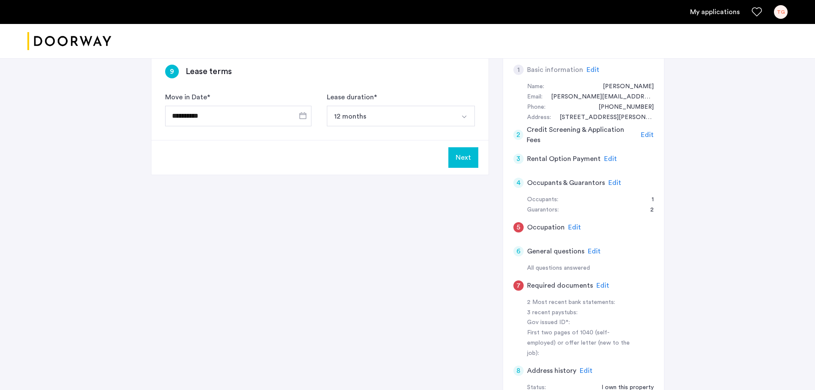
scroll to position [86, 0]
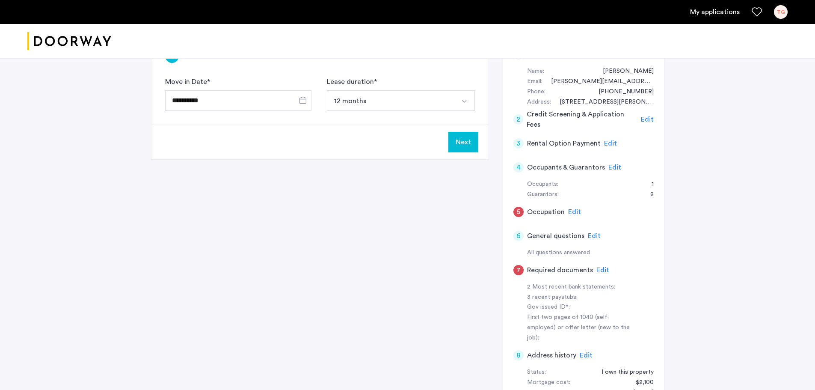
click at [571, 211] on span "Edit" at bounding box center [574, 211] width 13 height 7
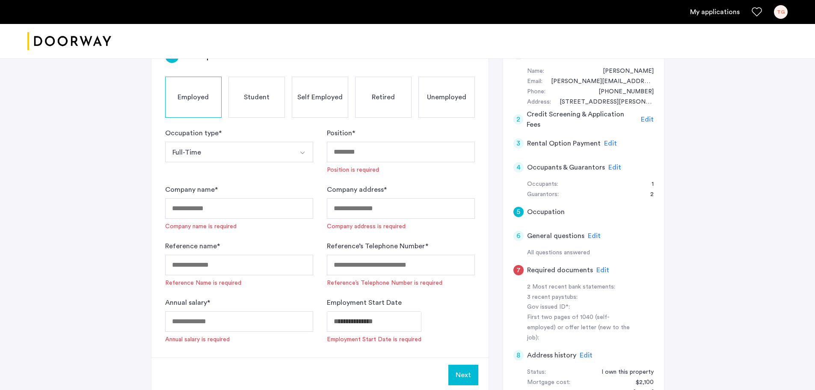
click at [429, 104] on div "Unemployed" at bounding box center [447, 97] width 56 height 41
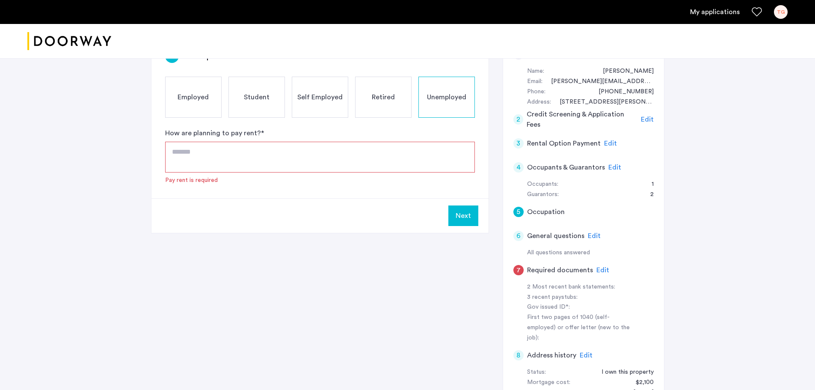
click at [190, 99] on span "Employed" at bounding box center [193, 97] width 31 height 10
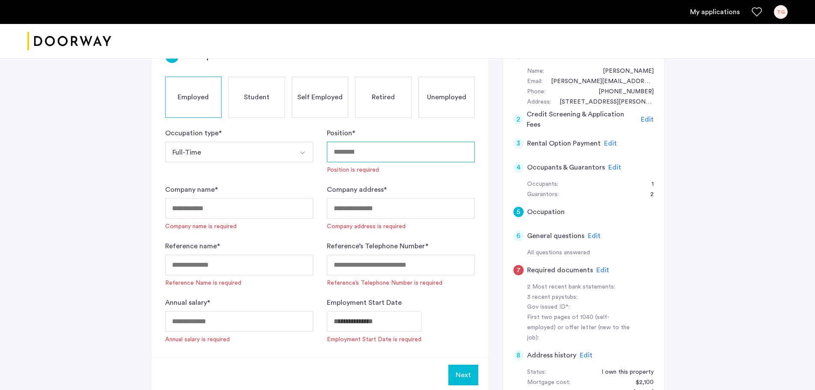
click at [374, 154] on input "Position *" at bounding box center [401, 152] width 148 height 21
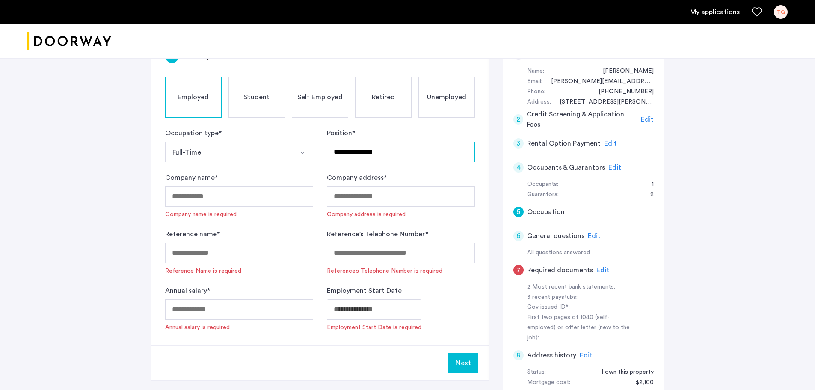
type input "**********"
click at [232, 202] on input "Company name *" at bounding box center [239, 196] width 148 height 21
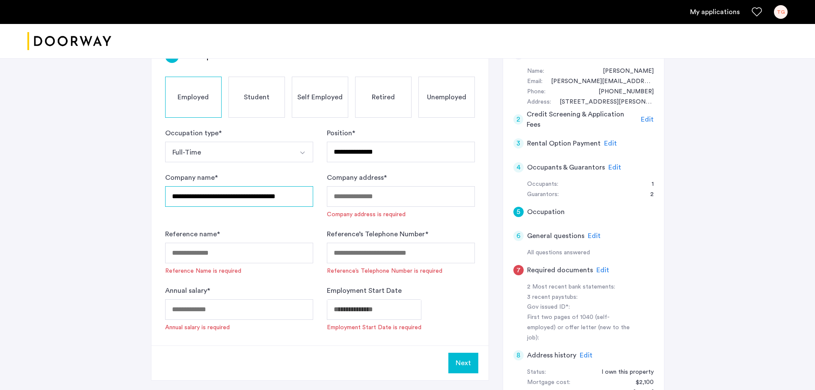
type input "**********"
click at [358, 193] on input "Company address *" at bounding box center [401, 196] width 148 height 21
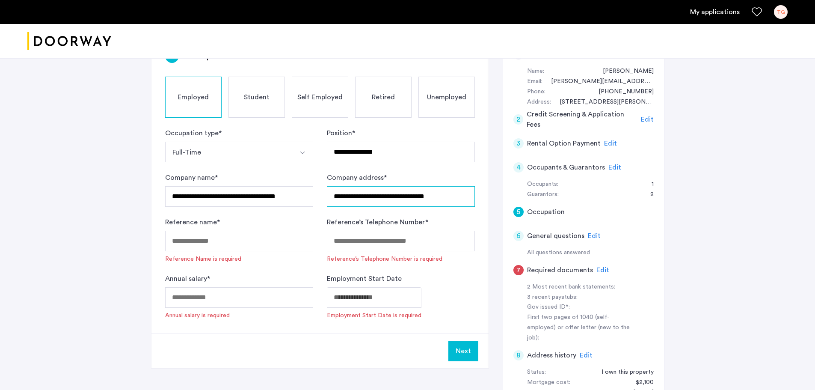
type input "**********"
click at [247, 247] on input "Reference name *" at bounding box center [239, 241] width 148 height 21
type input "*********"
click at [237, 295] on input "Annual salary *" at bounding box center [239, 297] width 148 height 21
click at [237, 295] on input "******" at bounding box center [239, 297] width 148 height 21
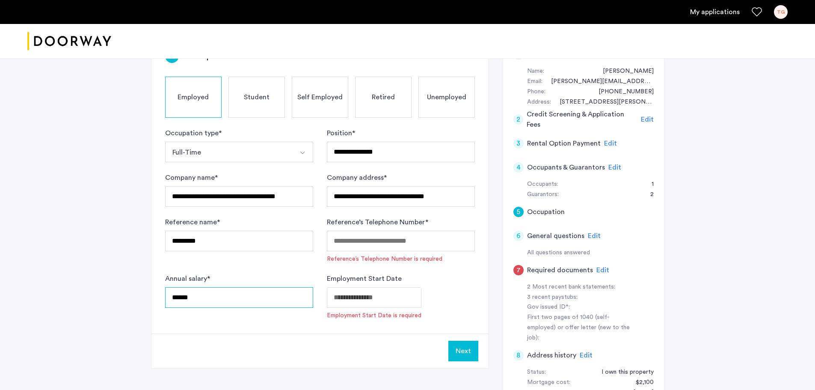
type input "******"
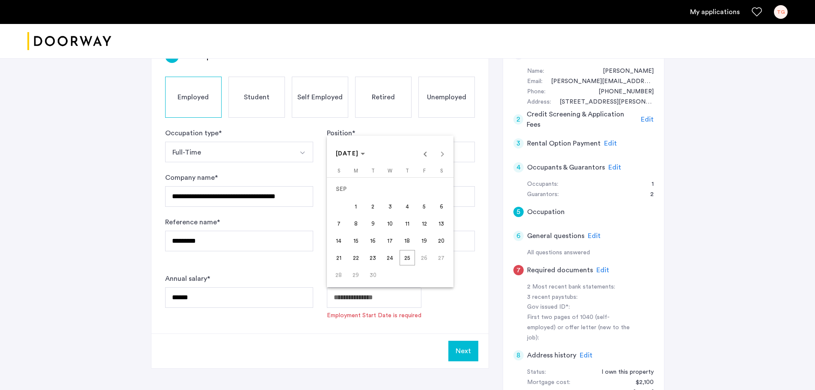
click at [393, 299] on body "**********" at bounding box center [407, 109] width 815 height 390
click at [369, 156] on span "Choose month and year" at bounding box center [351, 153] width 36 height 21
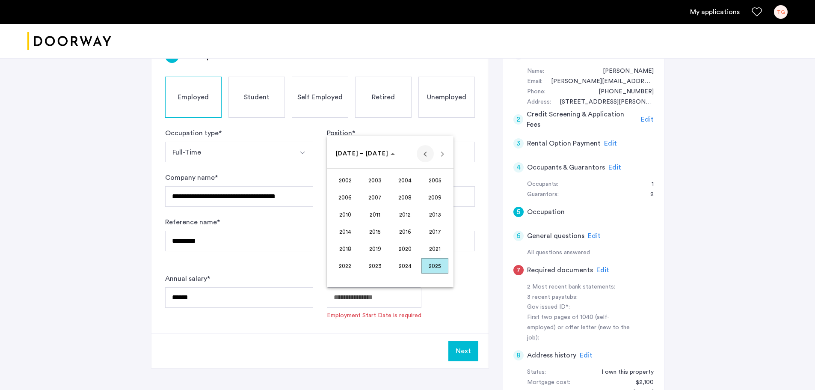
click at [425, 154] on span "Previous 24 years" at bounding box center [425, 153] width 17 height 17
click at [348, 263] on span "1998" at bounding box center [345, 265] width 27 height 15
click at [439, 153] on span "Next year" at bounding box center [442, 153] width 17 height 17
click at [416, 192] on span "MAR" at bounding box center [405, 197] width 27 height 15
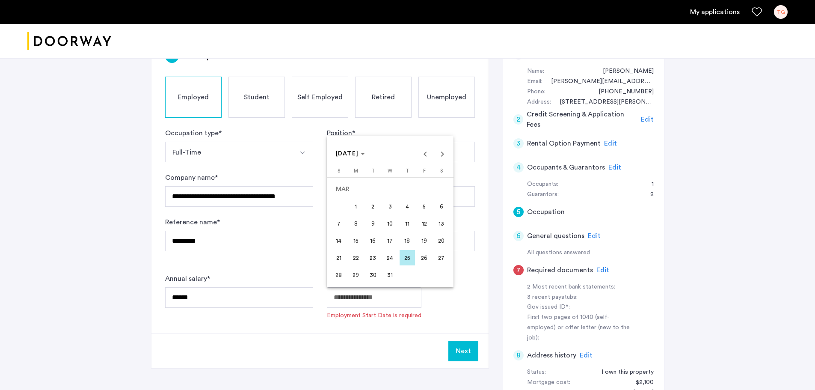
click at [357, 208] on span "1" at bounding box center [355, 206] width 15 height 15
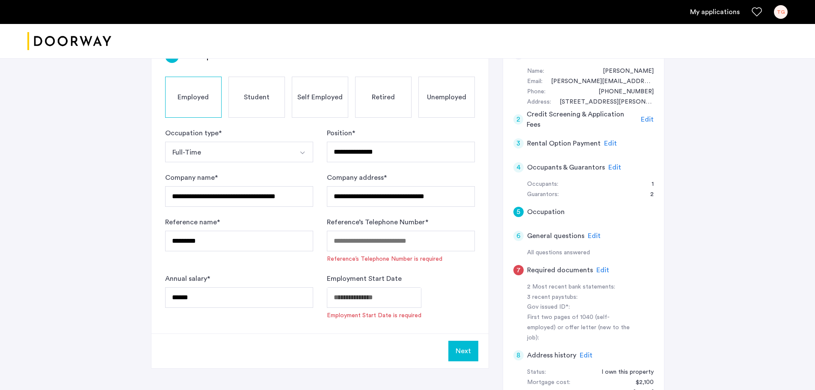
type input "**********"
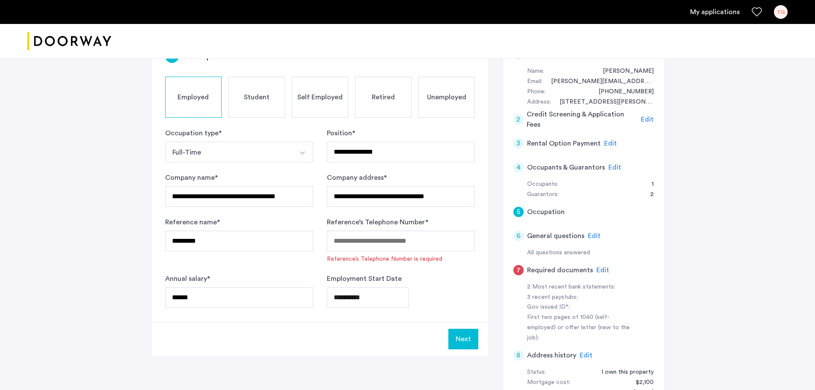
click at [590, 231] on div "Edit" at bounding box center [594, 236] width 13 height 10
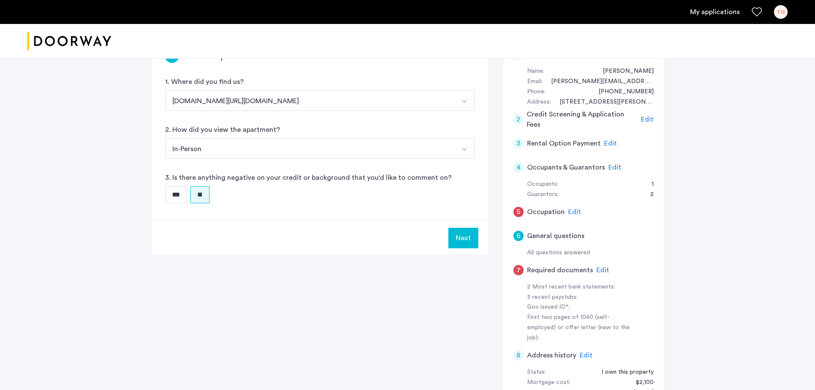
click at [460, 239] on button "Next" at bounding box center [464, 238] width 30 height 21
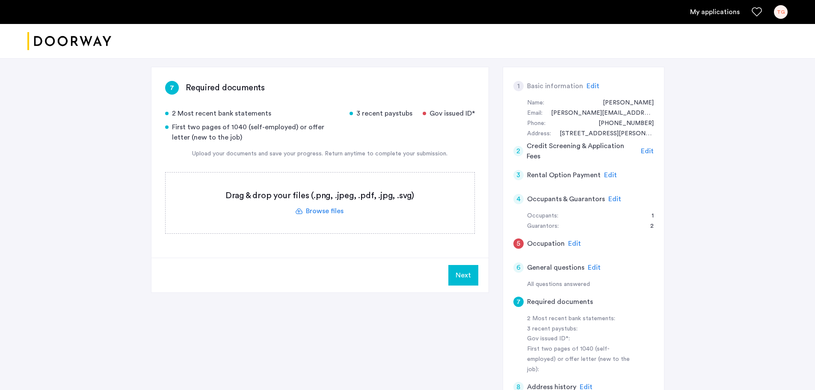
scroll to position [27, 0]
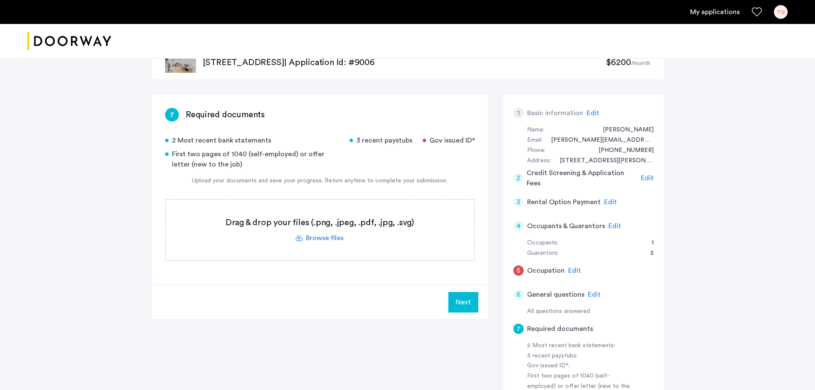
click at [573, 271] on span "Edit" at bounding box center [574, 270] width 13 height 7
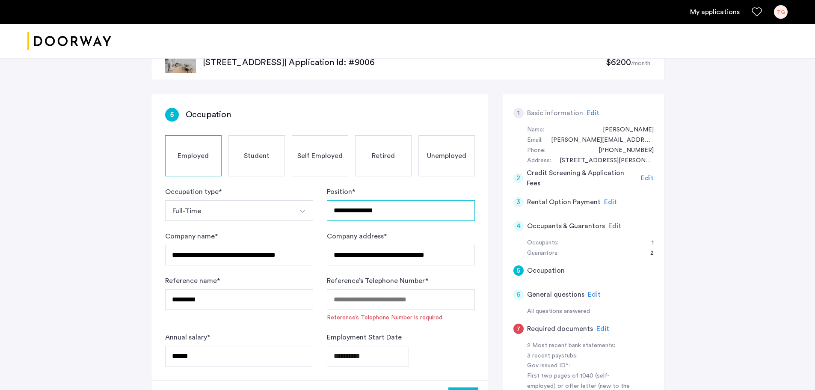
click at [415, 220] on input "**********" at bounding box center [401, 210] width 148 height 21
type input "*"
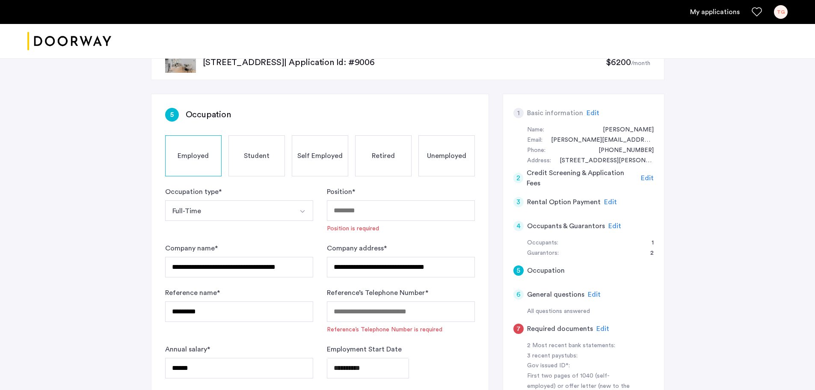
click at [301, 211] on img "Select option" at bounding box center [302, 211] width 7 height 7
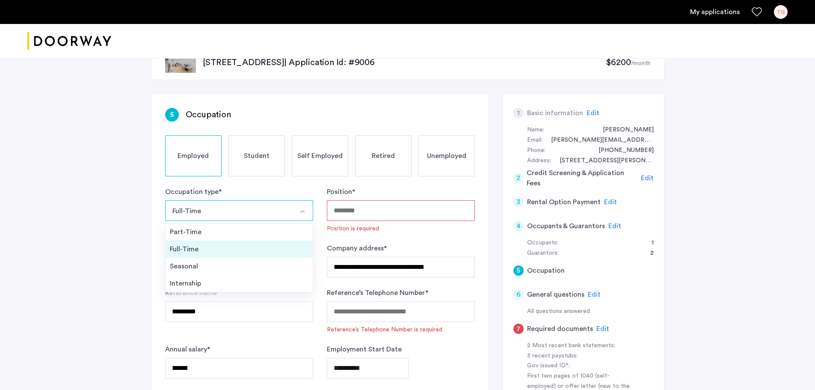
click at [209, 246] on div "Full-Time" at bounding box center [239, 249] width 139 height 10
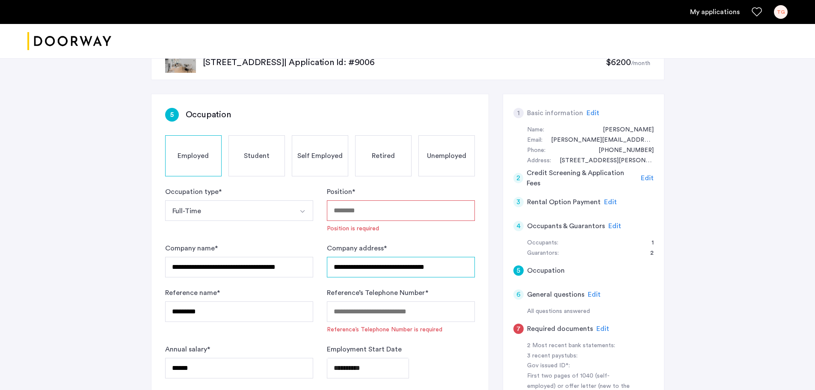
click at [468, 273] on input "**********" at bounding box center [401, 267] width 148 height 21
type input "*"
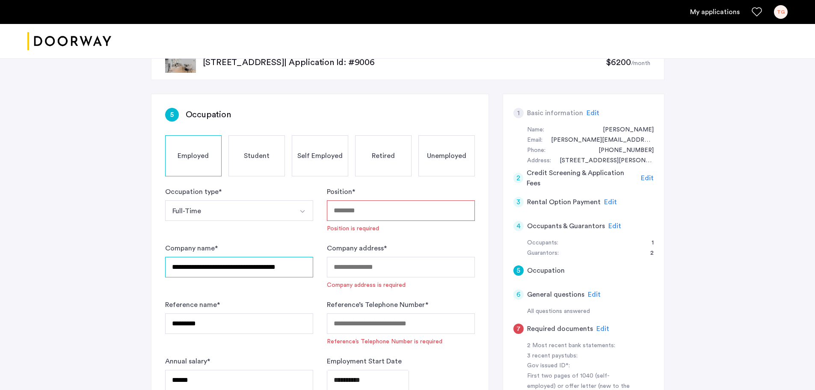
click at [297, 266] on input "**********" at bounding box center [239, 267] width 148 height 21
type input "*"
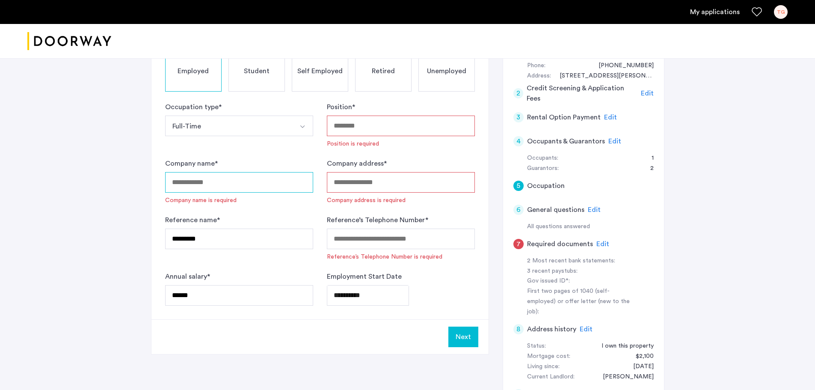
scroll to position [113, 0]
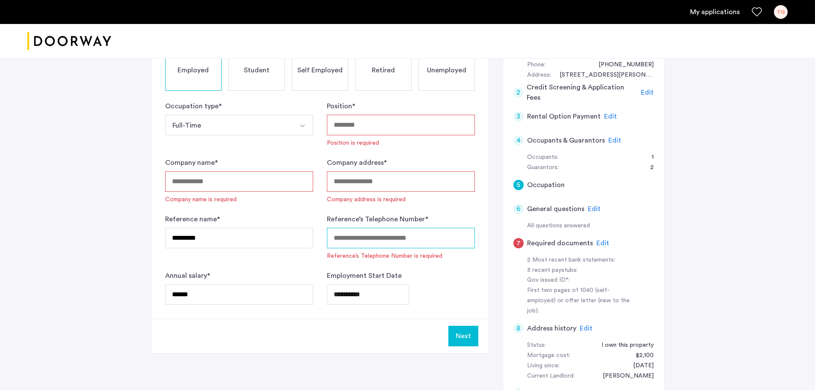
drag, startPoint x: 435, startPoint y: 238, endPoint x: 367, endPoint y: 238, distance: 68.1
click at [367, 238] on input "Reference’s Telephone Number *" at bounding box center [401, 238] width 148 height 21
click at [286, 238] on input "*********" at bounding box center [239, 238] width 148 height 21
type input "*"
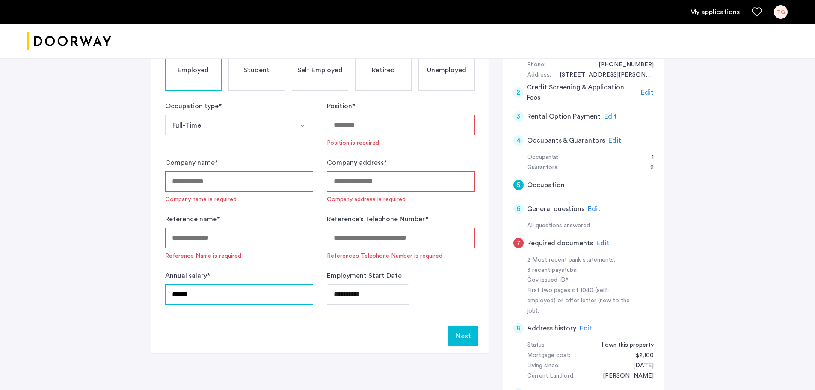
click at [220, 300] on input "******" at bounding box center [239, 294] width 148 height 21
type input "*"
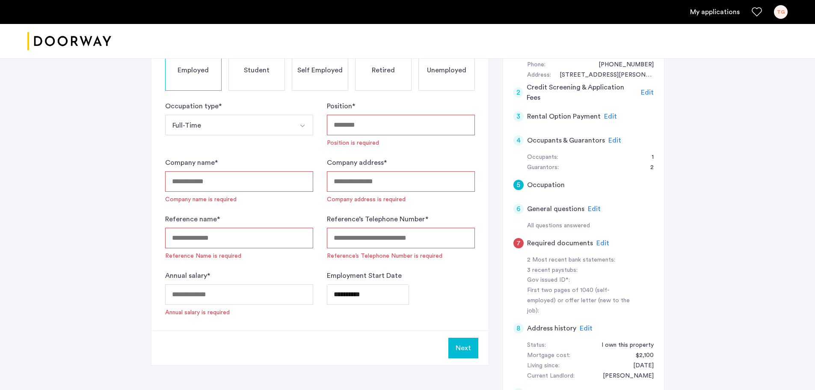
click at [390, 277] on body "My applications TG Price Fee Availability Beds Baths Subway Neighborhoods Build…" at bounding box center [407, 82] width 815 height 390
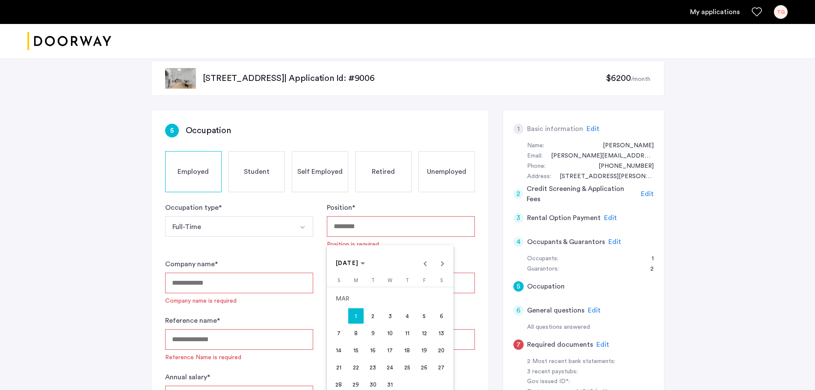
scroll to position [0, 0]
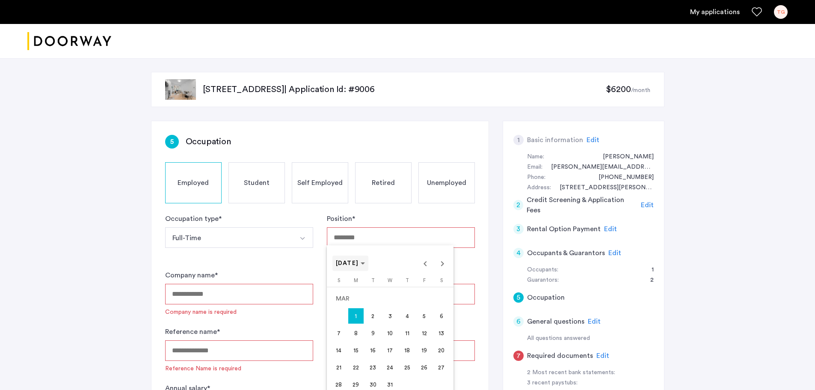
click at [366, 265] on span "MAR 1999" at bounding box center [351, 263] width 30 height 7
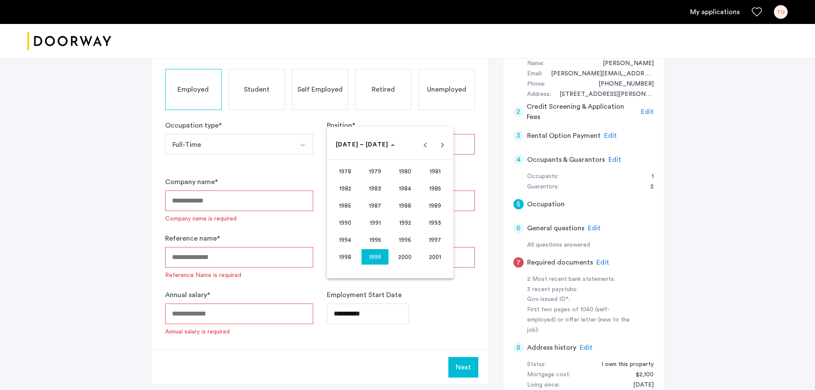
scroll to position [86, 0]
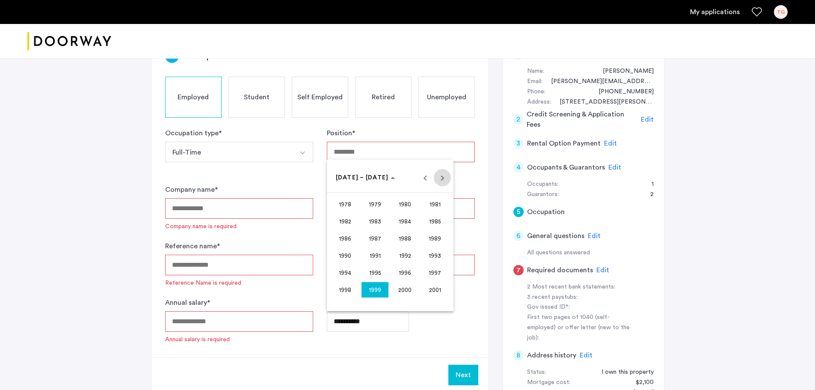
click at [444, 175] on span "Next 24 years" at bounding box center [442, 177] width 17 height 17
click at [371, 286] on span "2023" at bounding box center [375, 289] width 27 height 15
click at [406, 223] on span "MAR" at bounding box center [405, 221] width 27 height 15
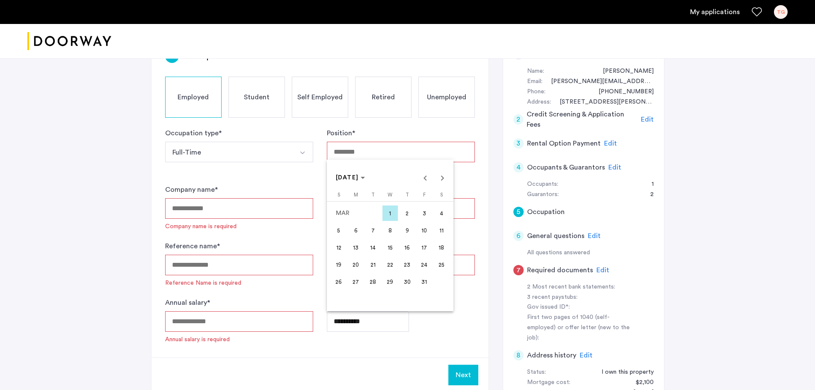
click at [392, 217] on span "1" at bounding box center [390, 212] width 15 height 15
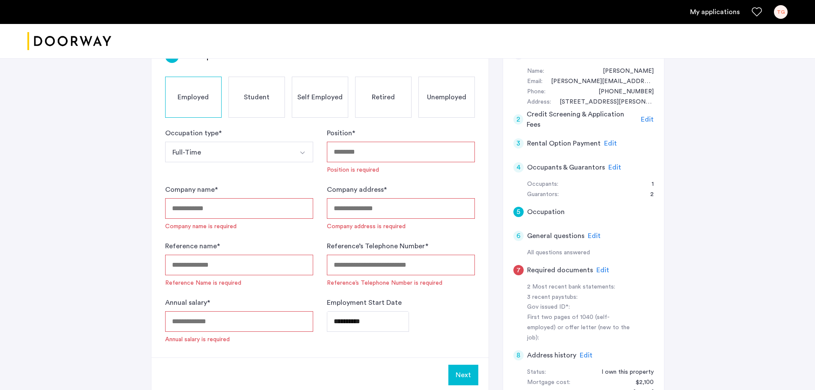
type input "**********"
click at [183, 96] on span "Employed" at bounding box center [193, 97] width 31 height 10
click at [462, 378] on button "Next" at bounding box center [464, 375] width 30 height 21
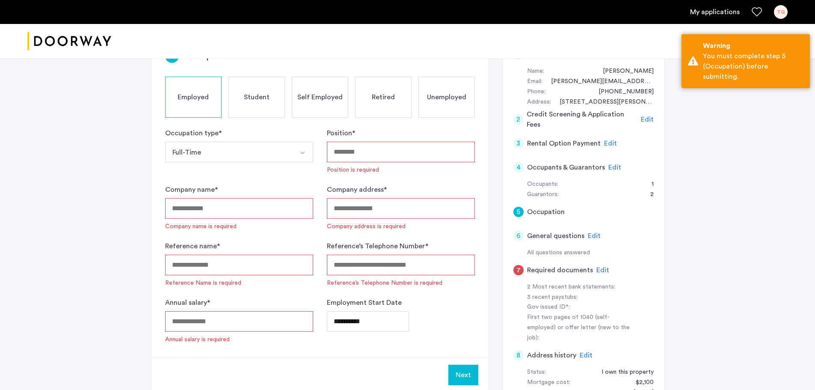
click at [611, 163] on div "Edit" at bounding box center [615, 167] width 13 height 10
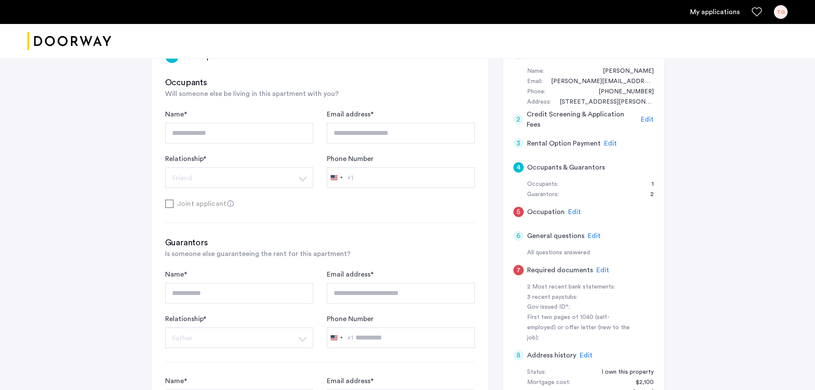
scroll to position [128, 0]
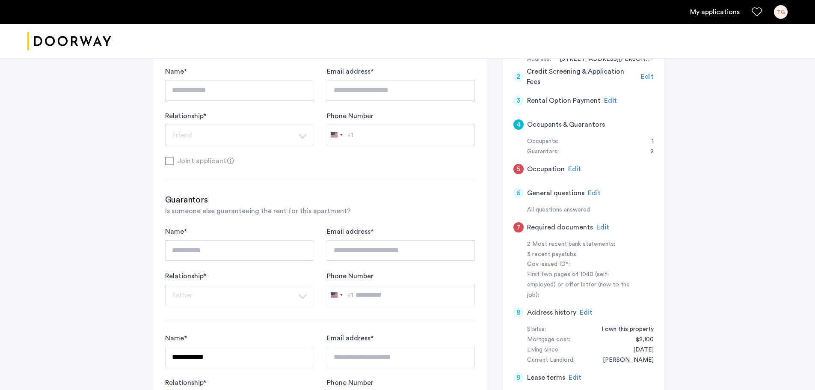
click at [601, 226] on span "Edit" at bounding box center [603, 227] width 13 height 7
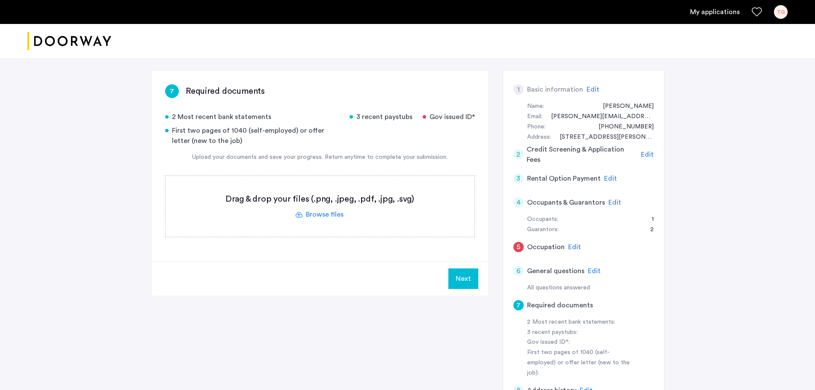
scroll to position [27, 0]
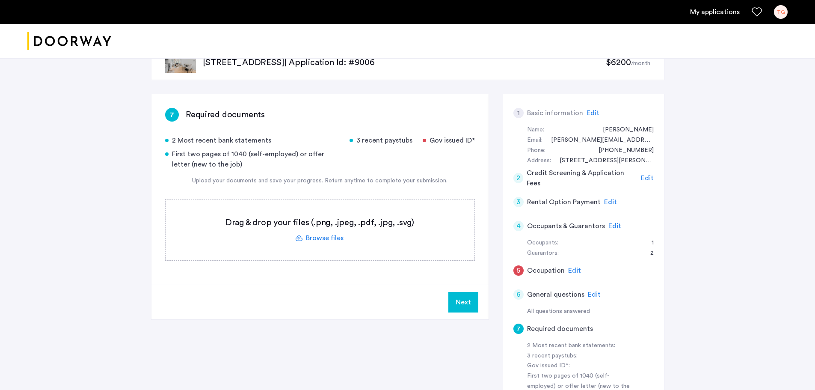
click at [321, 235] on label at bounding box center [320, 229] width 309 height 61
click at [0, 0] on input "file" at bounding box center [0, 0] width 0 height 0
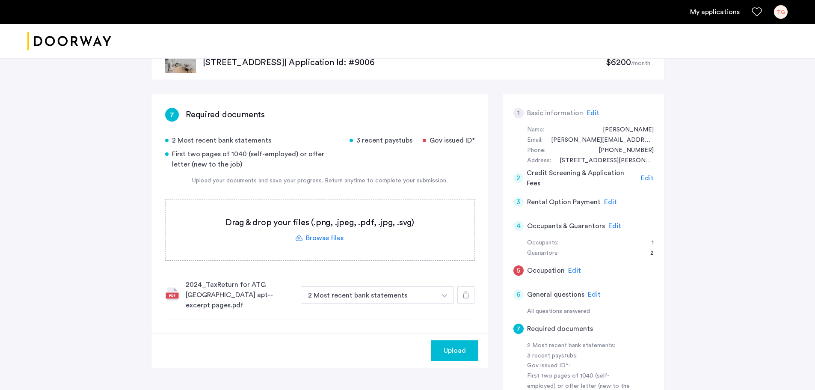
click at [443, 294] on img "button" at bounding box center [444, 295] width 5 height 3
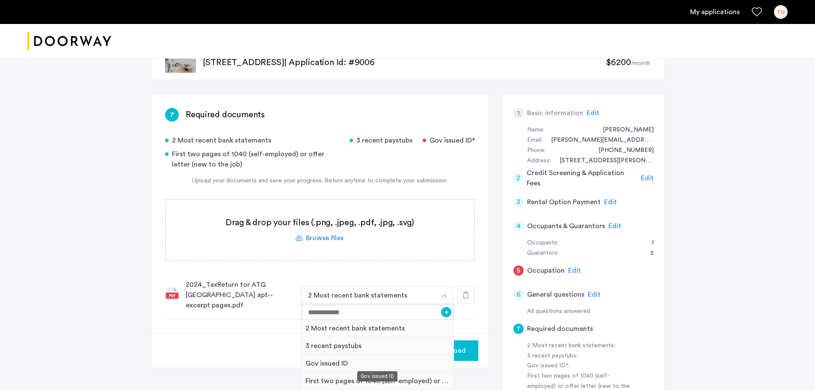
click at [374, 375] on div "Gov issued ID" at bounding box center [377, 376] width 40 height 10
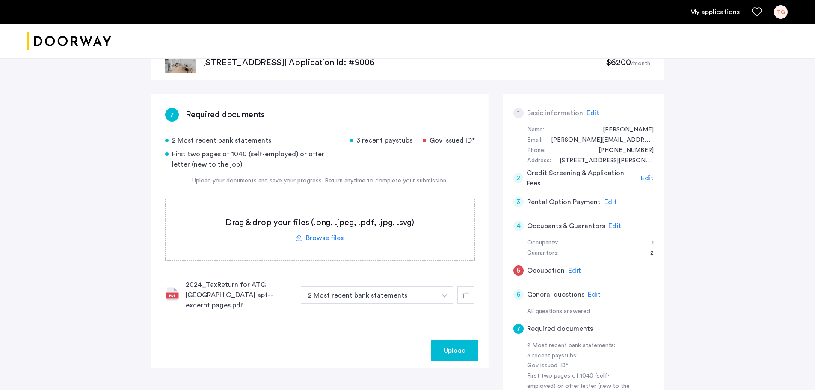
click at [448, 291] on button "button" at bounding box center [445, 294] width 18 height 17
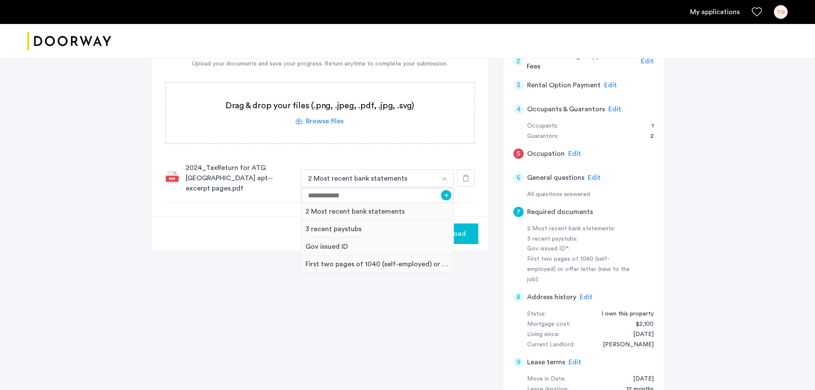
scroll to position [155, 0]
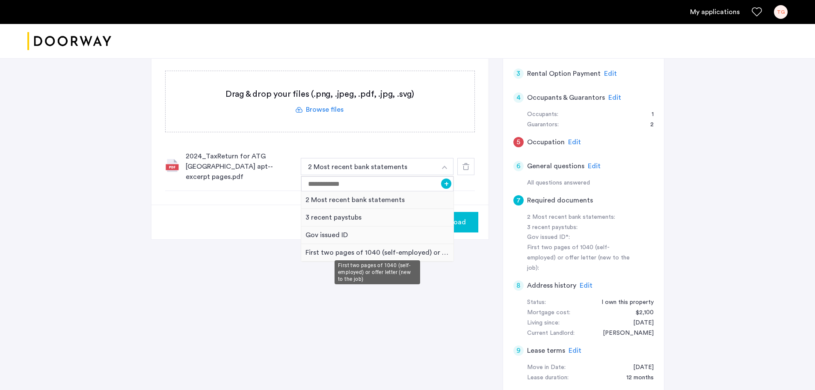
click at [369, 248] on div "First two pages of 1040 (self-employed) or offer letter (new to the job)" at bounding box center [377, 253] width 153 height 18
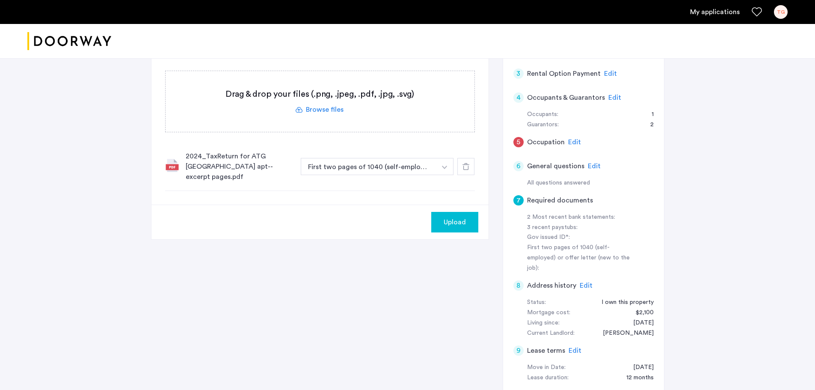
click at [452, 217] on span "Upload" at bounding box center [455, 222] width 22 height 10
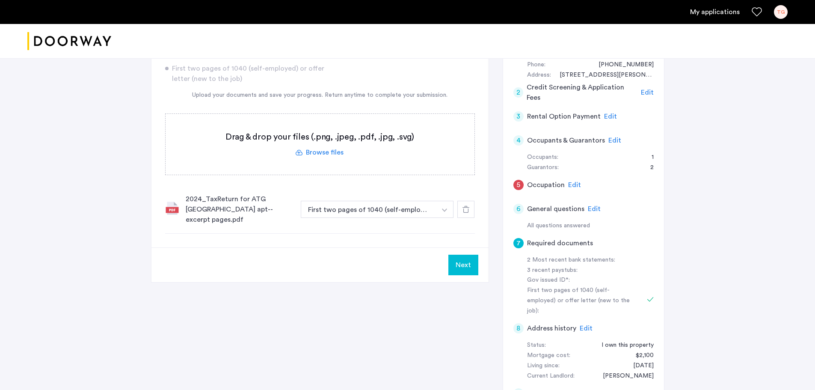
click at [724, 127] on div "127 Concord Street, Unit 6E, Brooklyn, NY 11201 | Application Id: #9006 $6200 /…" at bounding box center [407, 196] width 815 height 501
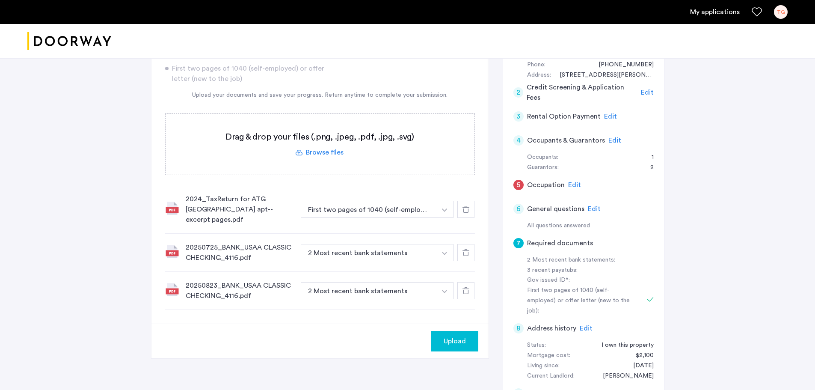
click at [445, 244] on button "button" at bounding box center [445, 252] width 18 height 17
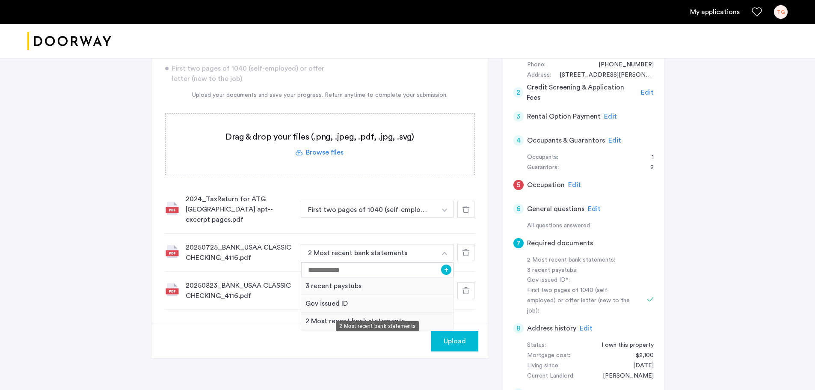
scroll to position [155, 0]
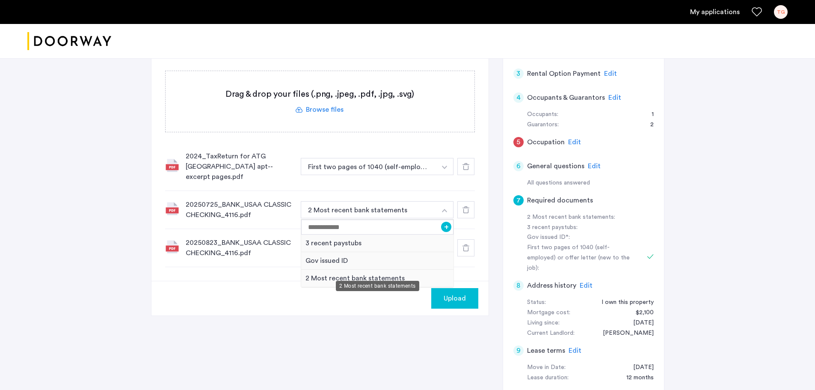
click at [374, 270] on div "2 Most recent bank statements" at bounding box center [377, 279] width 153 height 18
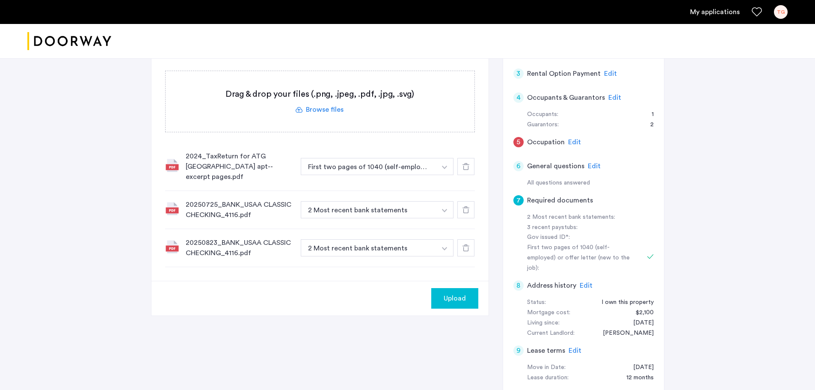
click at [441, 239] on button "button" at bounding box center [445, 247] width 18 height 17
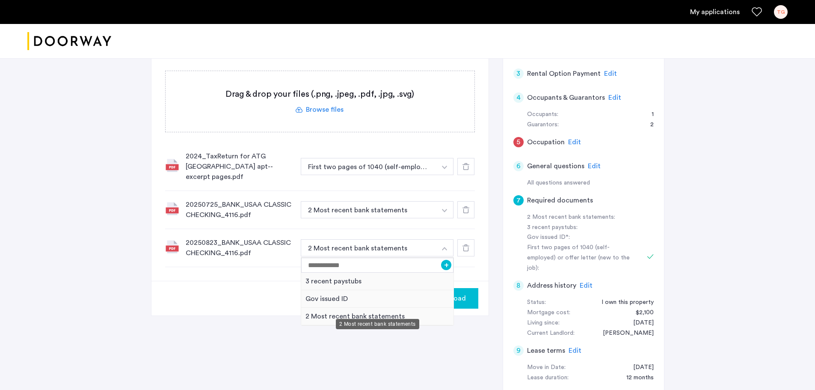
click at [382, 308] on div "2 Most recent bank statements" at bounding box center [377, 317] width 153 height 18
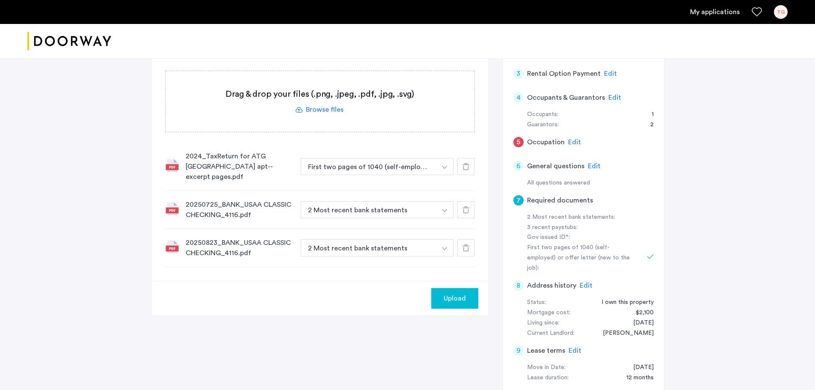
click at [562, 240] on div "Gov issued ID*:" at bounding box center [581, 237] width 108 height 10
click at [448, 239] on button "button" at bounding box center [445, 247] width 18 height 17
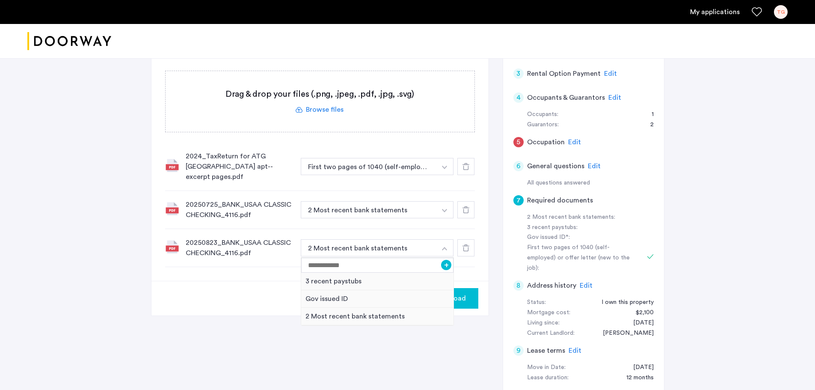
click at [448, 239] on button "button" at bounding box center [445, 247] width 18 height 17
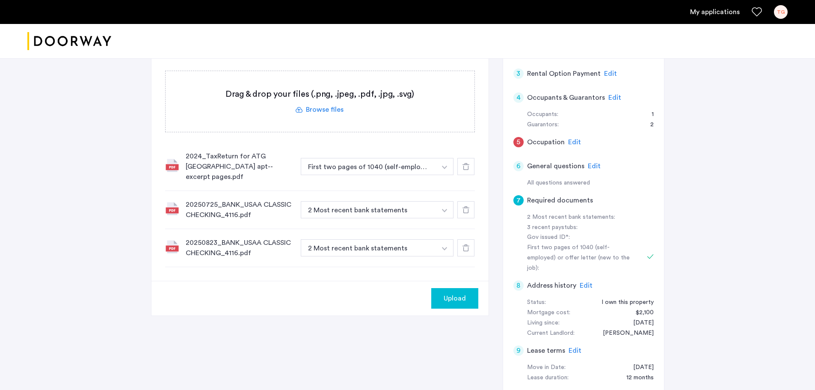
click at [374, 281] on div "Upload" at bounding box center [320, 298] width 337 height 35
click at [574, 139] on span "Edit" at bounding box center [574, 142] width 13 height 7
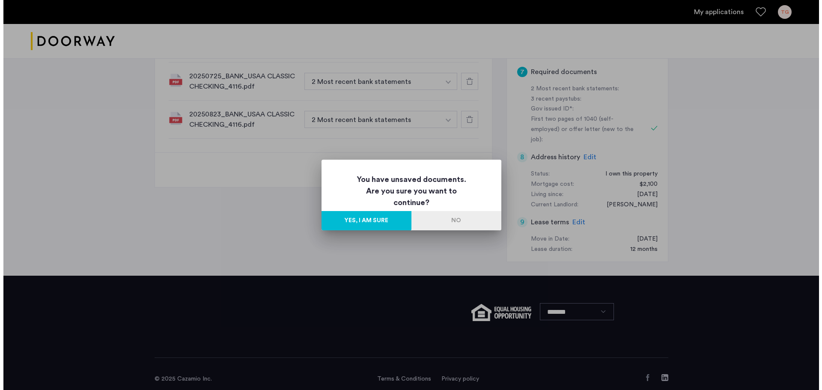
scroll to position [0, 0]
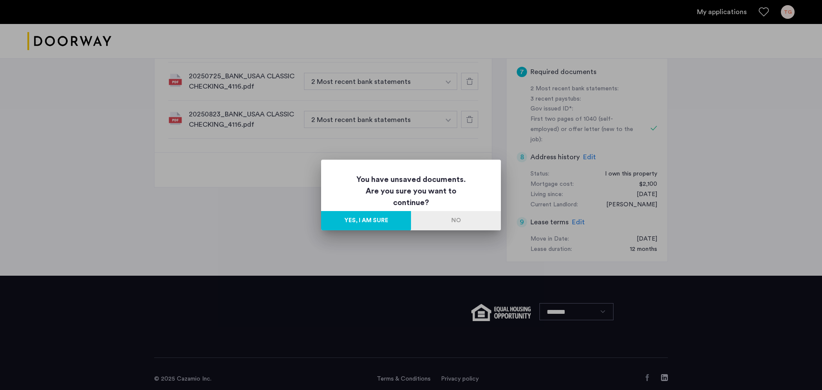
click at [451, 220] on button "No" at bounding box center [456, 220] width 90 height 19
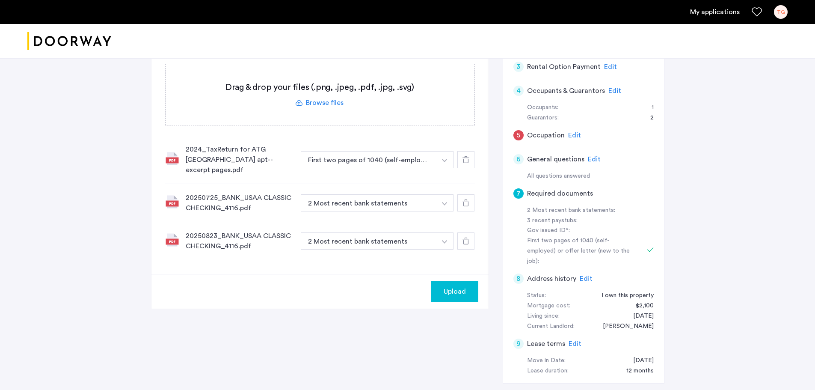
scroll to position [155, 0]
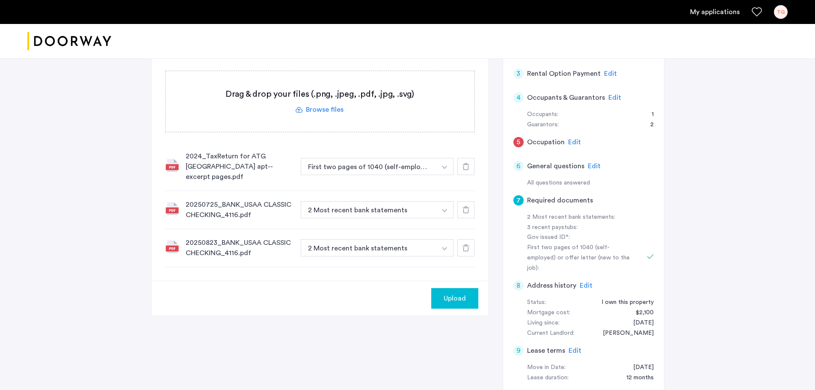
click at [455, 293] on span "Upload" at bounding box center [455, 298] width 22 height 10
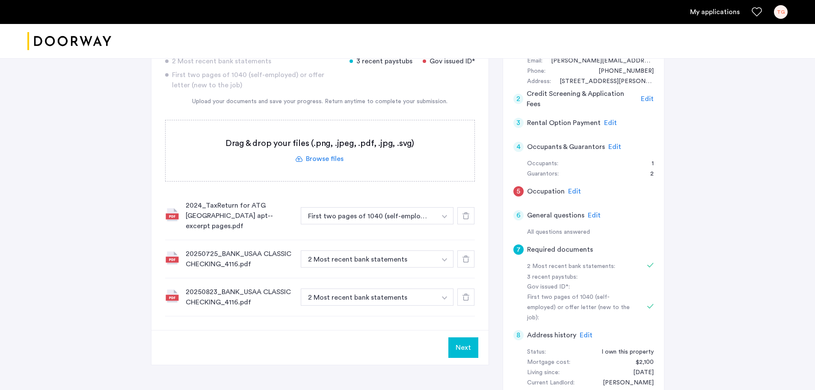
scroll to position [86, 0]
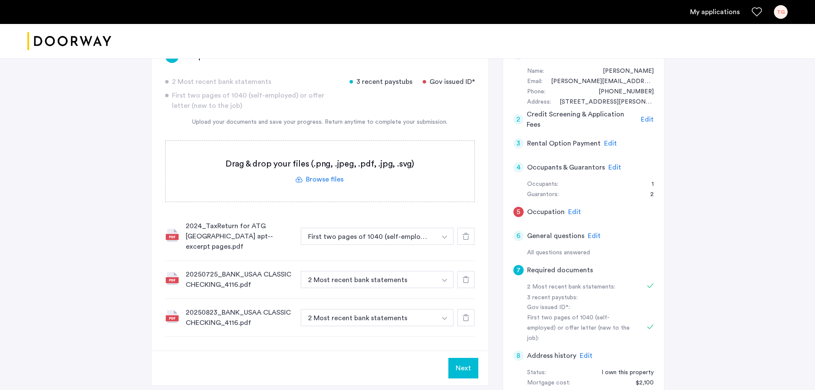
click at [578, 212] on span "Edit" at bounding box center [574, 211] width 13 height 7
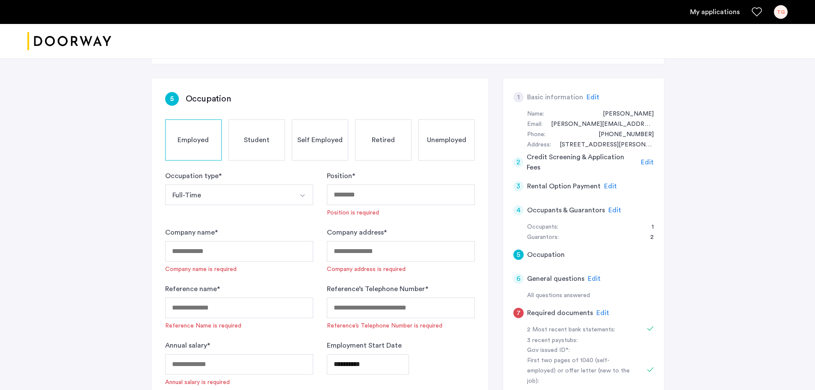
scroll to position [0, 0]
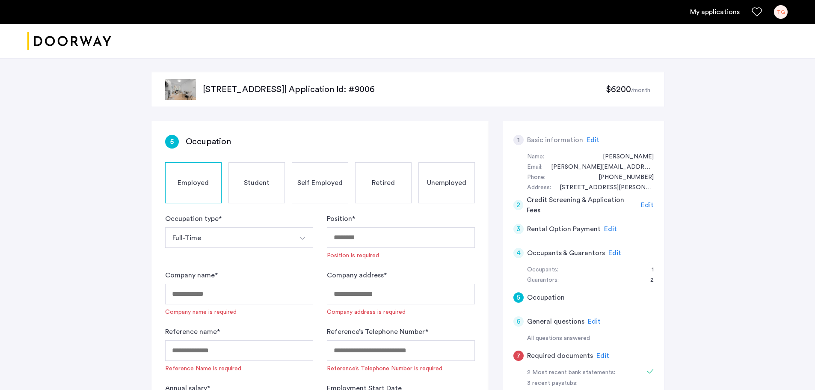
click at [784, 16] on div "TG" at bounding box center [781, 12] width 14 height 14
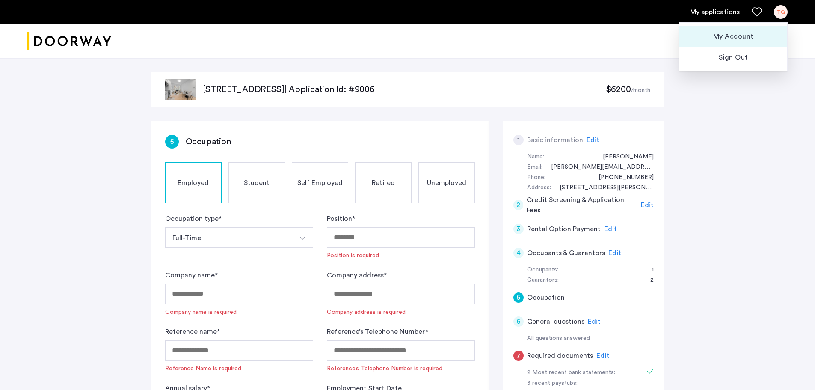
click at [736, 39] on span "My Account" at bounding box center [734, 36] width 94 height 10
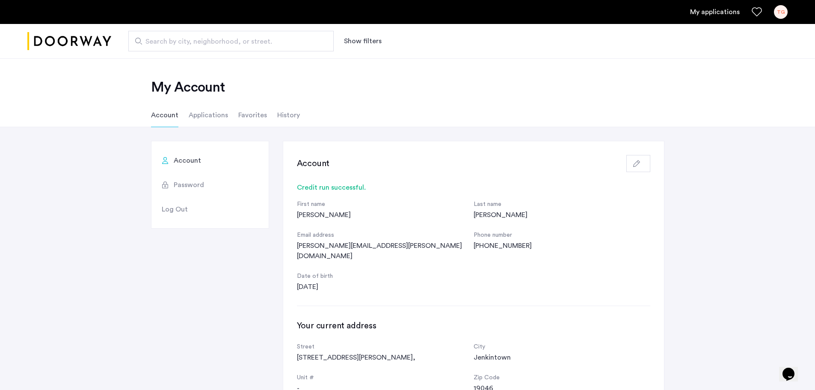
click at [175, 208] on span "Log Out" at bounding box center [175, 209] width 26 height 10
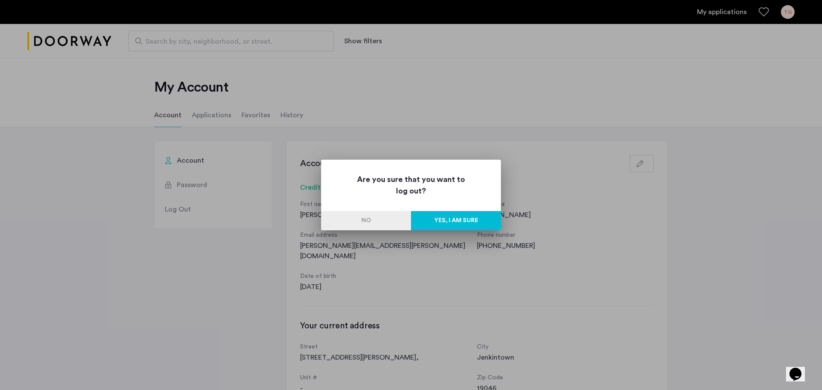
click at [463, 218] on button "Yes, I am sure" at bounding box center [456, 220] width 90 height 19
